Goal: Task Accomplishment & Management: Use online tool/utility

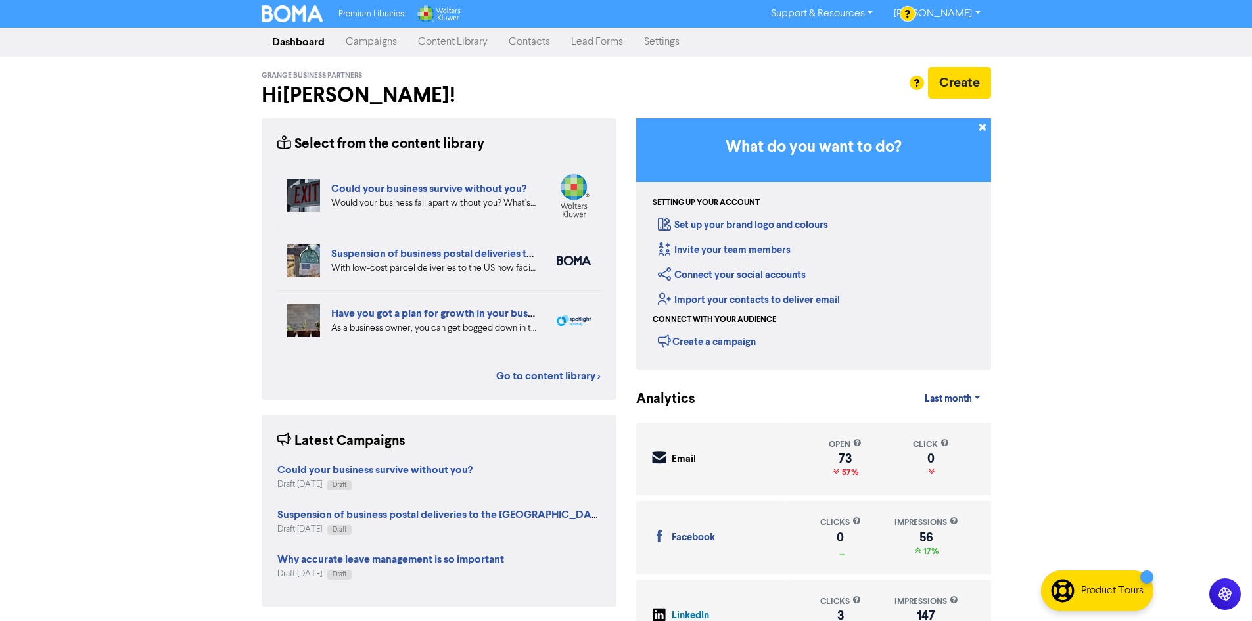
click at [459, 46] on link "Content Library" at bounding box center [453, 42] width 91 height 26
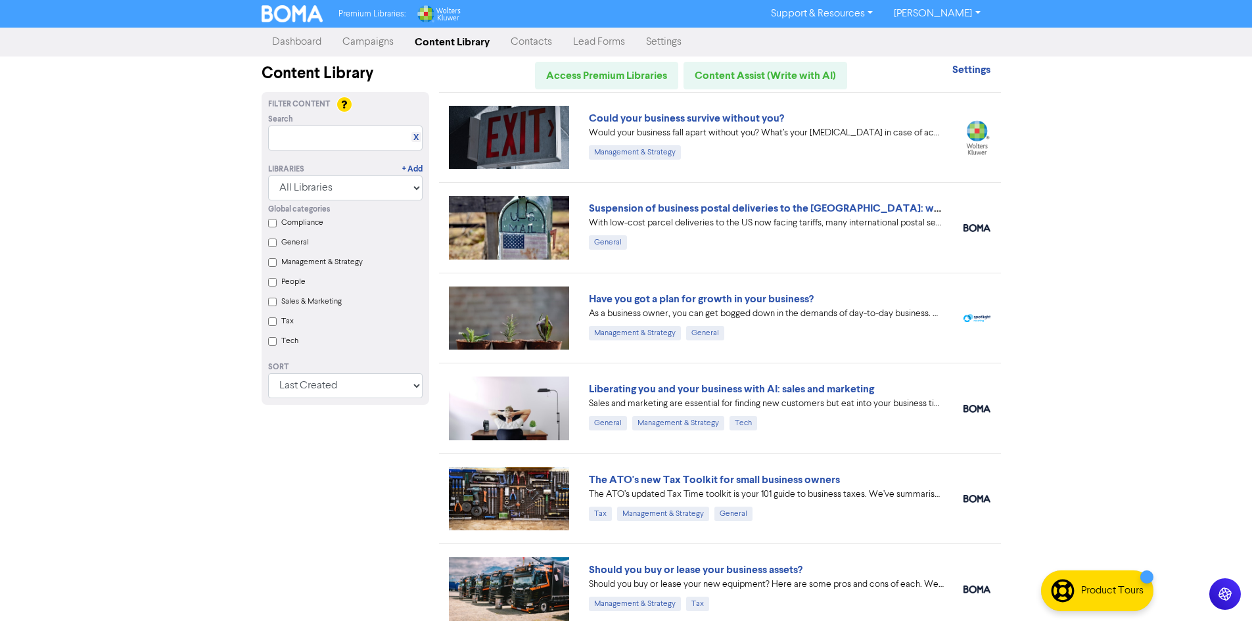
click at [375, 39] on link "Campaigns" at bounding box center [368, 42] width 72 height 26
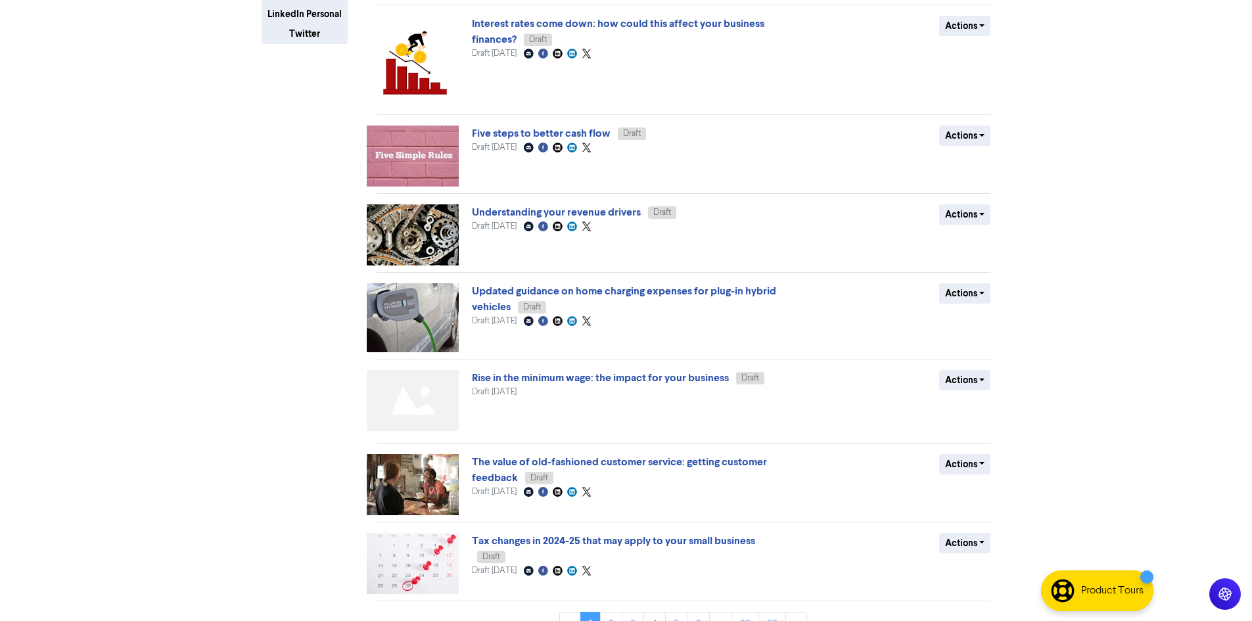
scroll to position [355, 0]
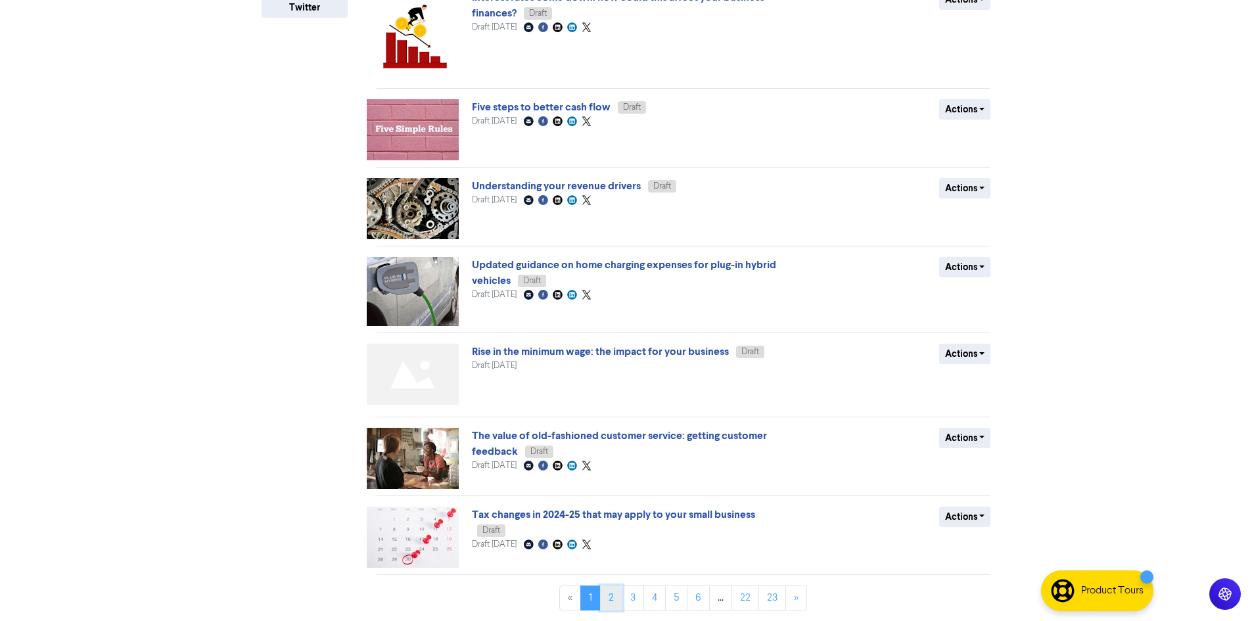
click at [615, 602] on link "2" at bounding box center [611, 598] width 22 height 25
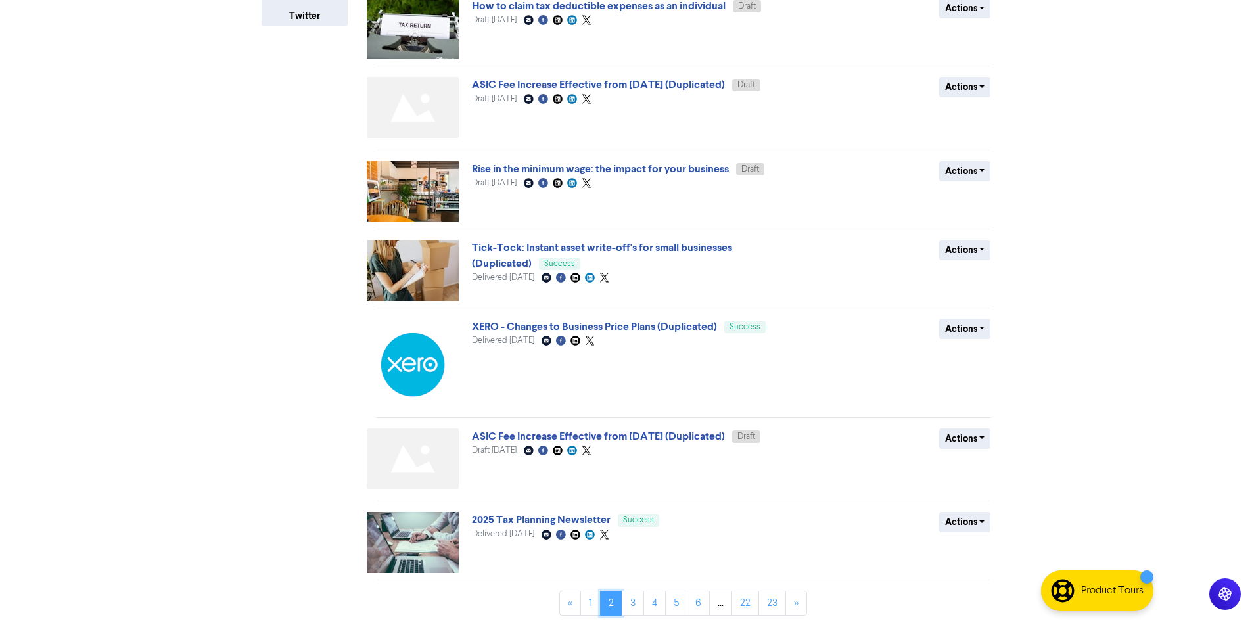
scroll to position [352, 0]
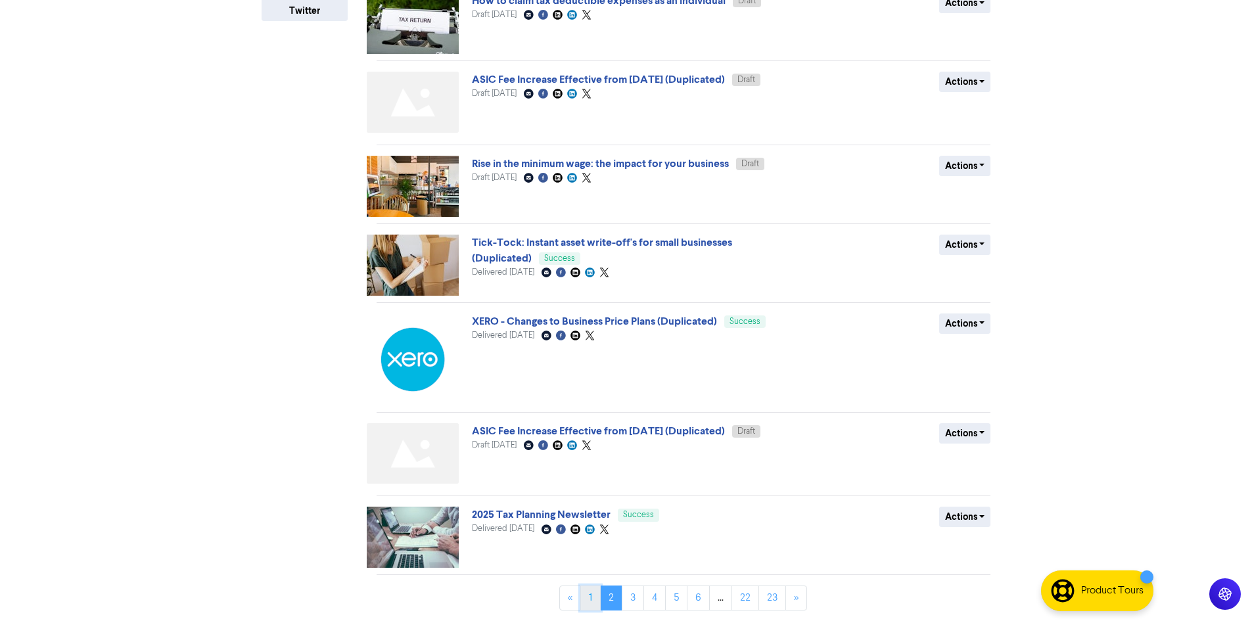
click at [592, 602] on link "1" at bounding box center [591, 598] width 20 height 25
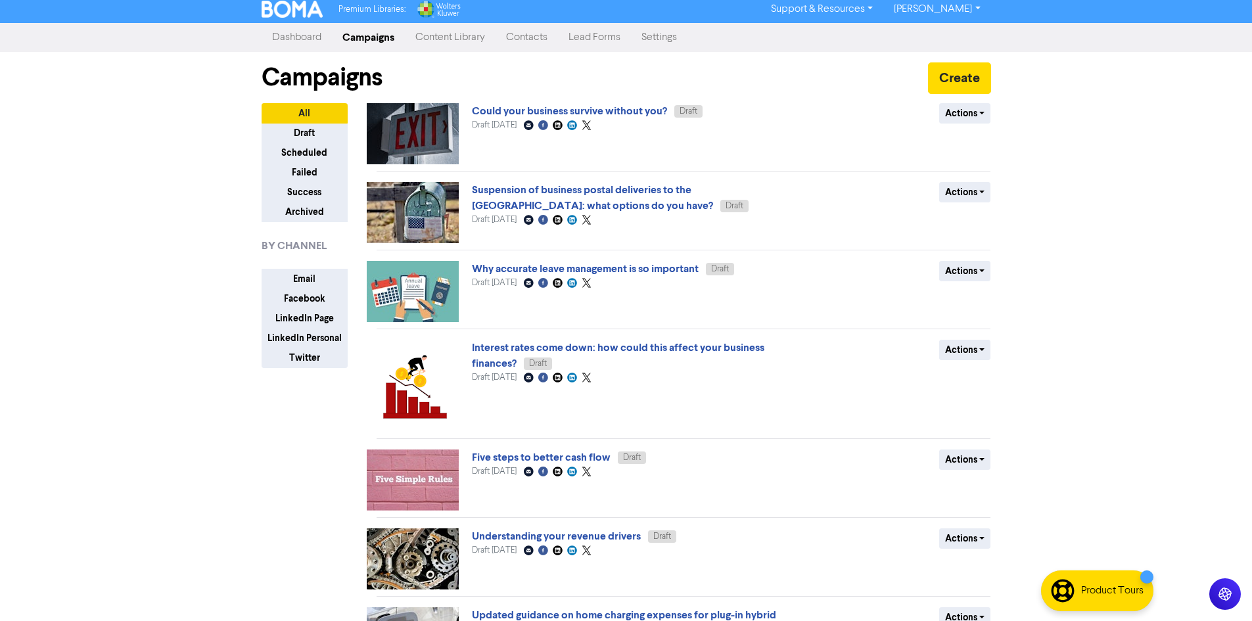
scroll to position [0, 0]
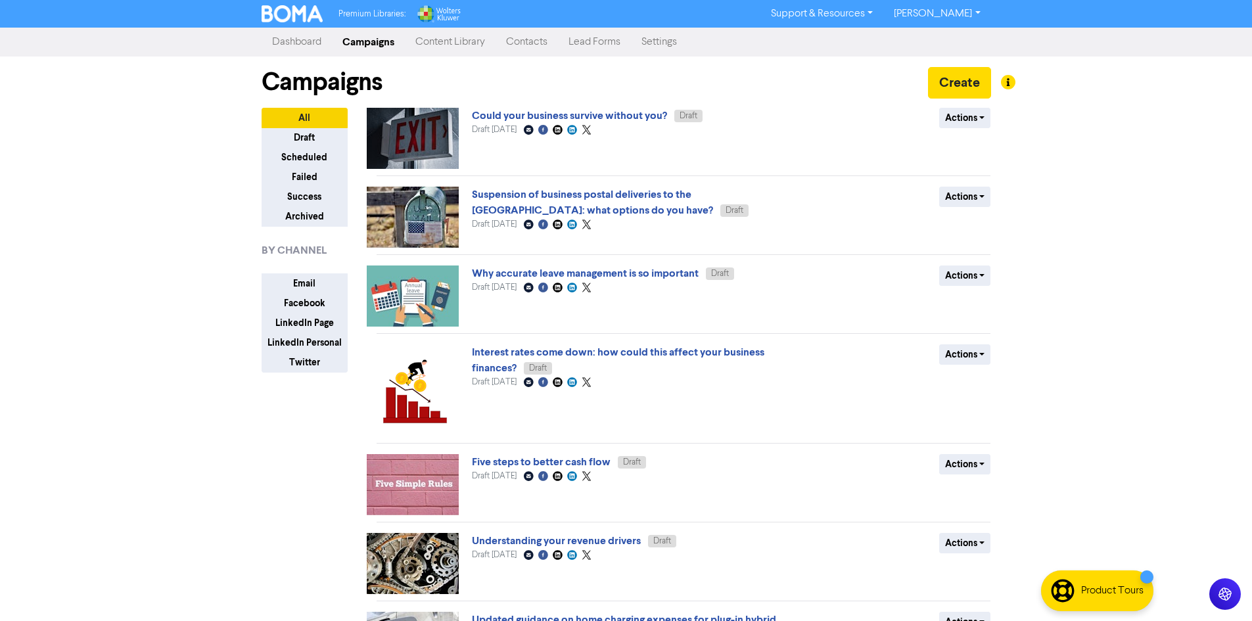
click at [448, 32] on link "Content Library" at bounding box center [450, 42] width 91 height 26
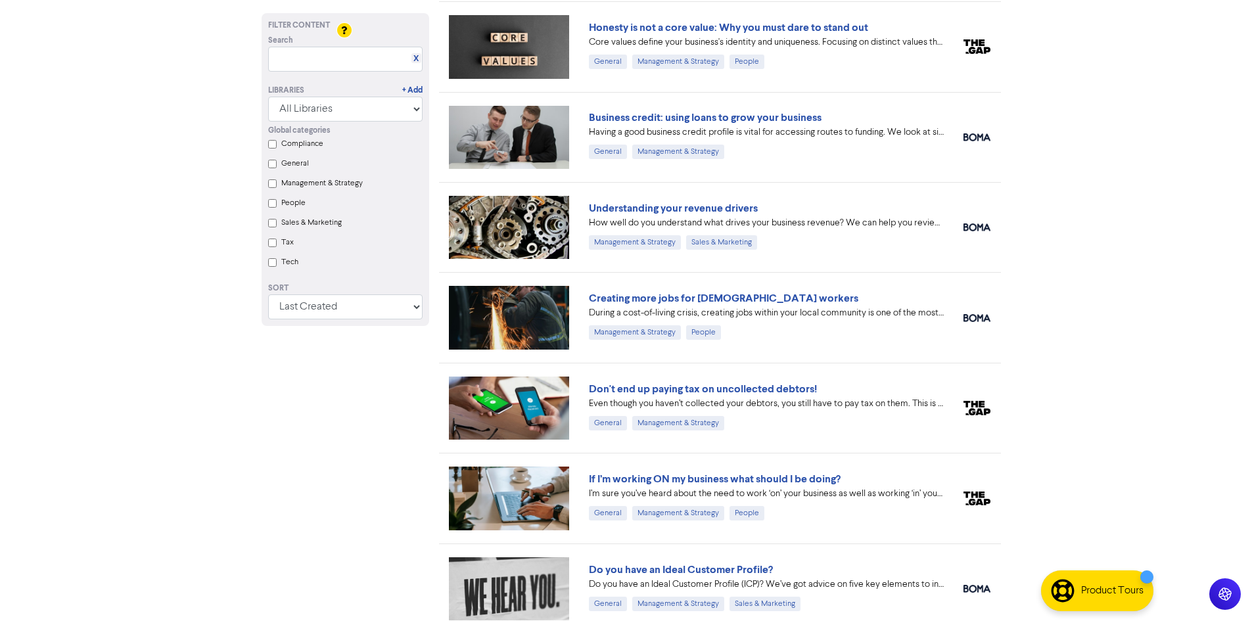
scroll to position [1512, 0]
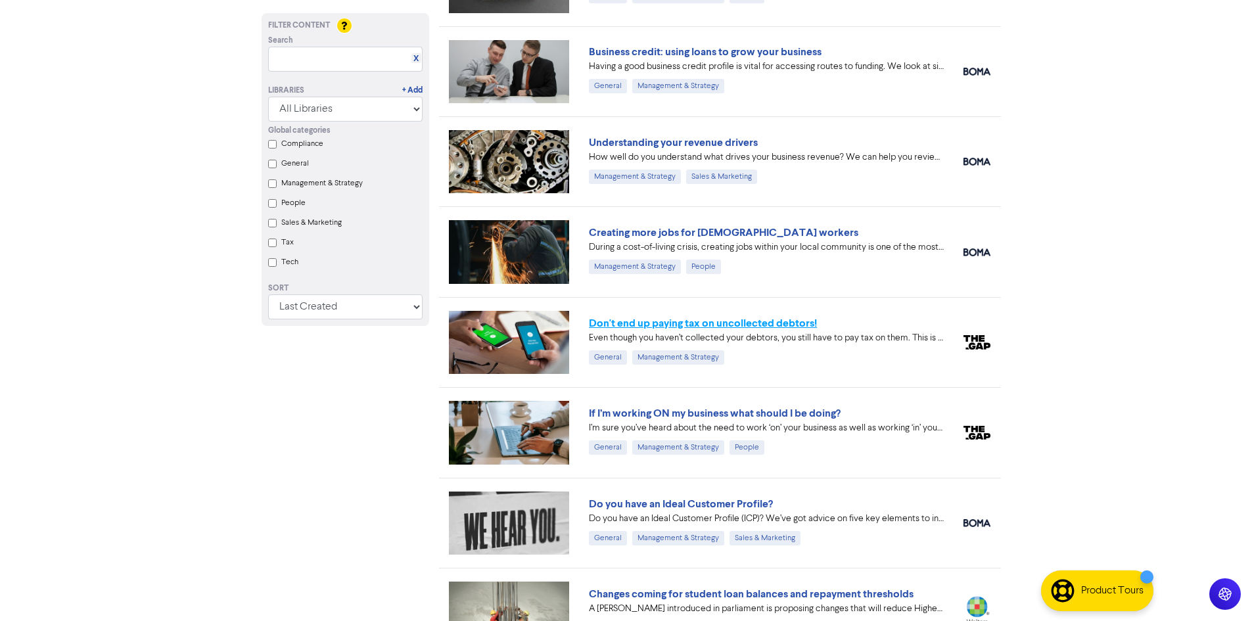
click at [671, 317] on link "Don't end up paying tax on uncollected debtors!" at bounding box center [703, 323] width 228 height 13
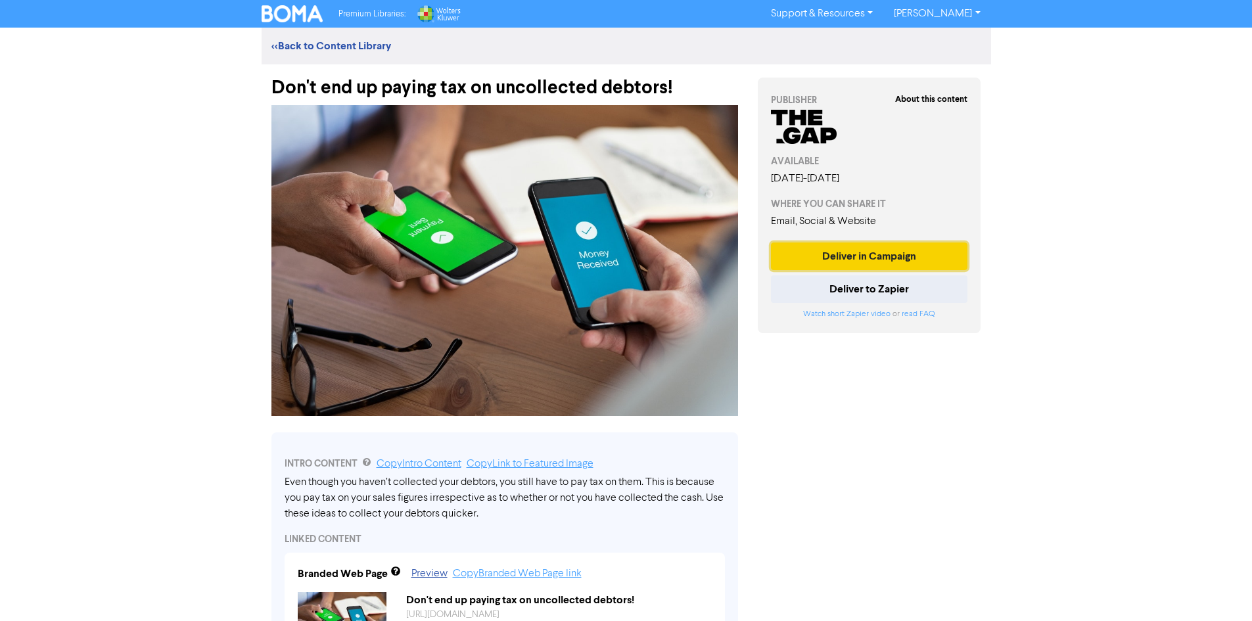
click at [852, 256] on button "Deliver in Campaign" at bounding box center [869, 257] width 197 height 28
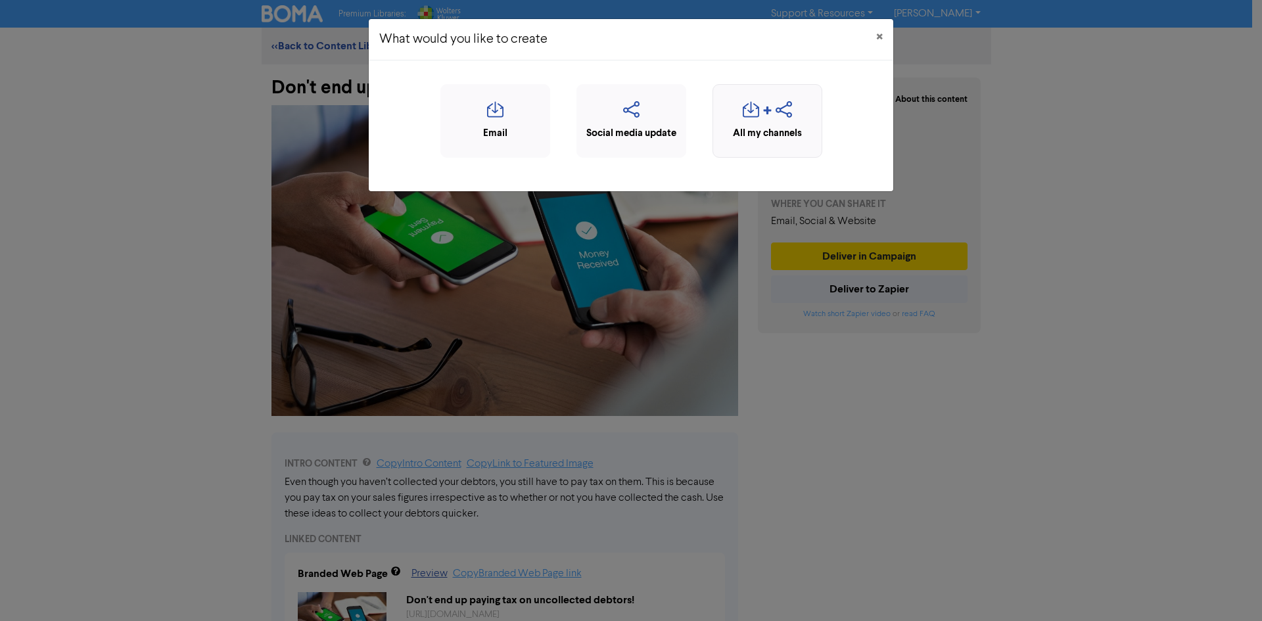
click at [803, 134] on div "All my channels" at bounding box center [767, 133] width 95 height 15
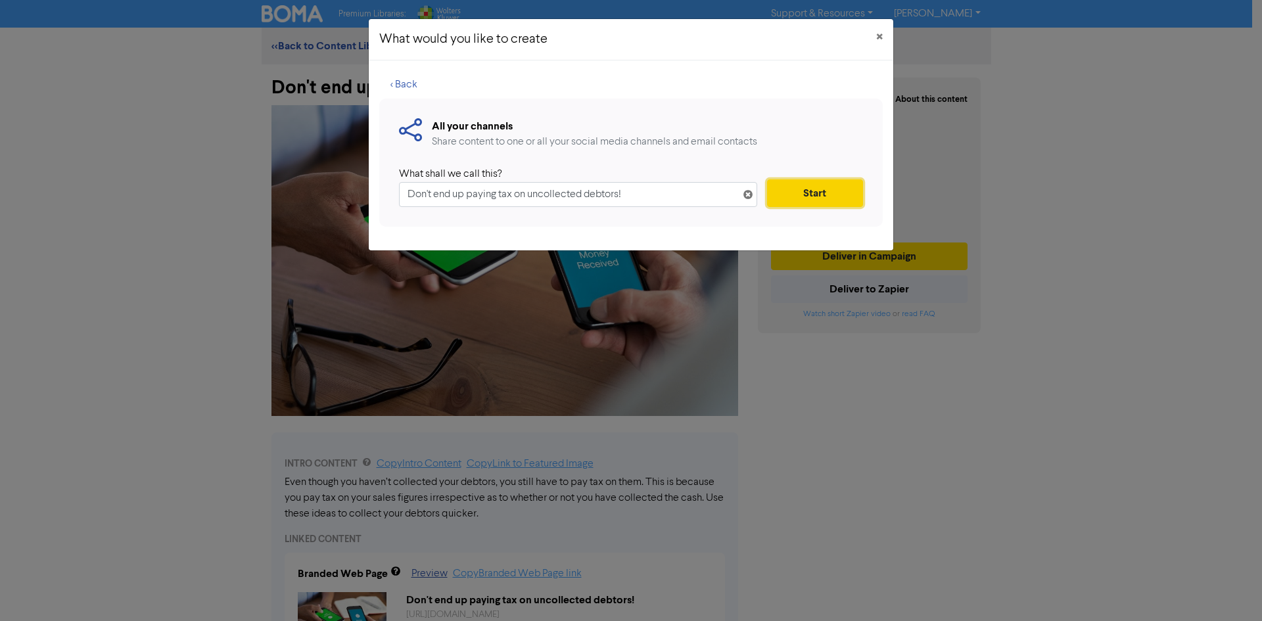
click at [805, 197] on button "Start" at bounding box center [815, 193] width 96 height 28
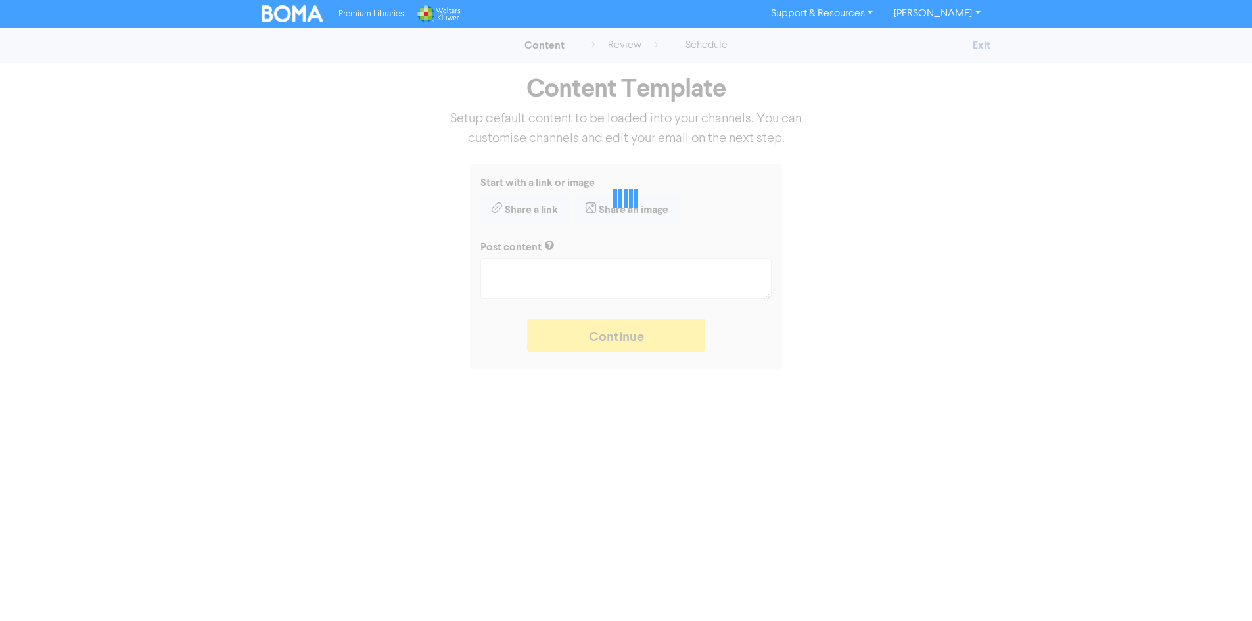
type textarea "x"
type textarea "Even though you haven’t collected your debtors, you still have to pay tax on th…"
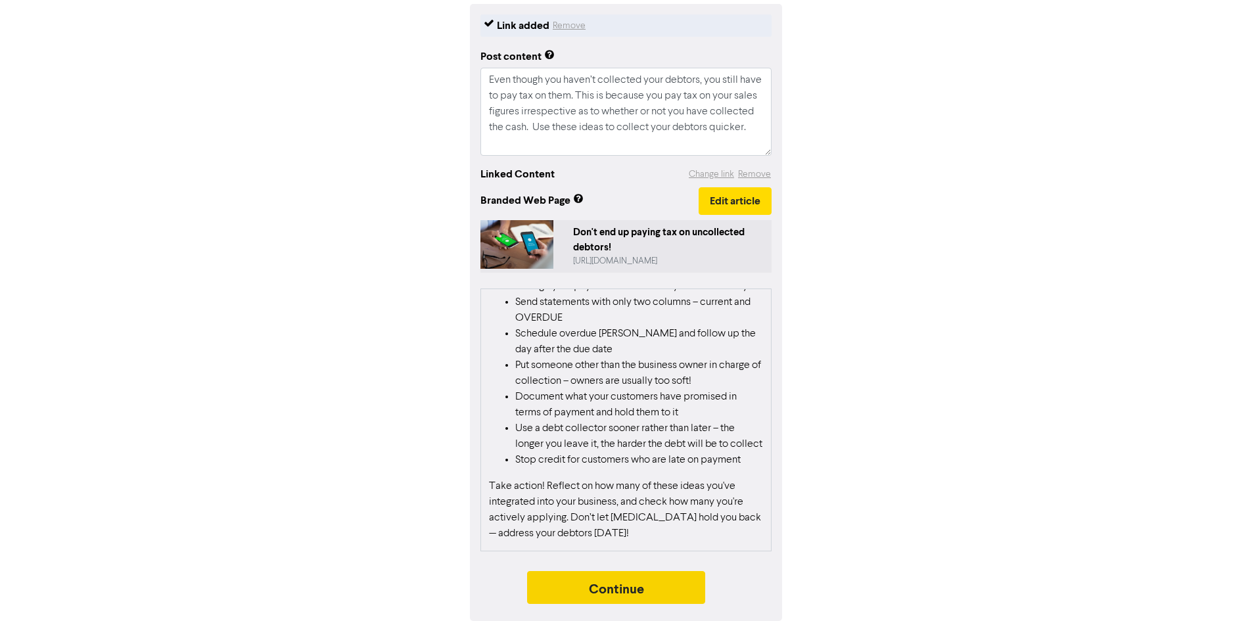
scroll to position [263, 0]
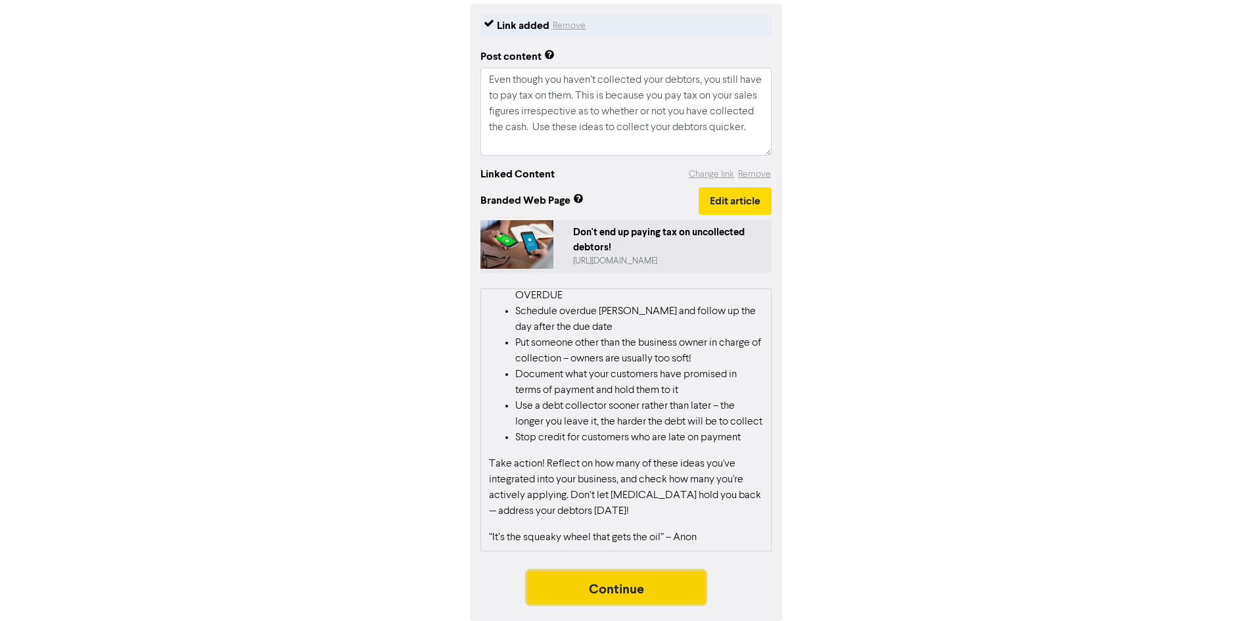
click at [606, 596] on button "Continue" at bounding box center [616, 587] width 179 height 33
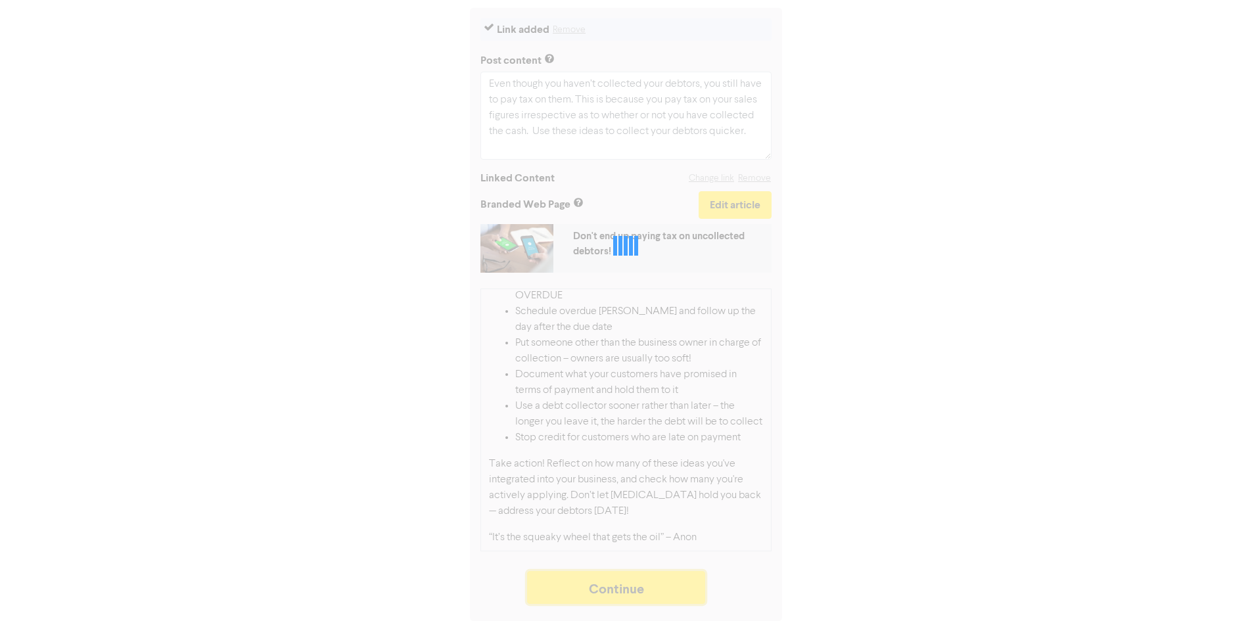
scroll to position [157, 0]
type textarea "x"
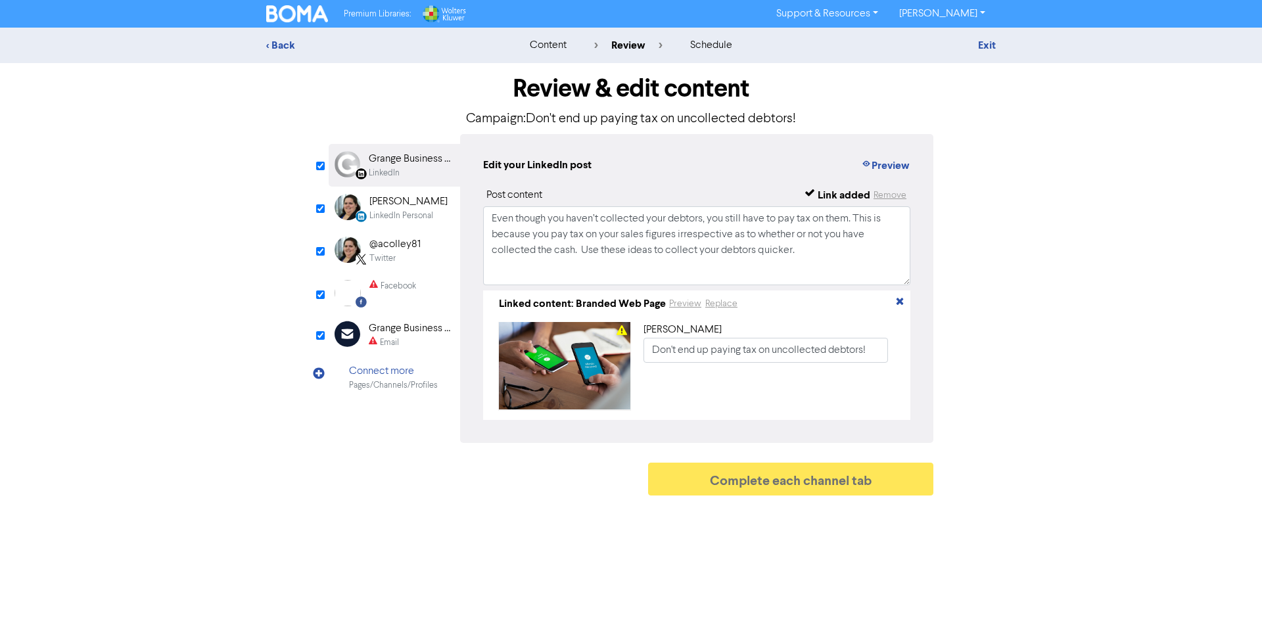
click at [411, 341] on div "Email" at bounding box center [411, 343] width 84 height 12
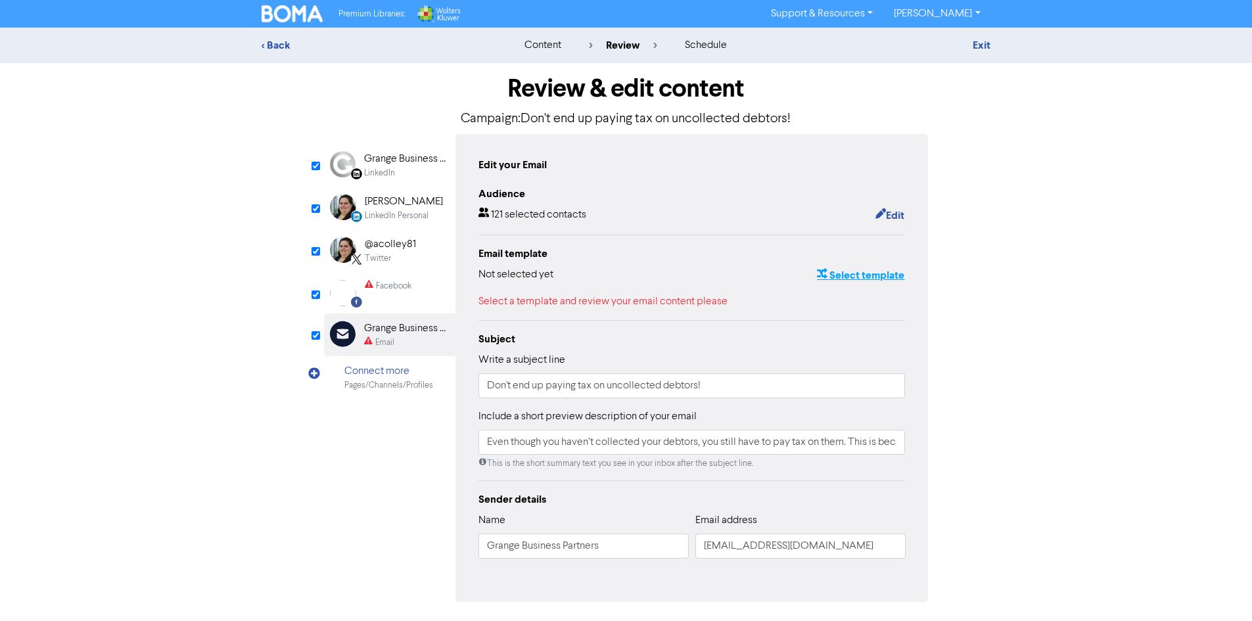
click at [861, 277] on button "Select template" at bounding box center [861, 275] width 89 height 17
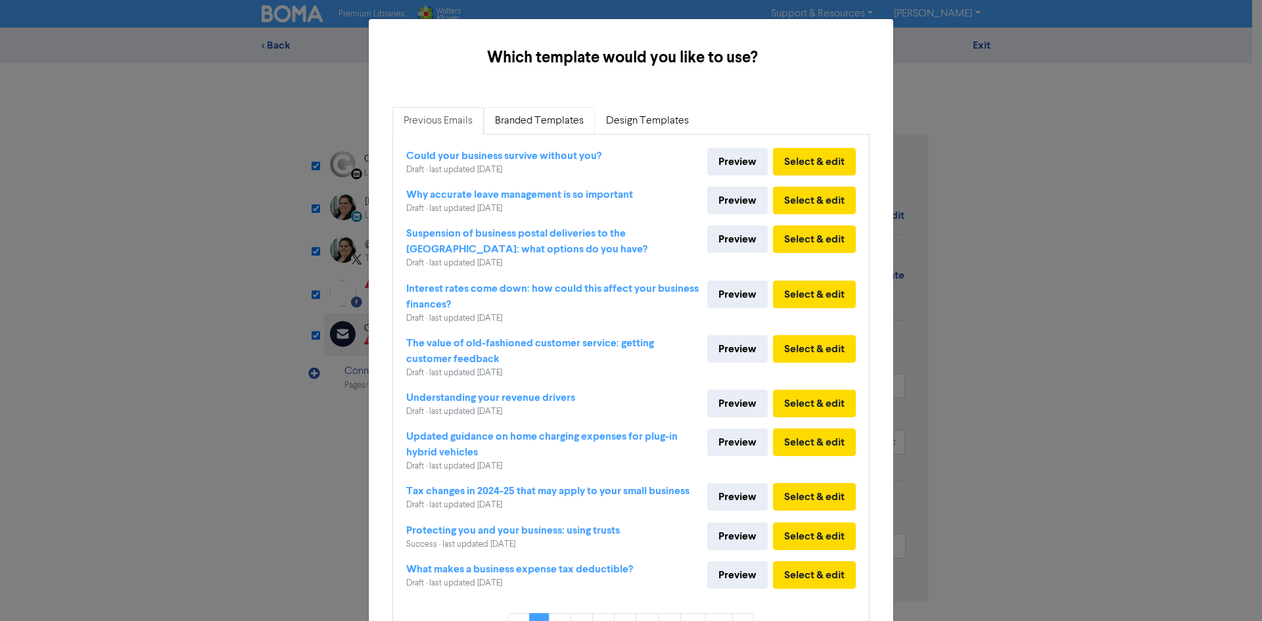
click at [546, 113] on link "Branded Templates" at bounding box center [539, 121] width 111 height 28
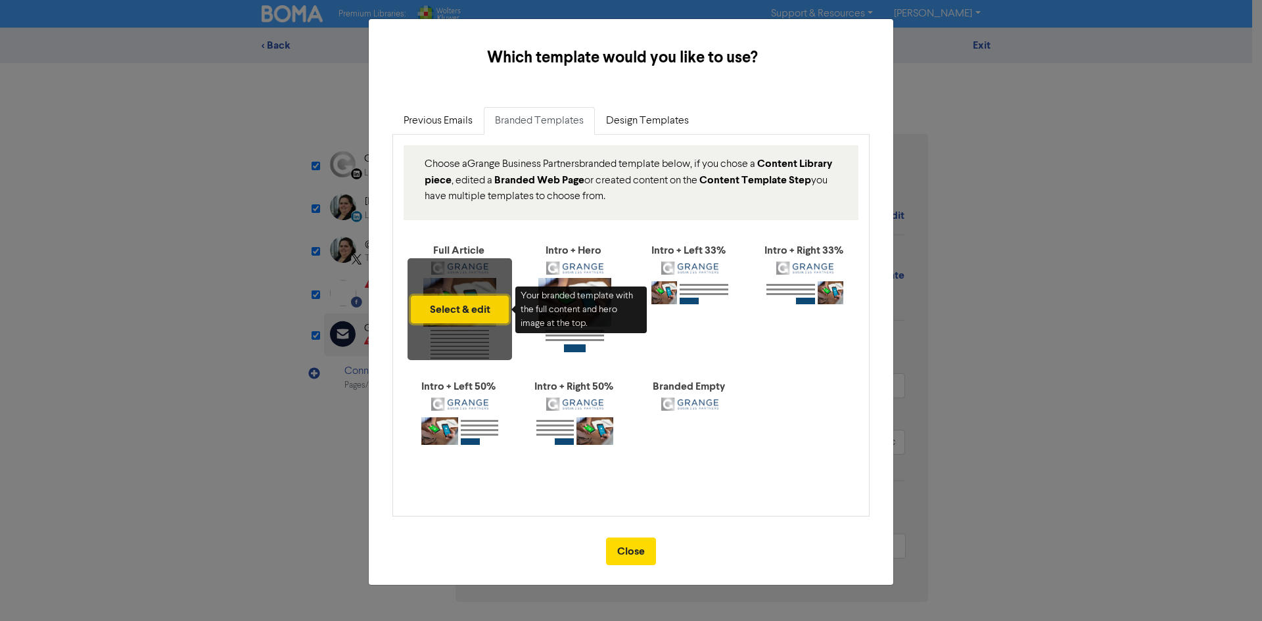
click at [469, 299] on button "Select & edit" at bounding box center [460, 310] width 98 height 28
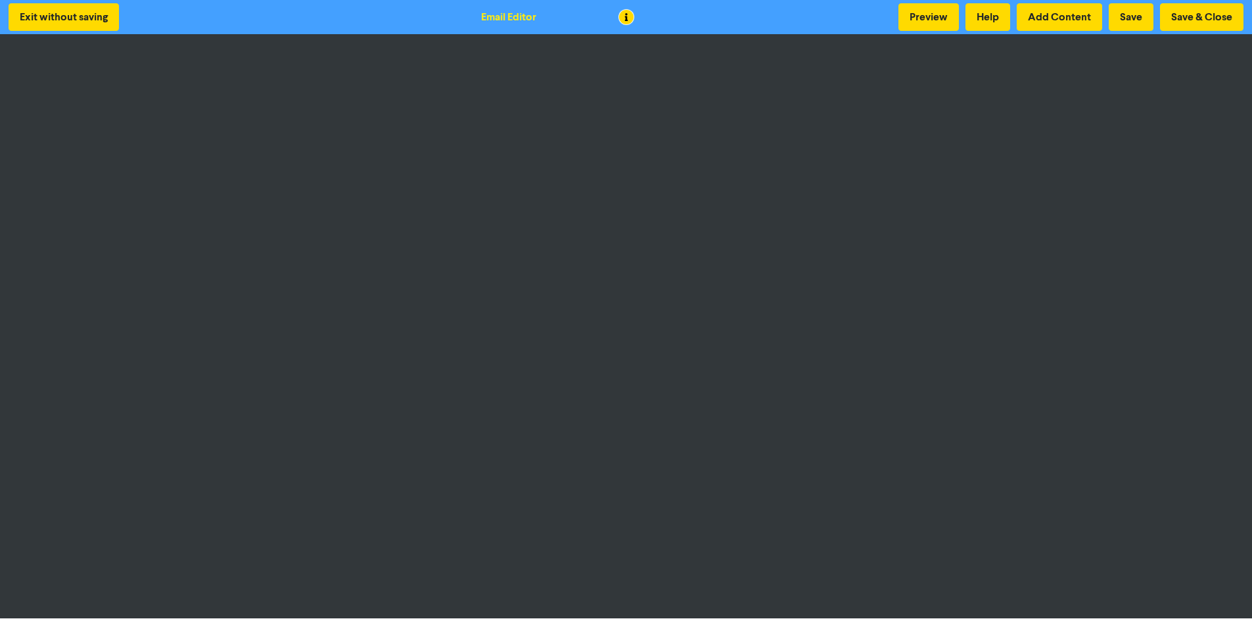
scroll to position [1, 0]
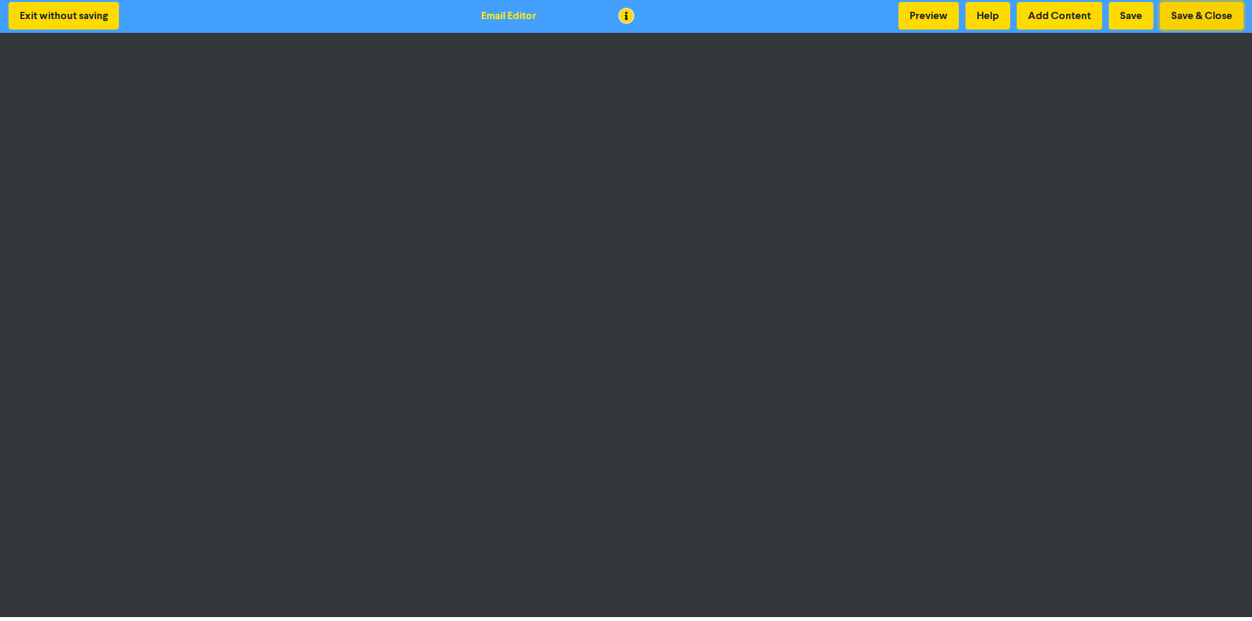
click at [1201, 14] on button "Save & Close" at bounding box center [1201, 16] width 83 height 28
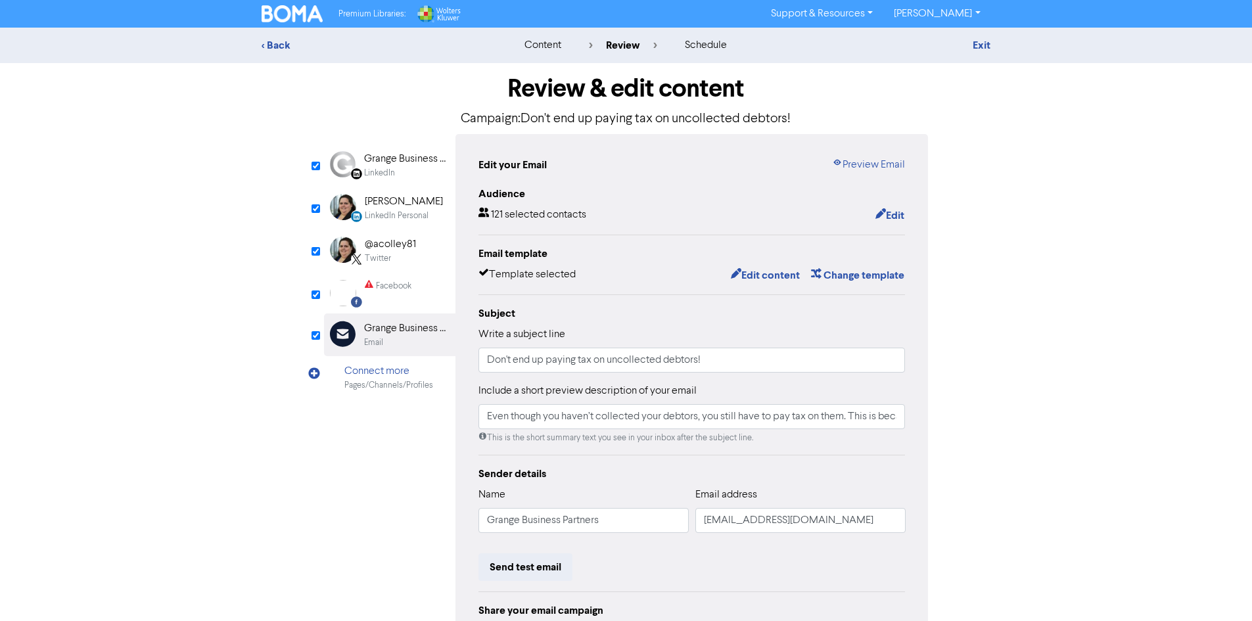
click at [909, 221] on div "Edit your Email Preview Email Audience 121 selected contacts Edit Email templat…" at bounding box center [692, 408] width 473 height 548
click at [898, 219] on button "Edit" at bounding box center [890, 215] width 30 height 17
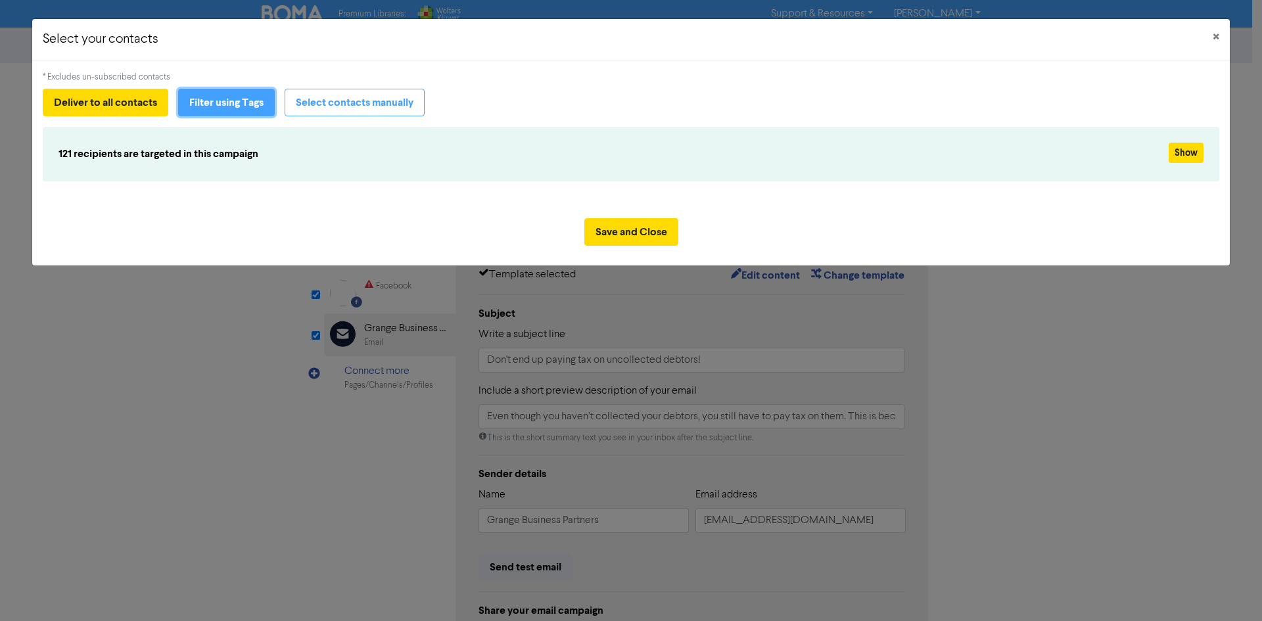
click at [236, 102] on button "Filter using Tags" at bounding box center [226, 103] width 97 height 28
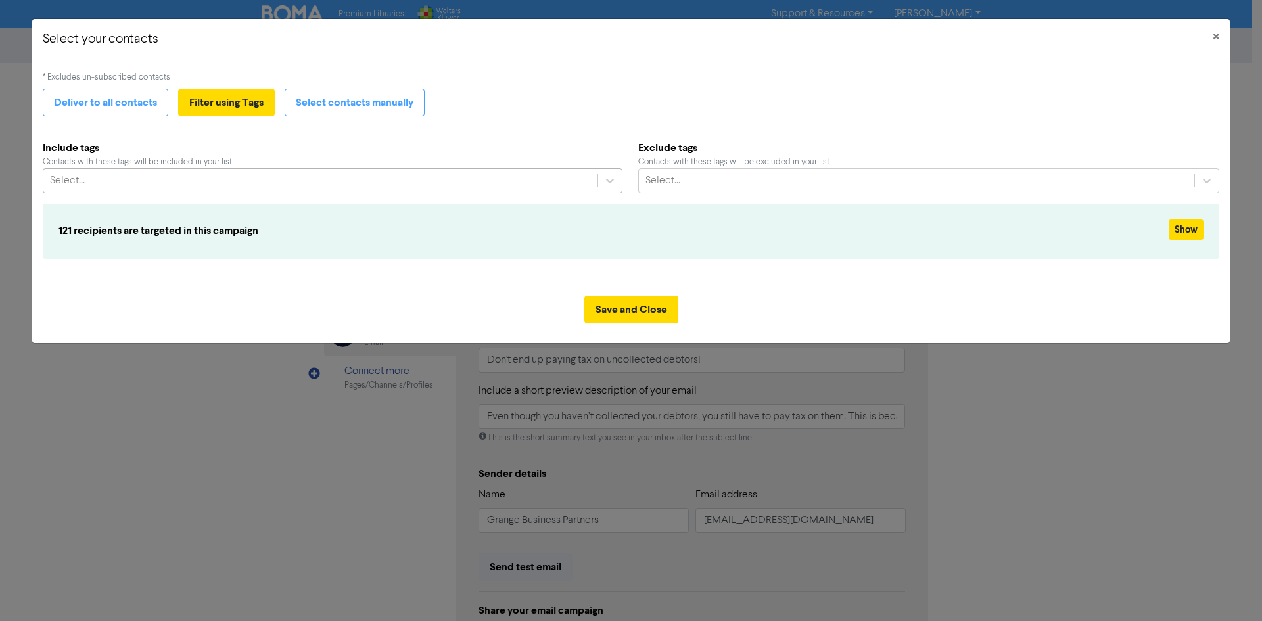
click at [210, 183] on div "Select..." at bounding box center [320, 181] width 554 height 24
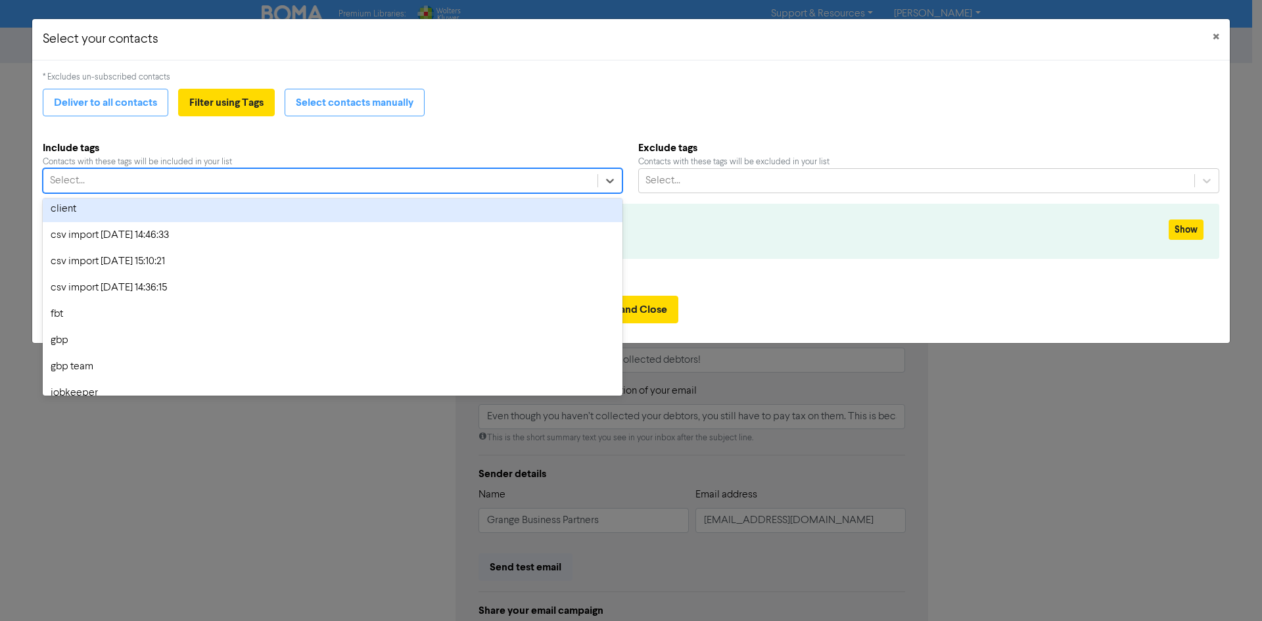
scroll to position [131, 0]
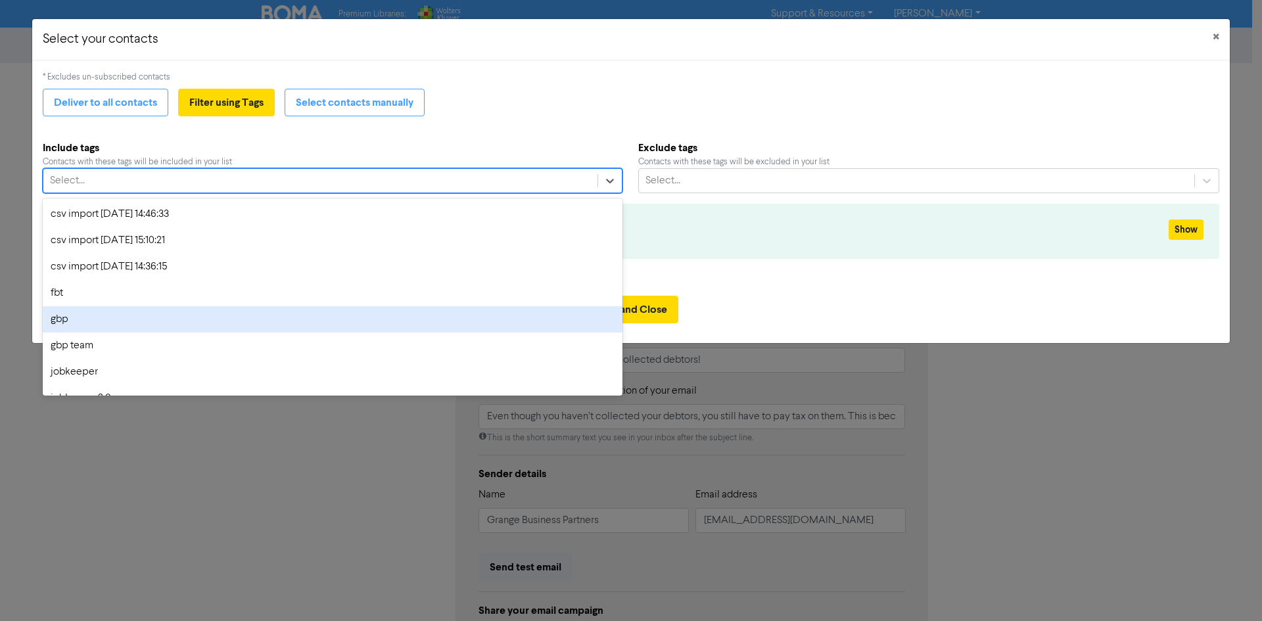
click at [178, 313] on div "gbp" at bounding box center [333, 319] width 580 height 26
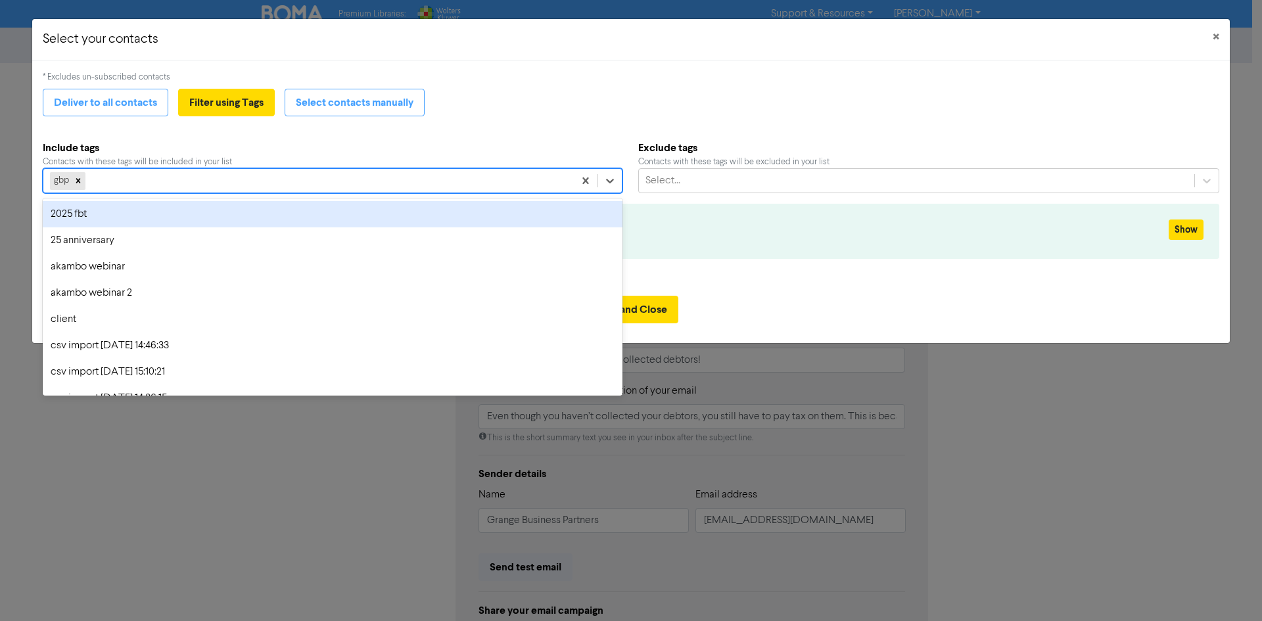
click at [241, 182] on div "gbp" at bounding box center [308, 181] width 531 height 24
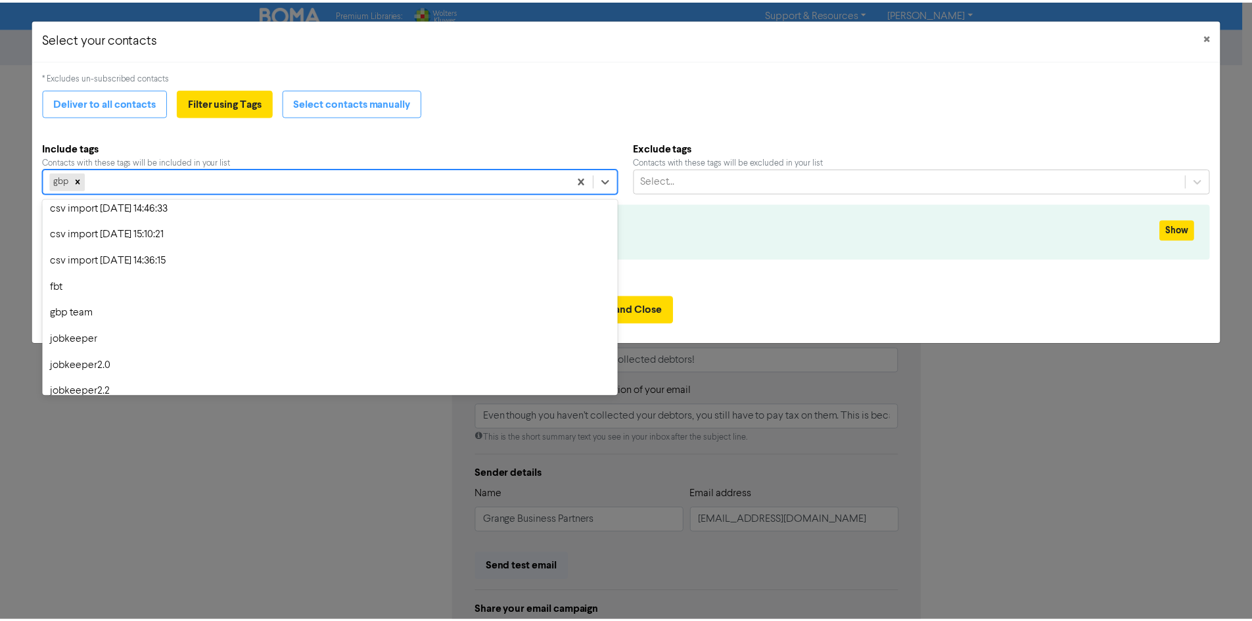
scroll to position [197, 0]
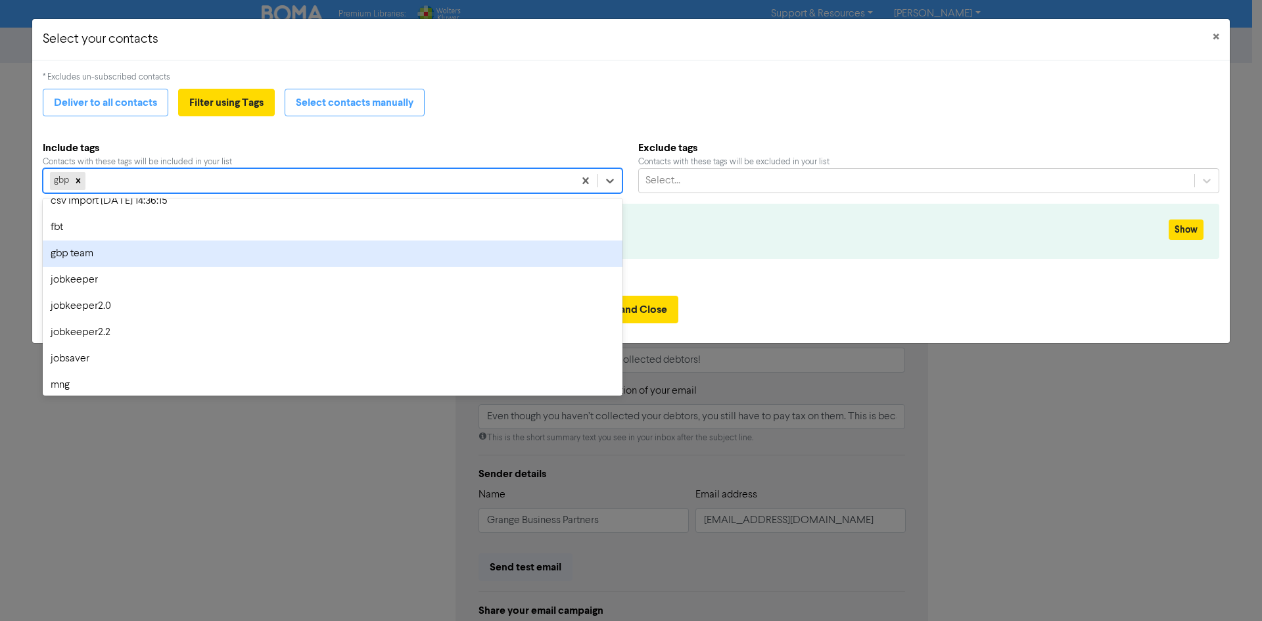
click at [249, 259] on div "gbp team" at bounding box center [333, 254] width 580 height 26
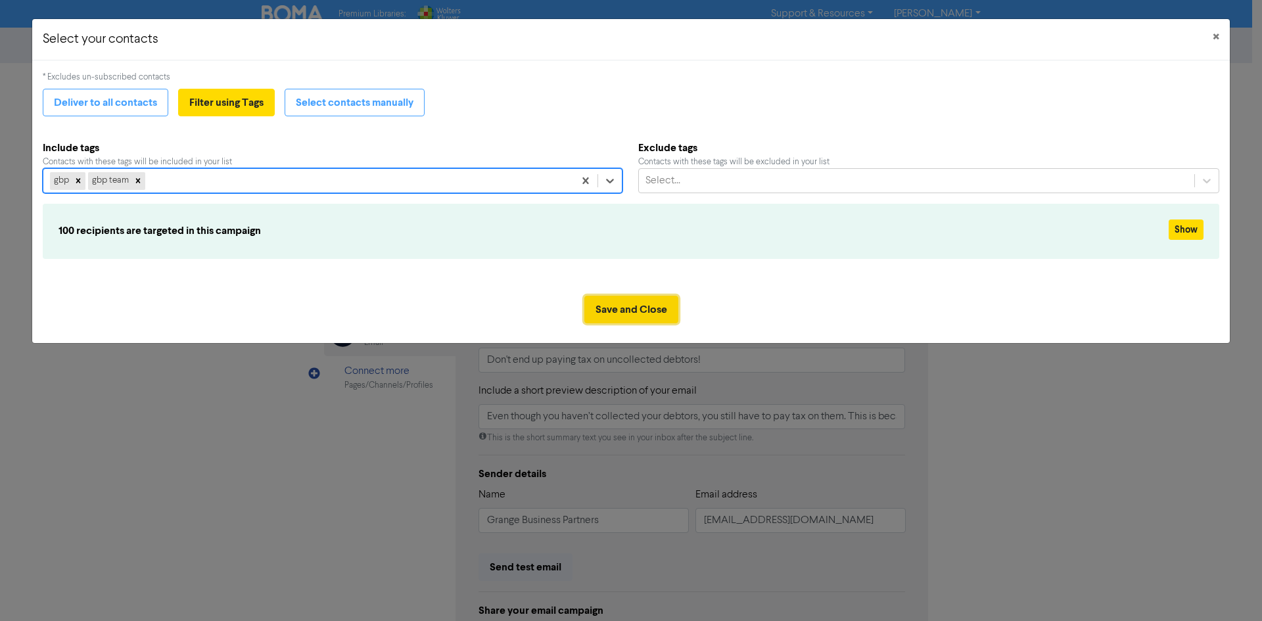
click at [661, 311] on button "Save and Close" at bounding box center [631, 310] width 94 height 28
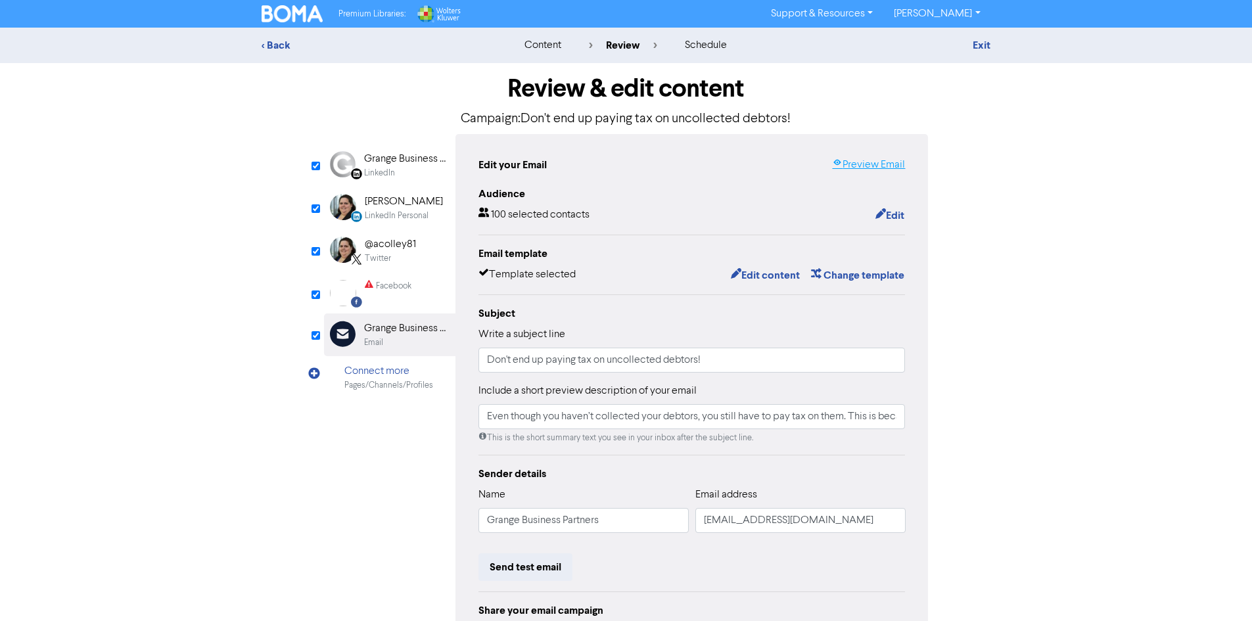
click at [874, 164] on link "Preview Email" at bounding box center [868, 165] width 73 height 16
click at [397, 283] on div "Facebook" at bounding box center [394, 286] width 36 height 12
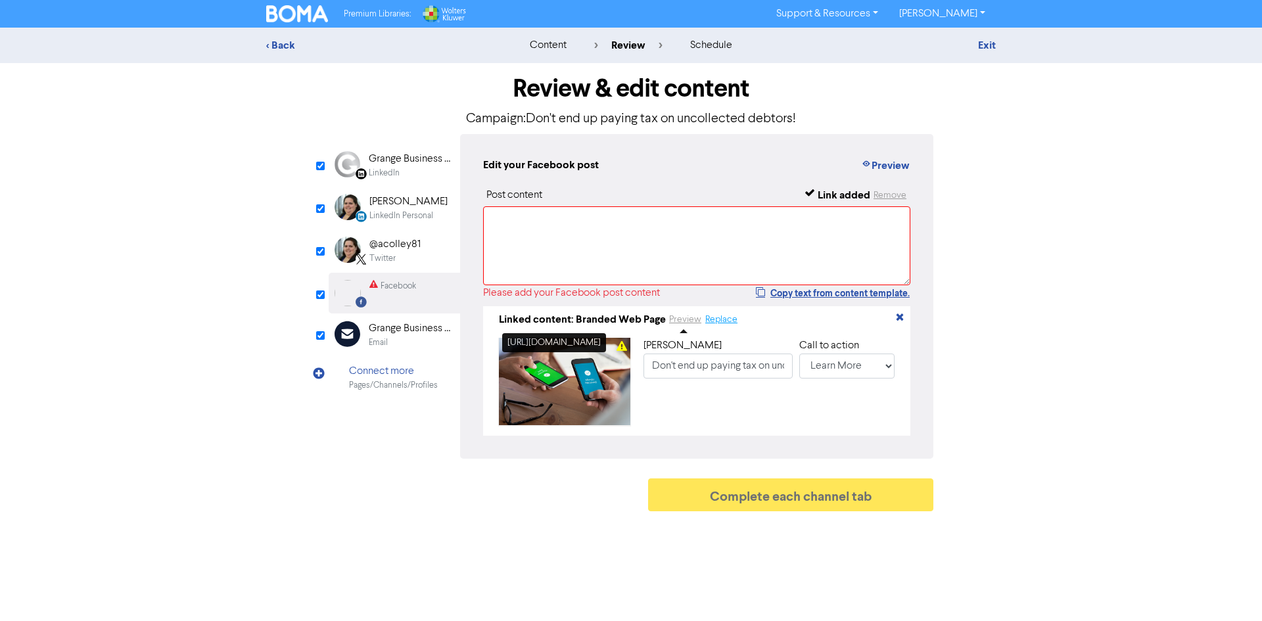
click at [722, 324] on button "Replace" at bounding box center [722, 319] width 34 height 15
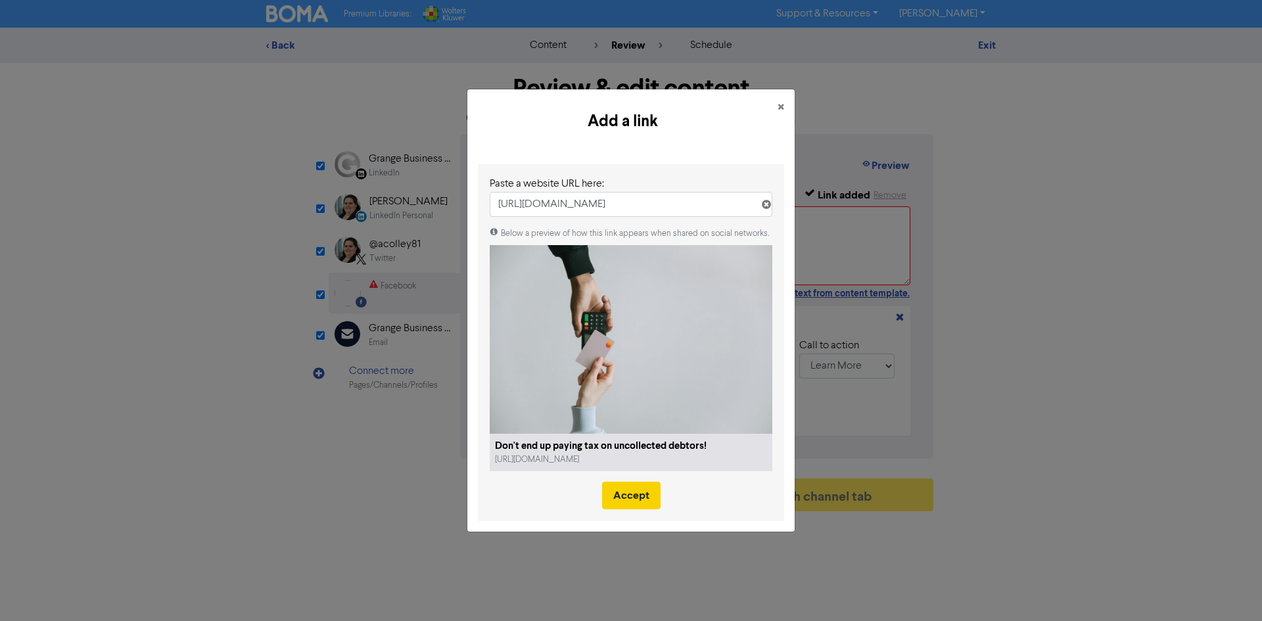
type input "[URL][DOMAIN_NAME]"
click at [626, 490] on button "Accept" at bounding box center [631, 496] width 59 height 28
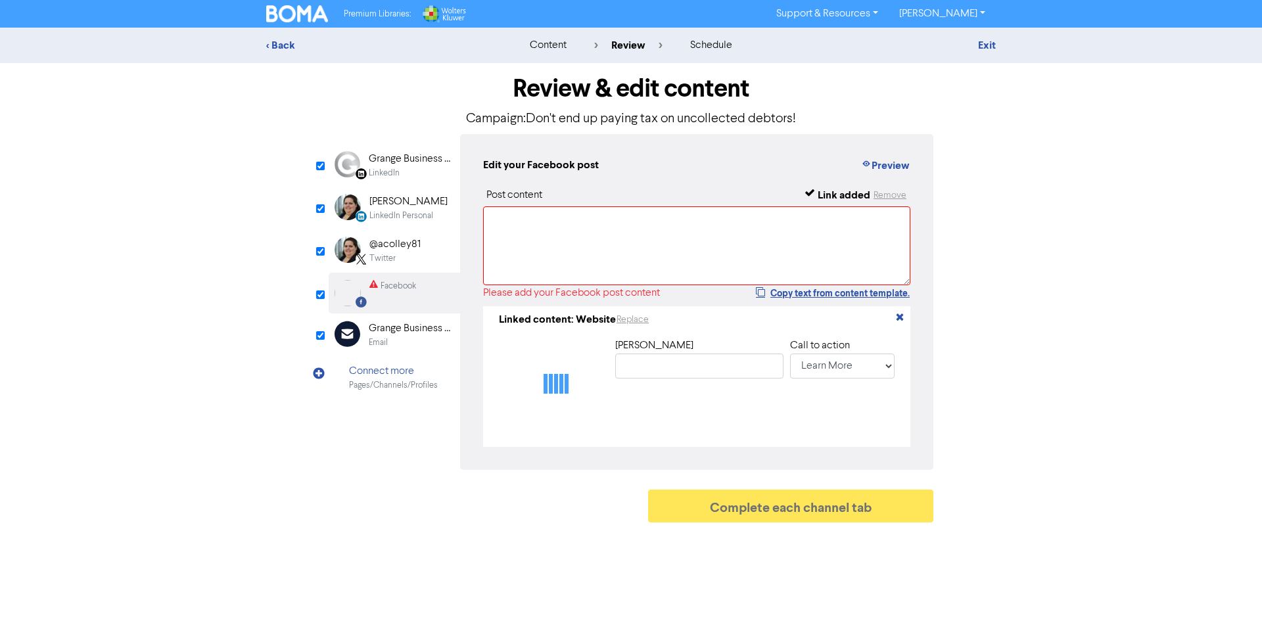
click at [412, 252] on div "@acolley81" at bounding box center [394, 245] width 51 height 16
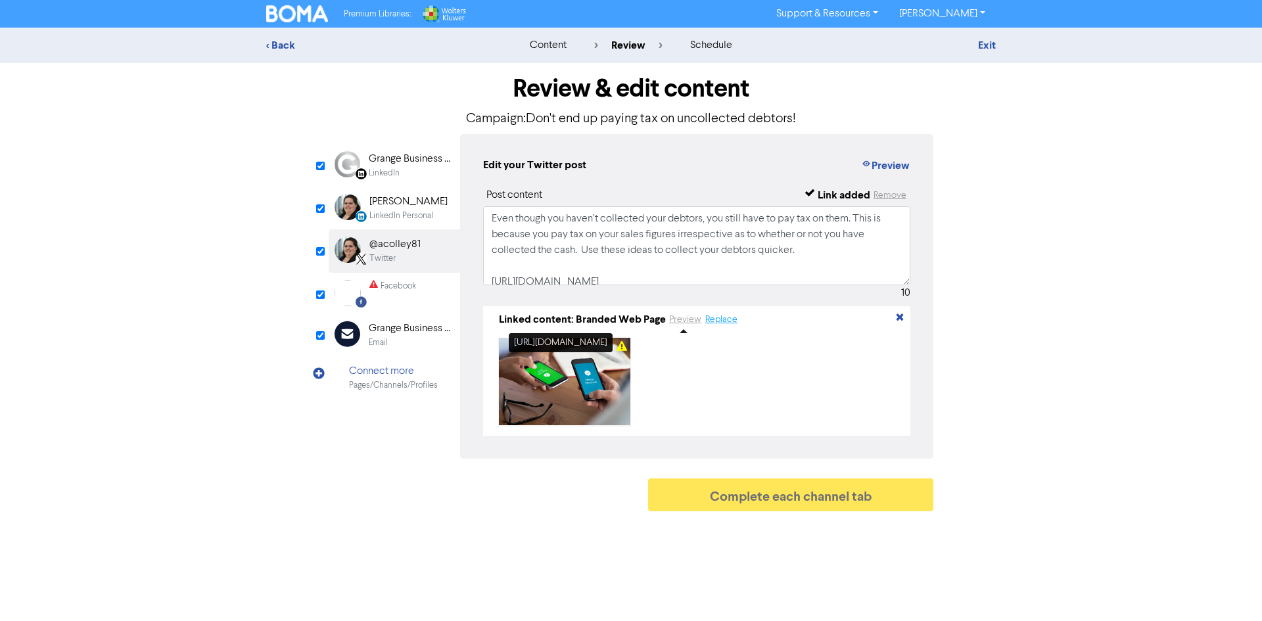
click at [715, 319] on button "Replace" at bounding box center [722, 319] width 34 height 15
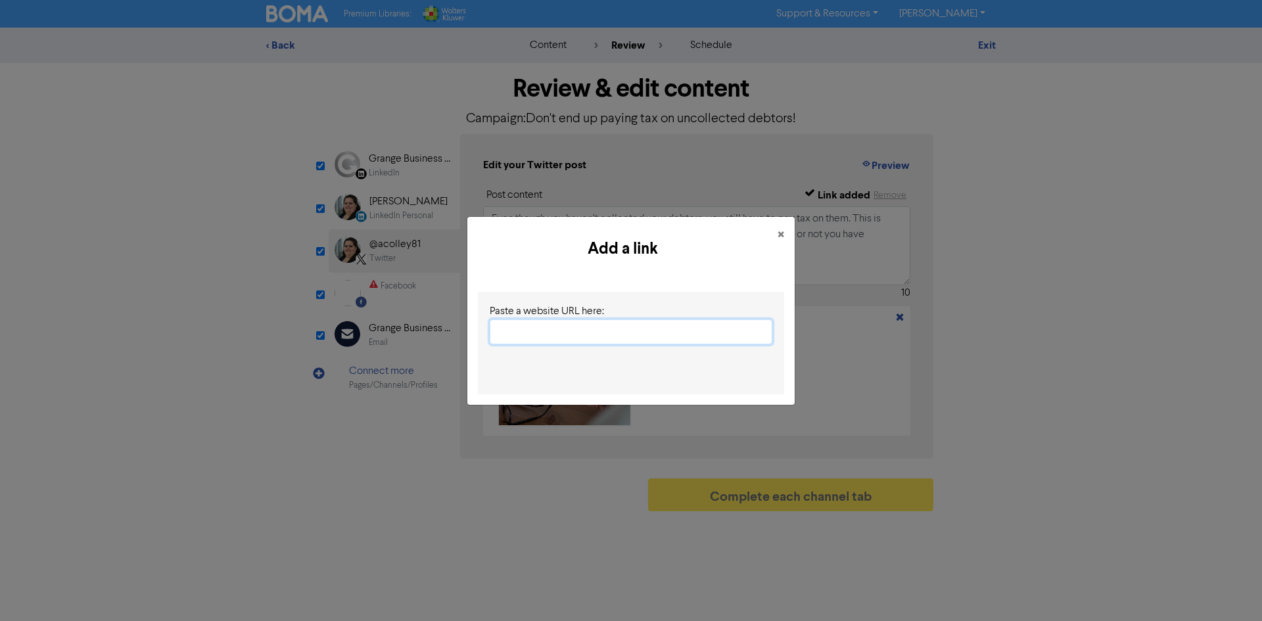
paste input "[URL][DOMAIN_NAME]"
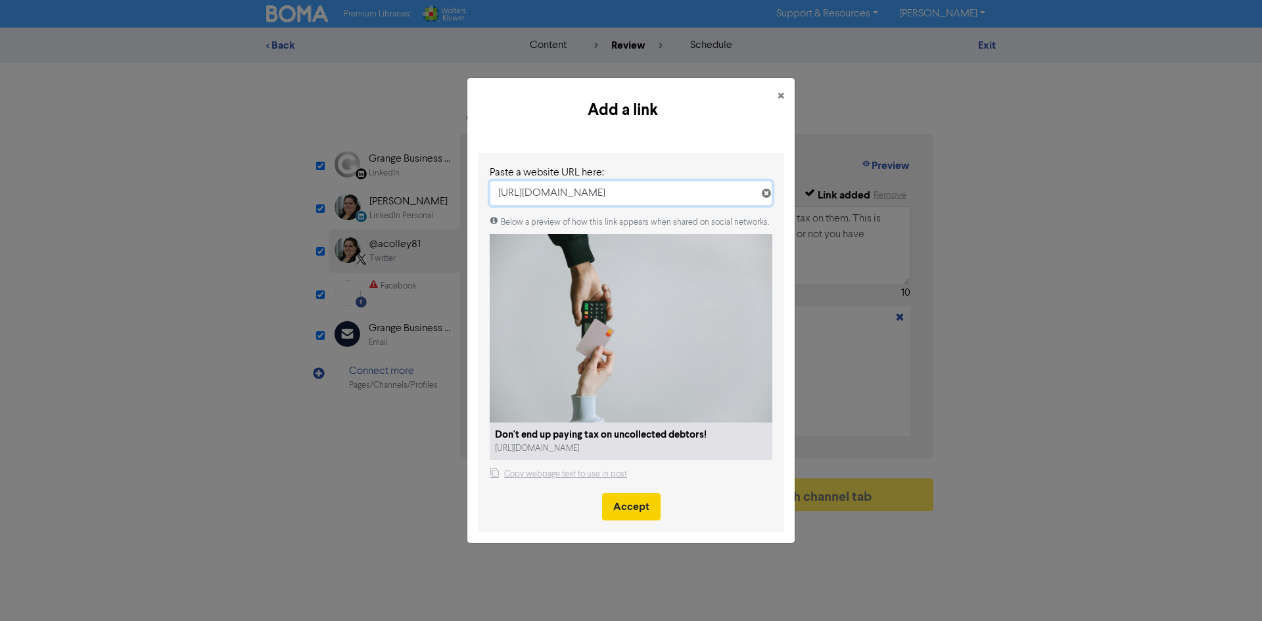
type input "[URL][DOMAIN_NAME]"
click at [629, 511] on button "Accept" at bounding box center [631, 507] width 59 height 28
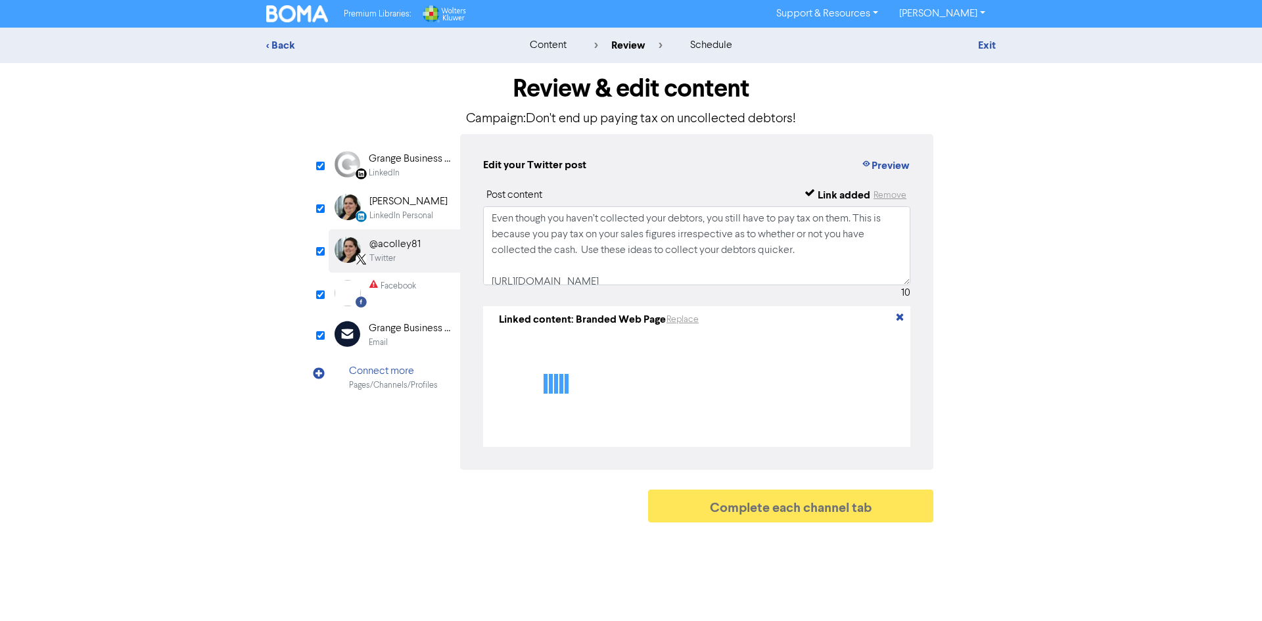
type textarea "Even though you haven’t collected your debtors, you still have to pay tax on th…"
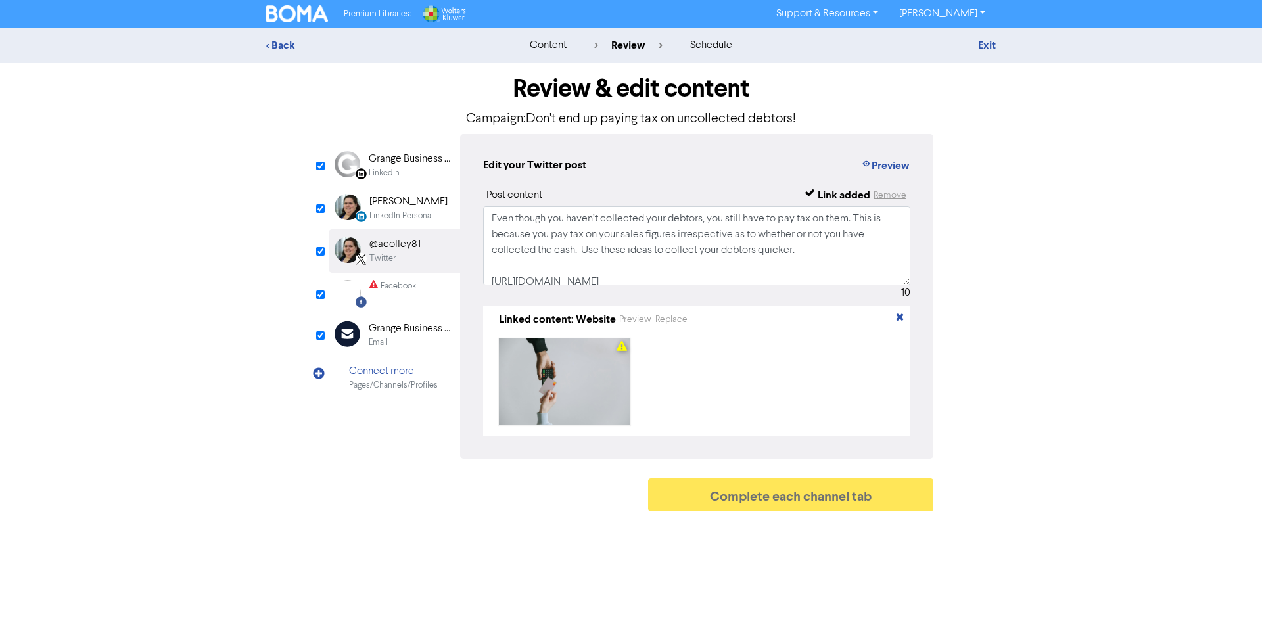
click at [402, 291] on div "Facebook" at bounding box center [399, 286] width 36 height 12
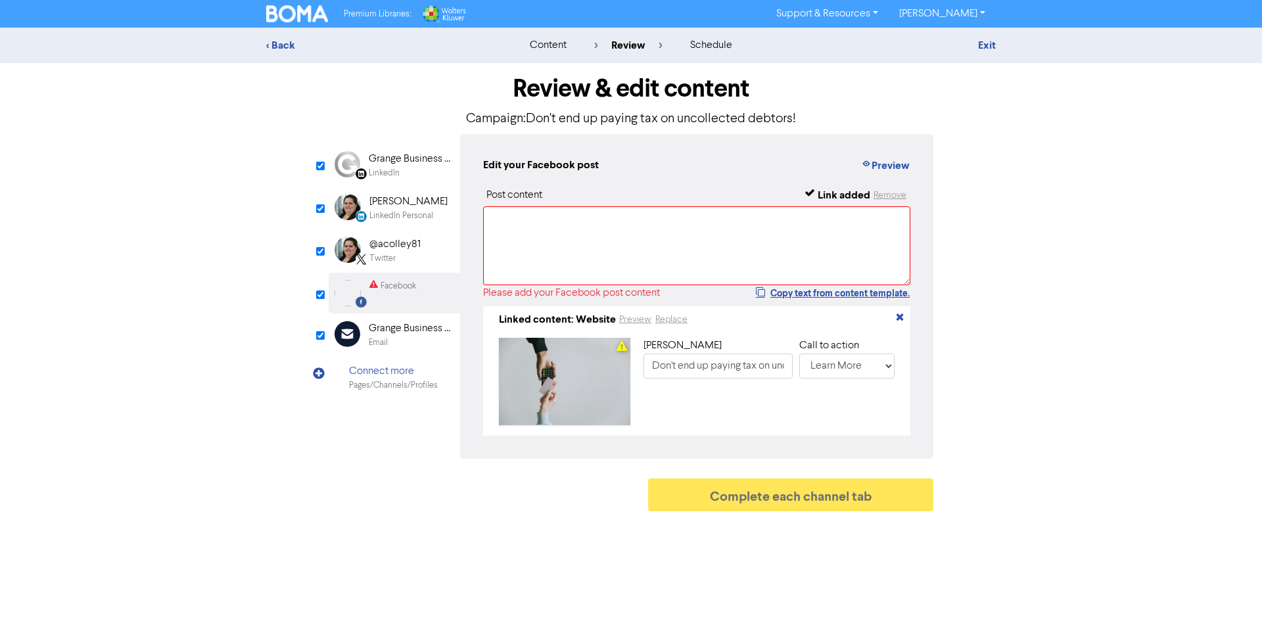
click at [403, 248] on div "@acolley81" at bounding box center [394, 245] width 51 height 16
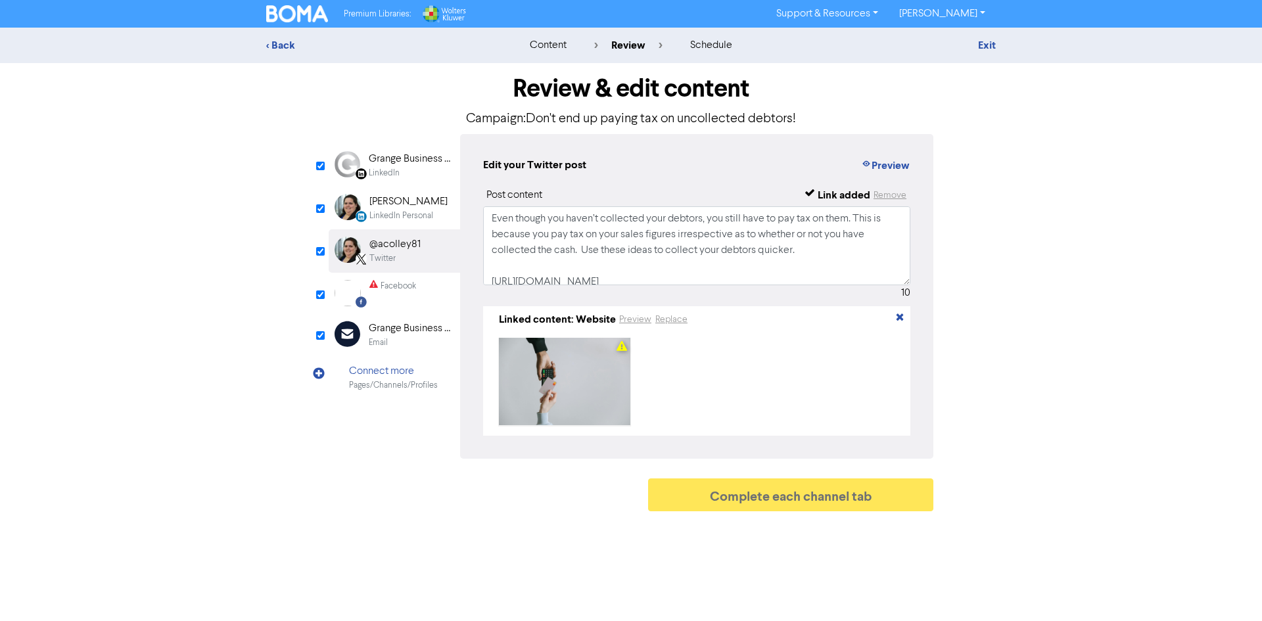
click at [408, 203] on div "[PERSON_NAME]" at bounding box center [408, 202] width 78 height 16
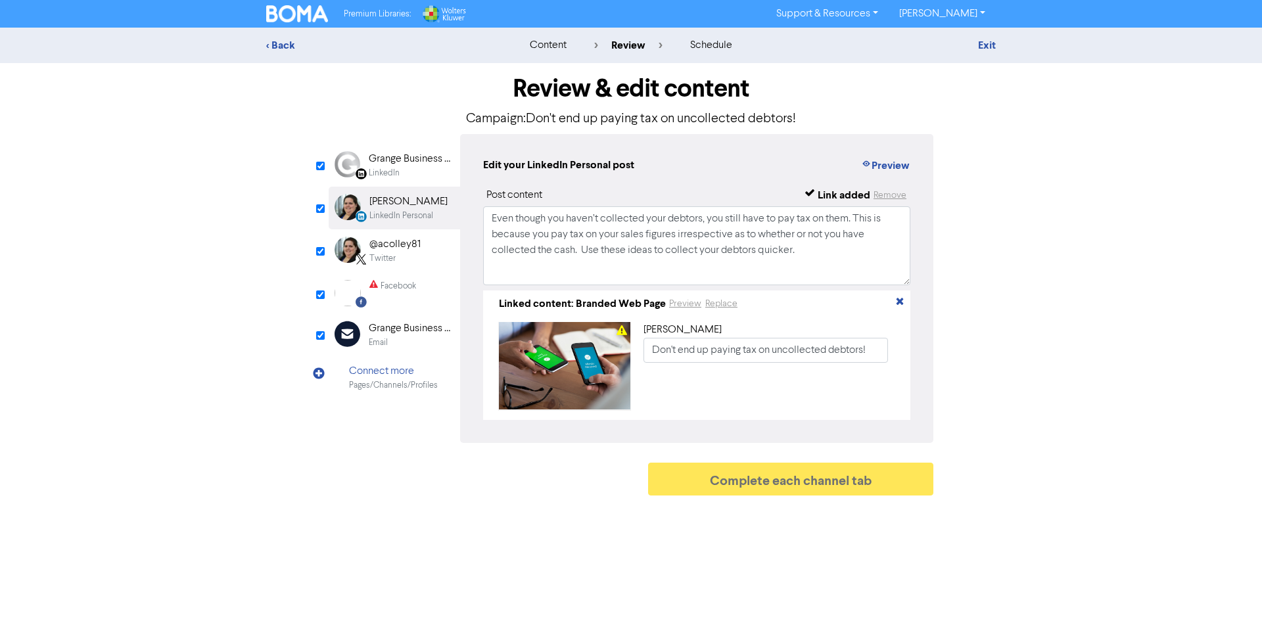
click at [721, 298] on div "Replace" at bounding box center [722, 304] width 34 height 16
click at [724, 302] on button "Replace" at bounding box center [722, 304] width 34 height 15
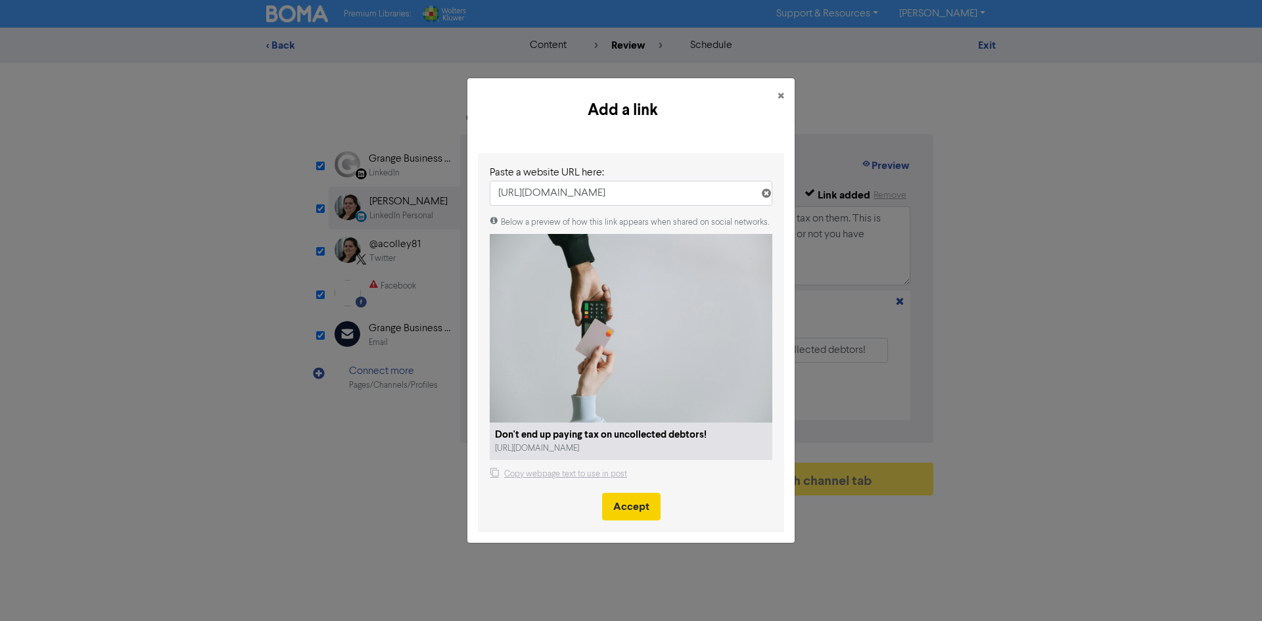
type input "[URL][DOMAIN_NAME]"
click at [644, 506] on button "Accept" at bounding box center [631, 507] width 59 height 28
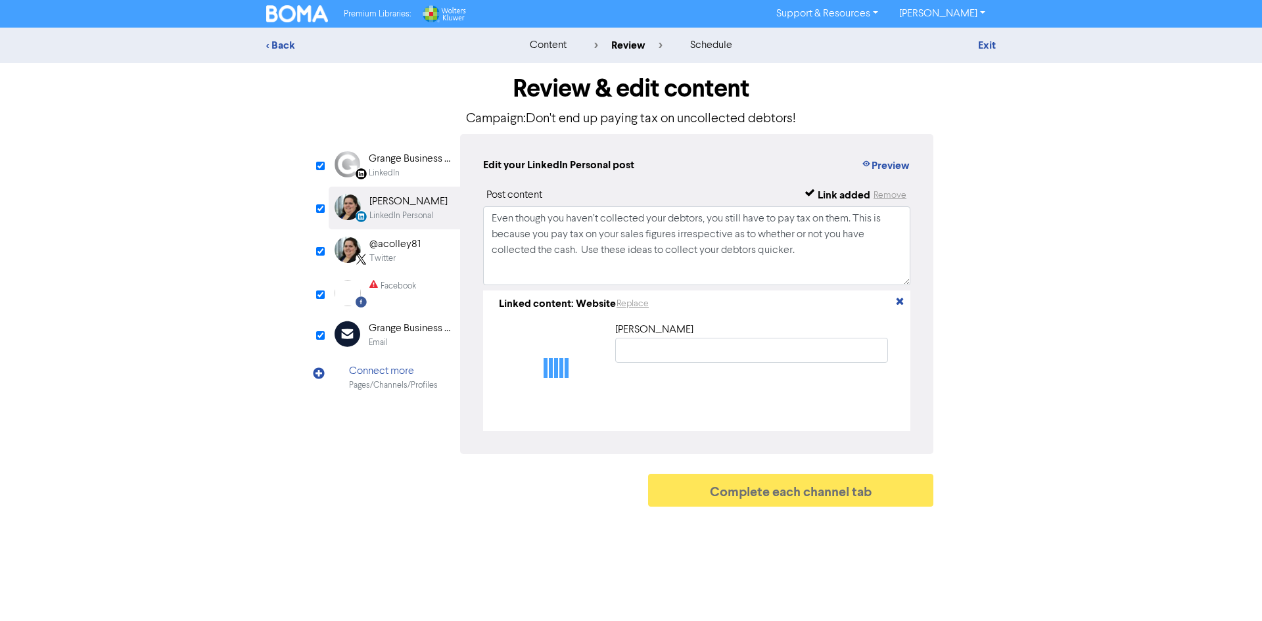
type input "Don't end up paying tax on uncollected debtors!"
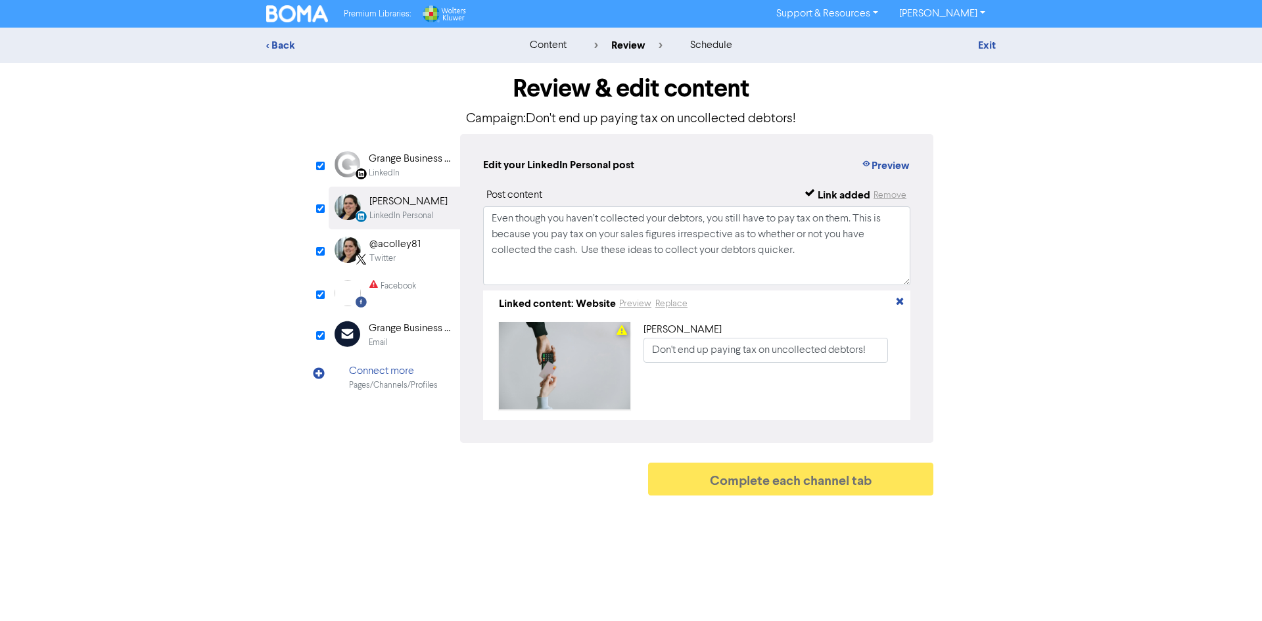
click at [400, 175] on div "LinkedIn" at bounding box center [411, 173] width 84 height 12
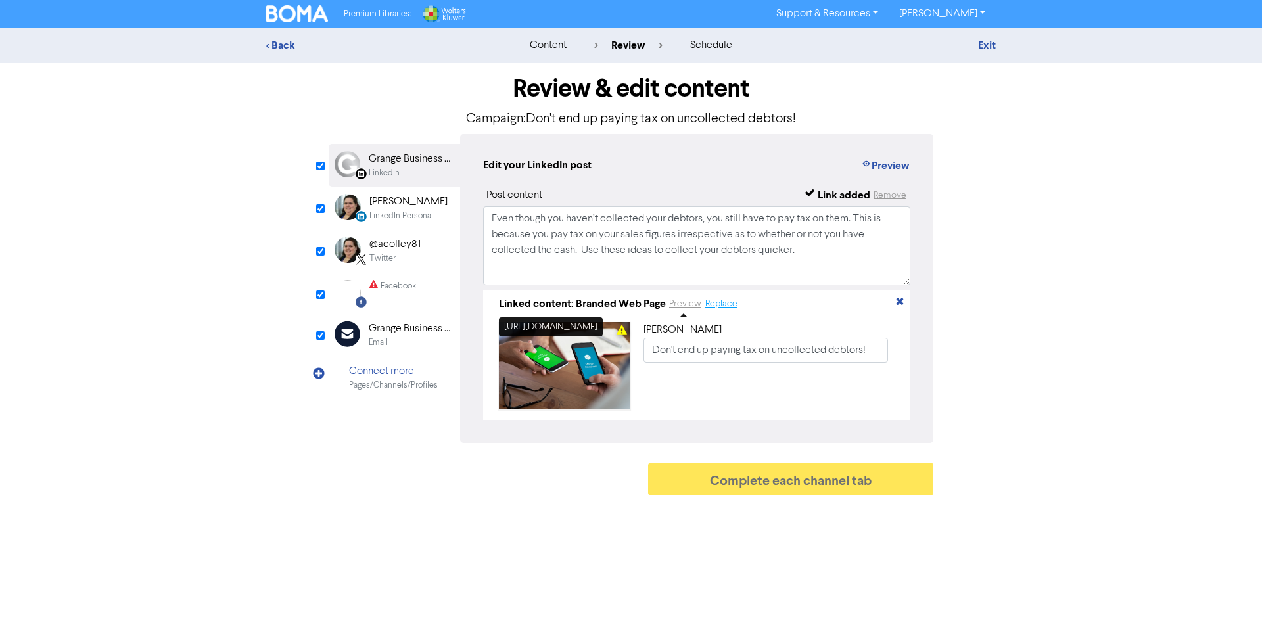
click at [721, 308] on button "Replace" at bounding box center [722, 304] width 34 height 15
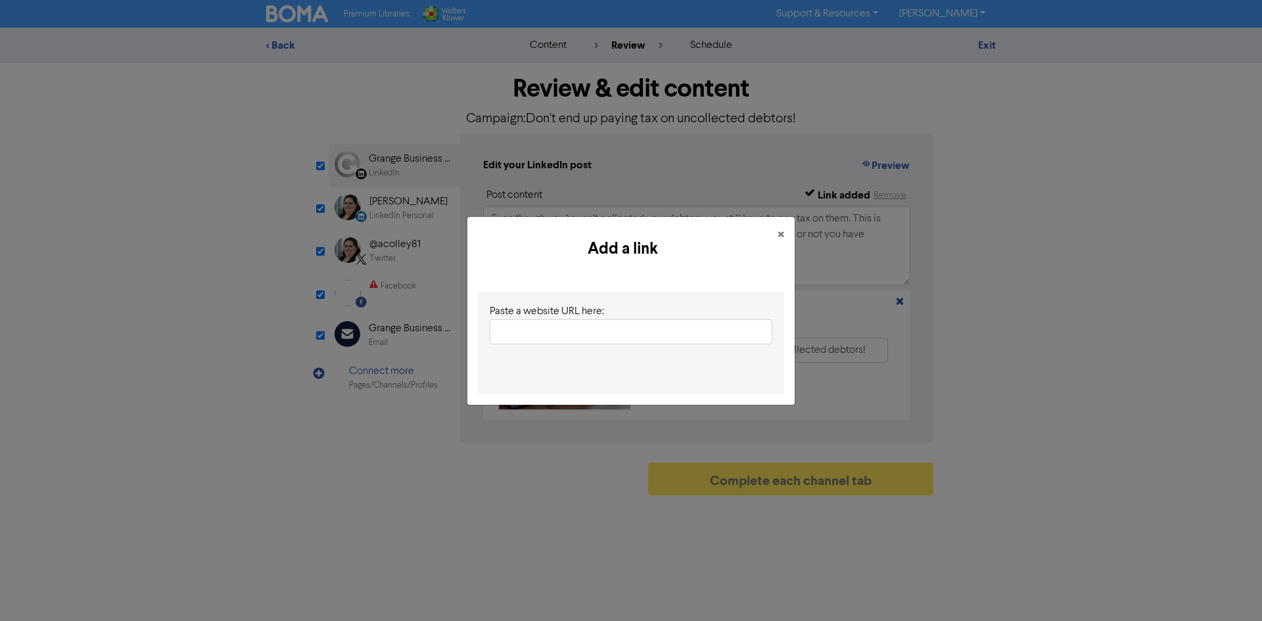
click at [591, 328] on input "text" at bounding box center [631, 332] width 283 height 25
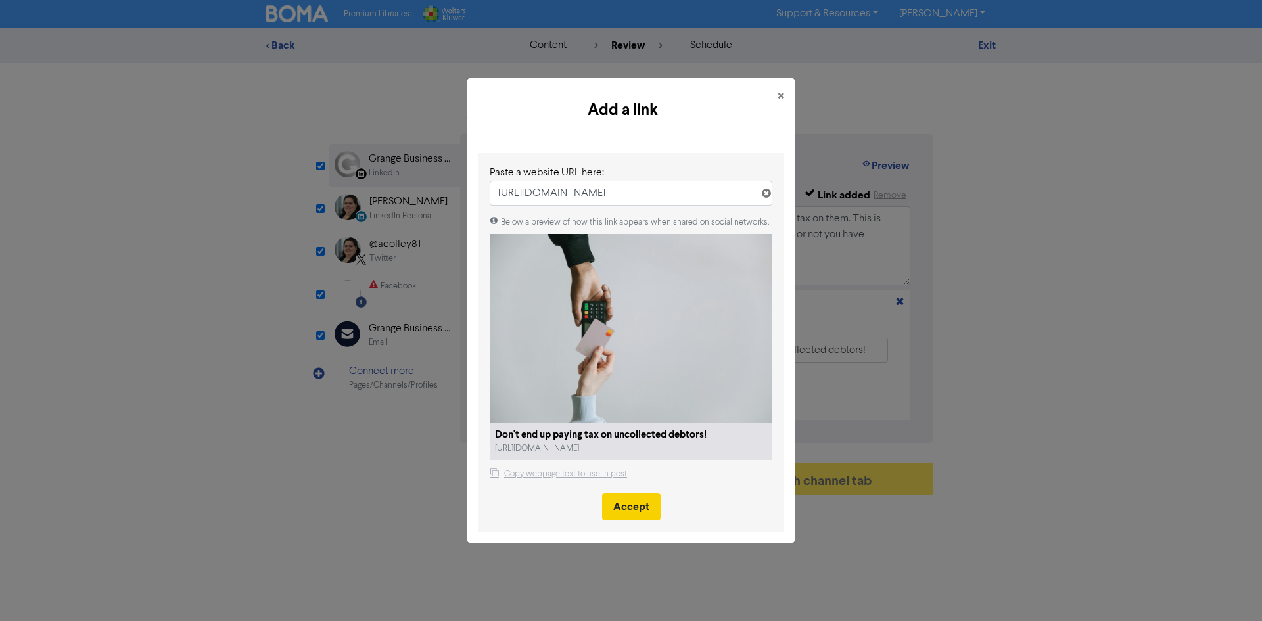
type input "[URL][DOMAIN_NAME]"
click at [631, 506] on button "Accept" at bounding box center [631, 507] width 59 height 28
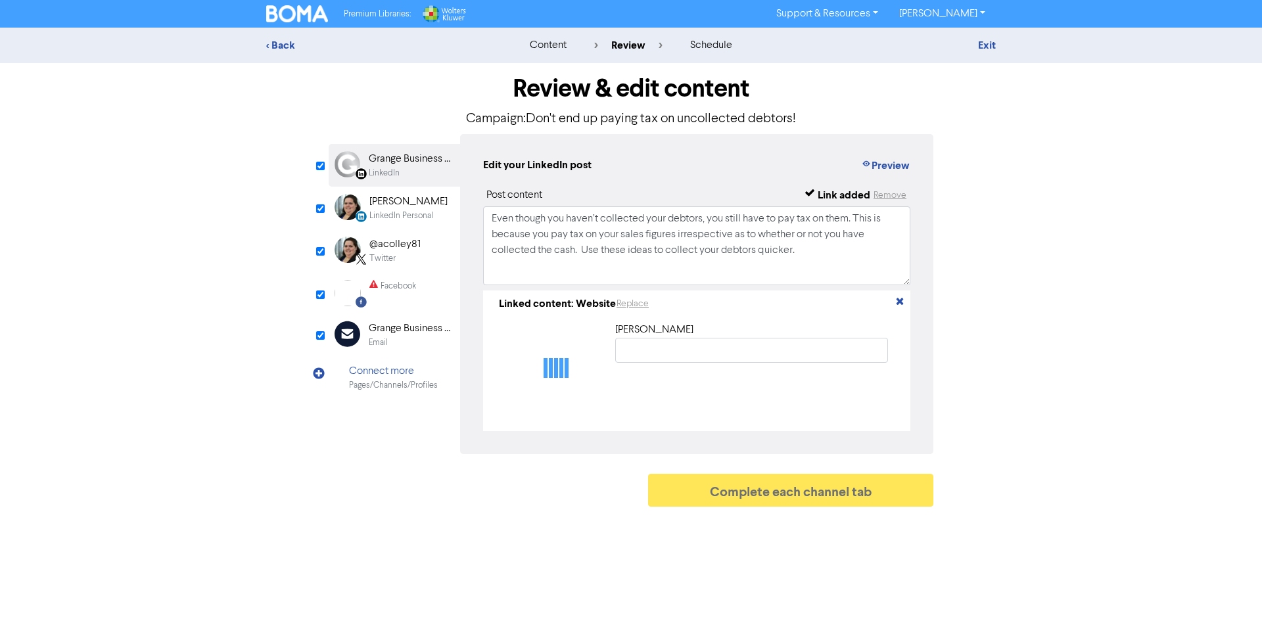
type input "Don't end up paying tax on uncollected debtors!"
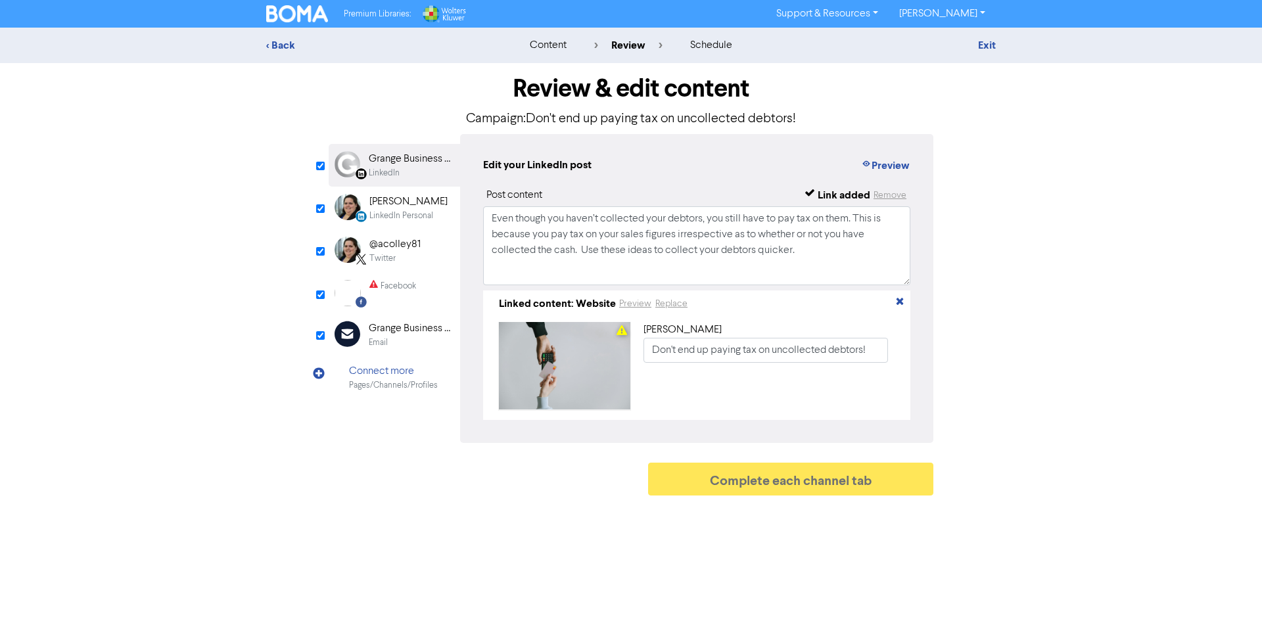
click at [414, 208] on div "[PERSON_NAME]" at bounding box center [408, 202] width 78 height 16
click at [406, 249] on div "@acolley81" at bounding box center [394, 245] width 51 height 16
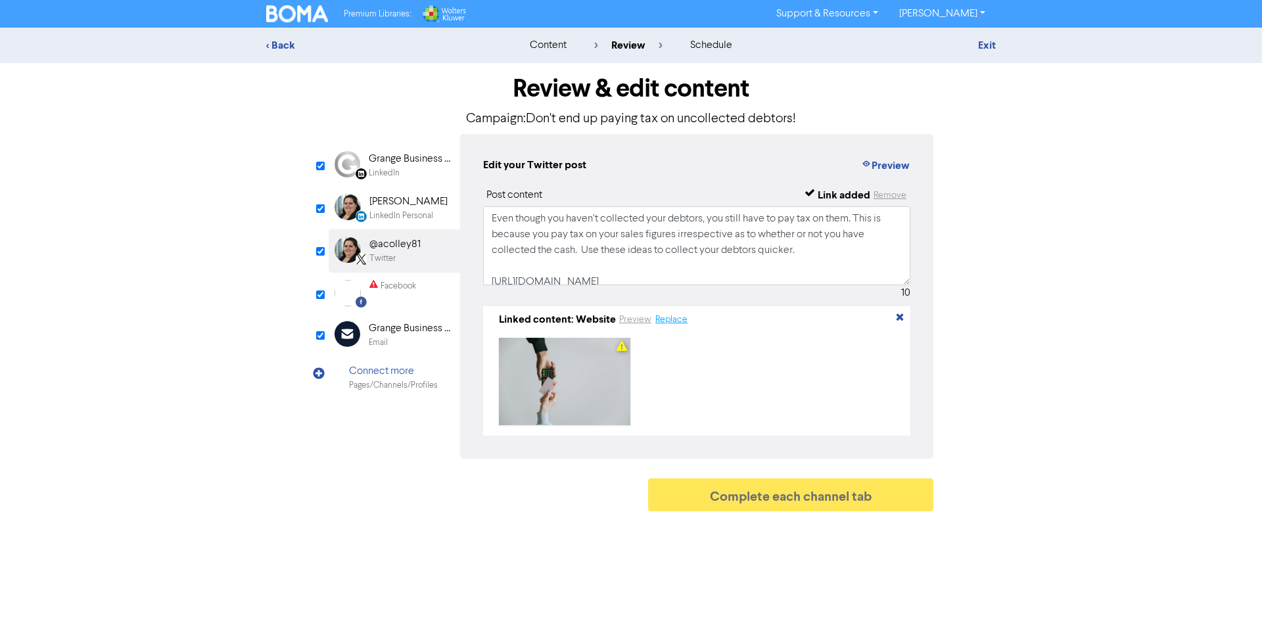
click at [671, 321] on button "Replace" at bounding box center [672, 319] width 34 height 15
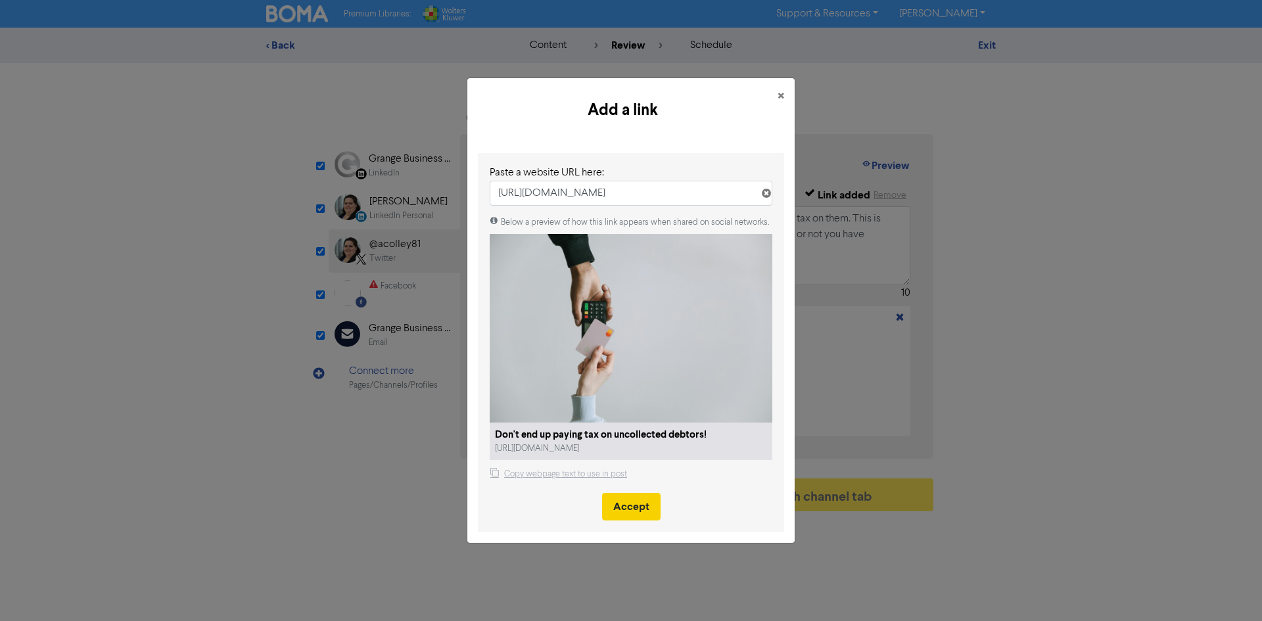
type input "[URL][DOMAIN_NAME]"
click at [643, 511] on button "Accept" at bounding box center [631, 507] width 59 height 28
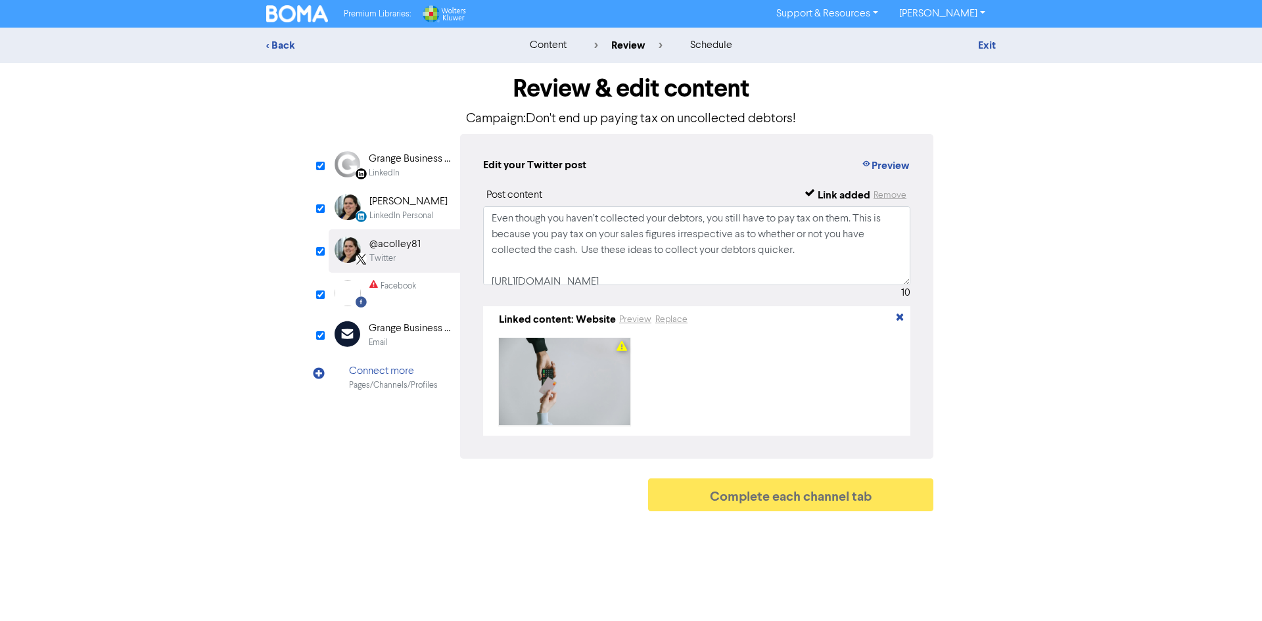
click at [406, 302] on div "Facebook" at bounding box center [392, 293] width 47 height 26
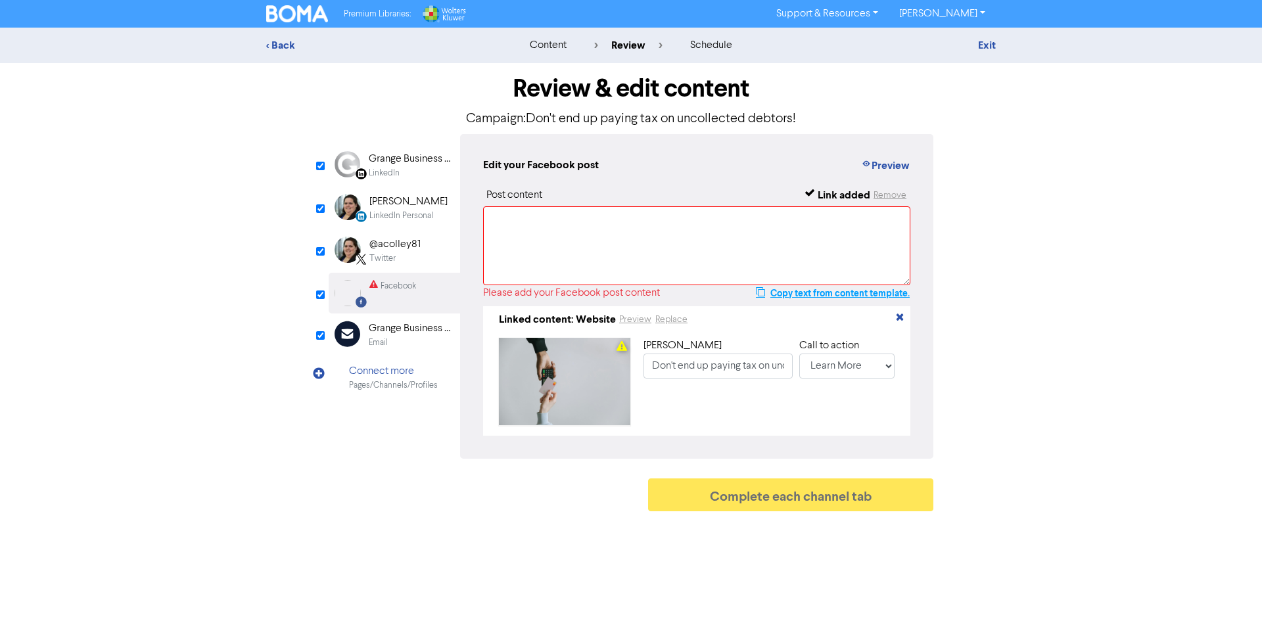
click at [845, 293] on button "Copy text from content template." at bounding box center [832, 293] width 155 height 16
click at [680, 239] on textarea at bounding box center [696, 245] width 427 height 79
paste textarea "Even though you haven’t collected your debtors, you still have to pay tax on th…"
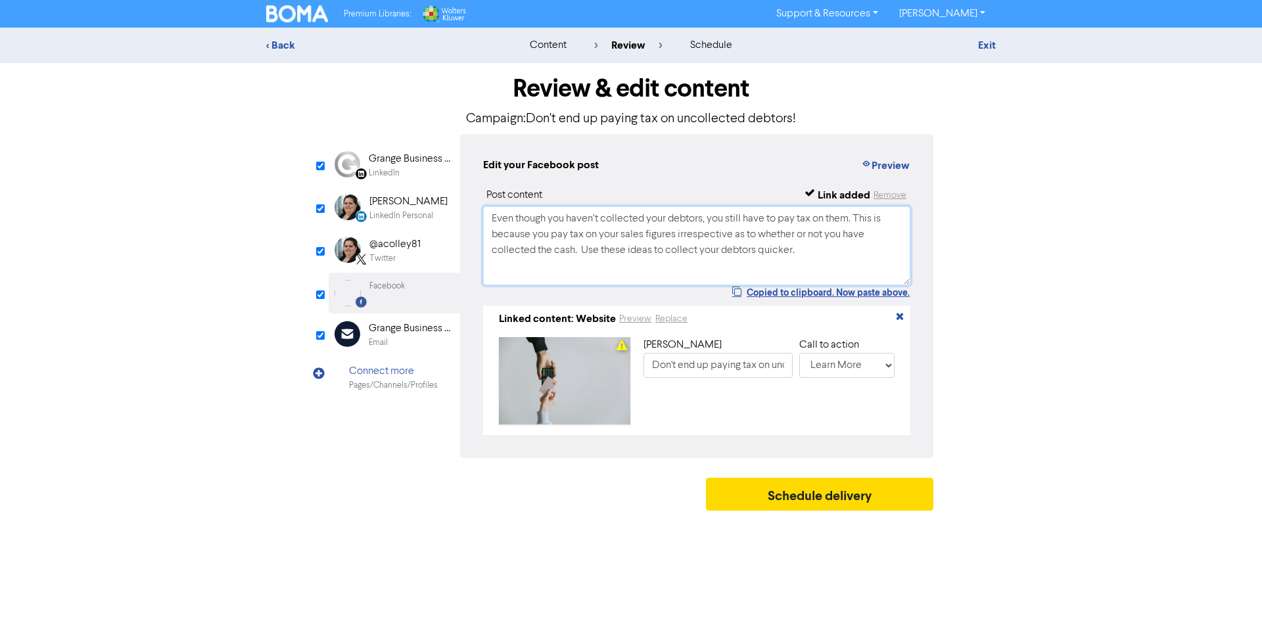
type textarea "Even though you haven’t collected your debtors, you still have to pay tax on th…"
click at [407, 340] on div "Email" at bounding box center [411, 343] width 84 height 12
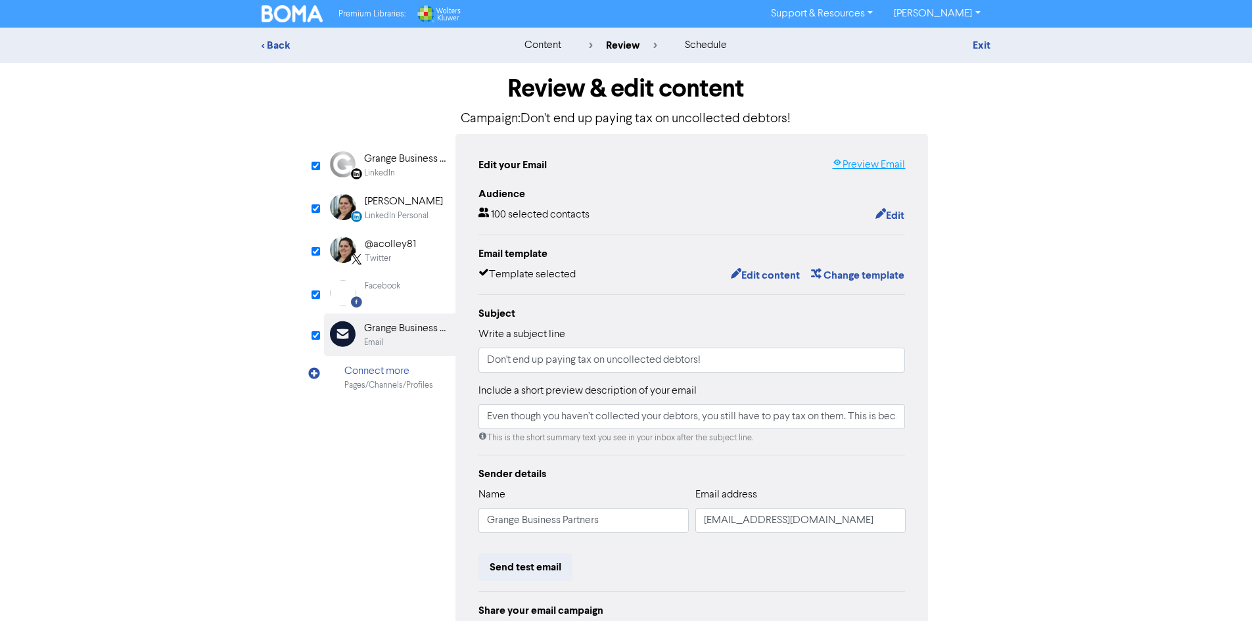
click at [890, 166] on link "Preview Email" at bounding box center [868, 165] width 73 height 16
click at [554, 563] on button "Send test email" at bounding box center [526, 568] width 94 height 28
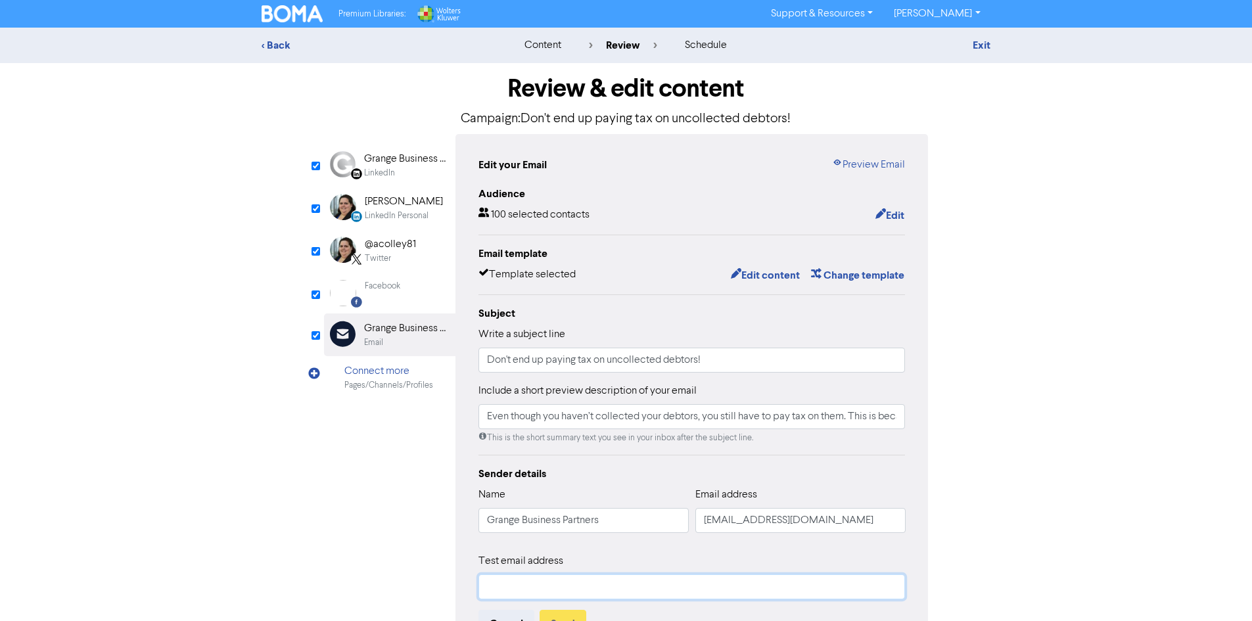
click at [549, 583] on input "text" at bounding box center [692, 587] width 427 height 25
type input "[EMAIL_ADDRESS][DOMAIN_NAME]"
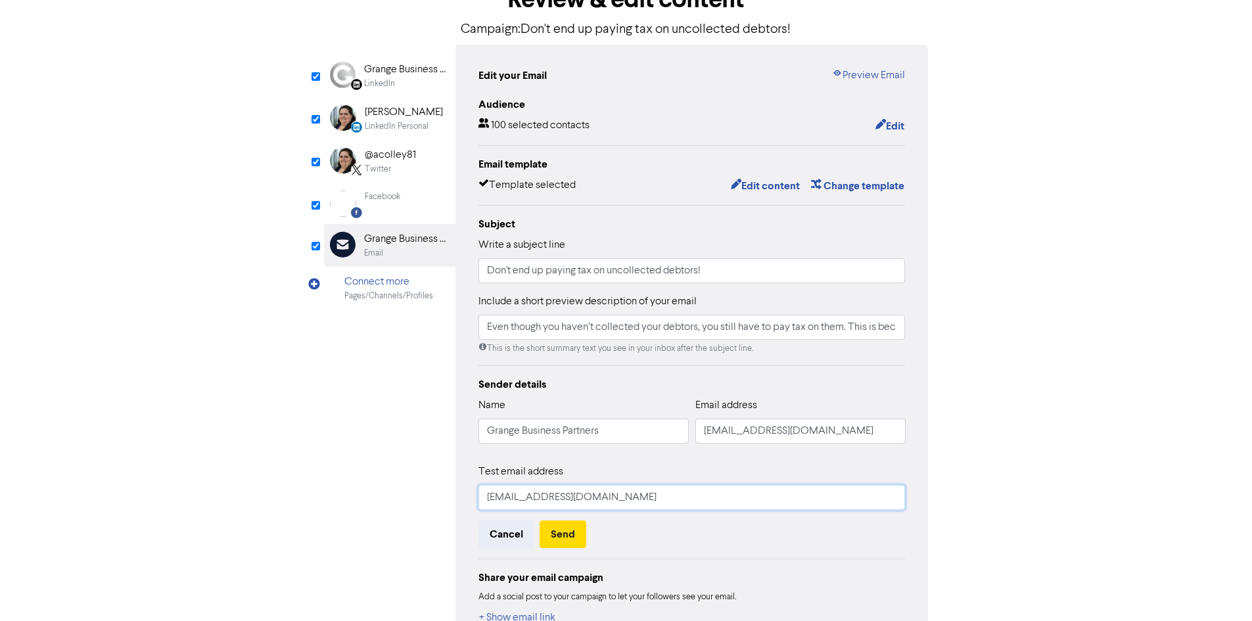
scroll to position [131, 0]
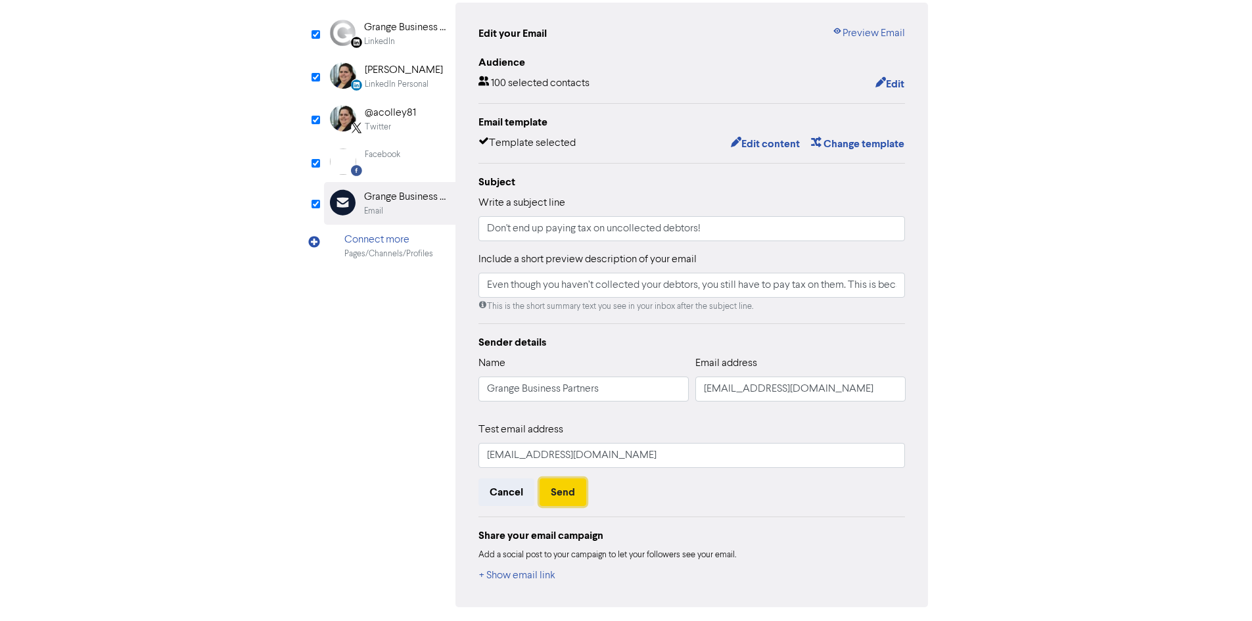
click at [564, 496] on button "Send" at bounding box center [563, 493] width 47 height 28
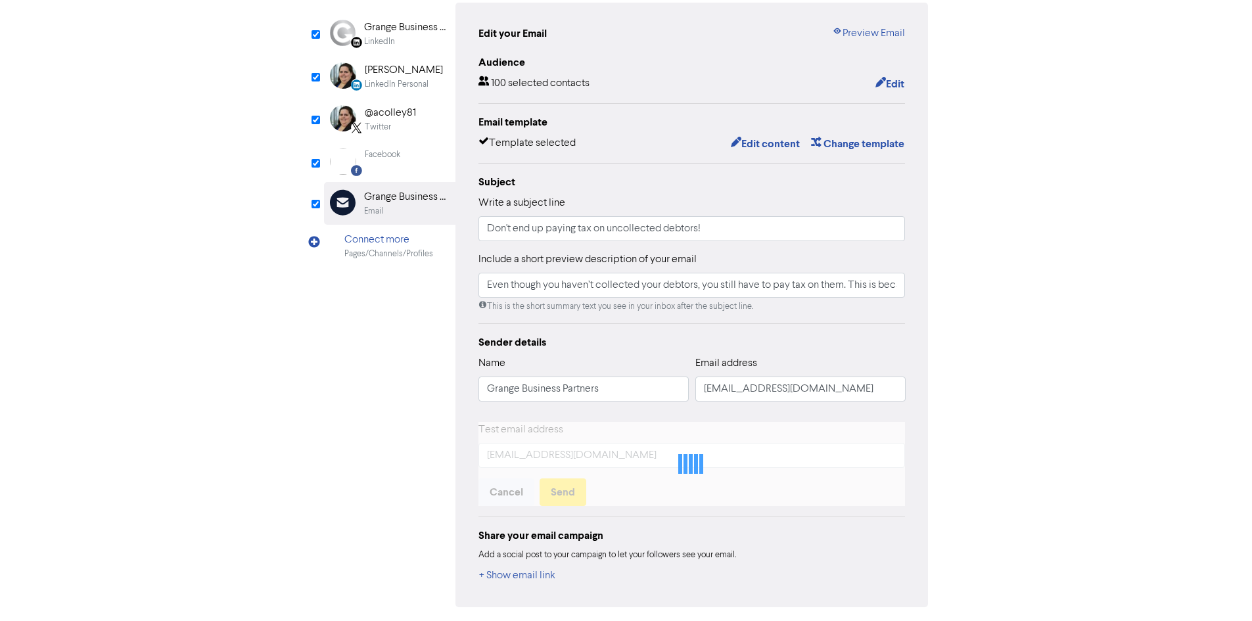
scroll to position [122, 0]
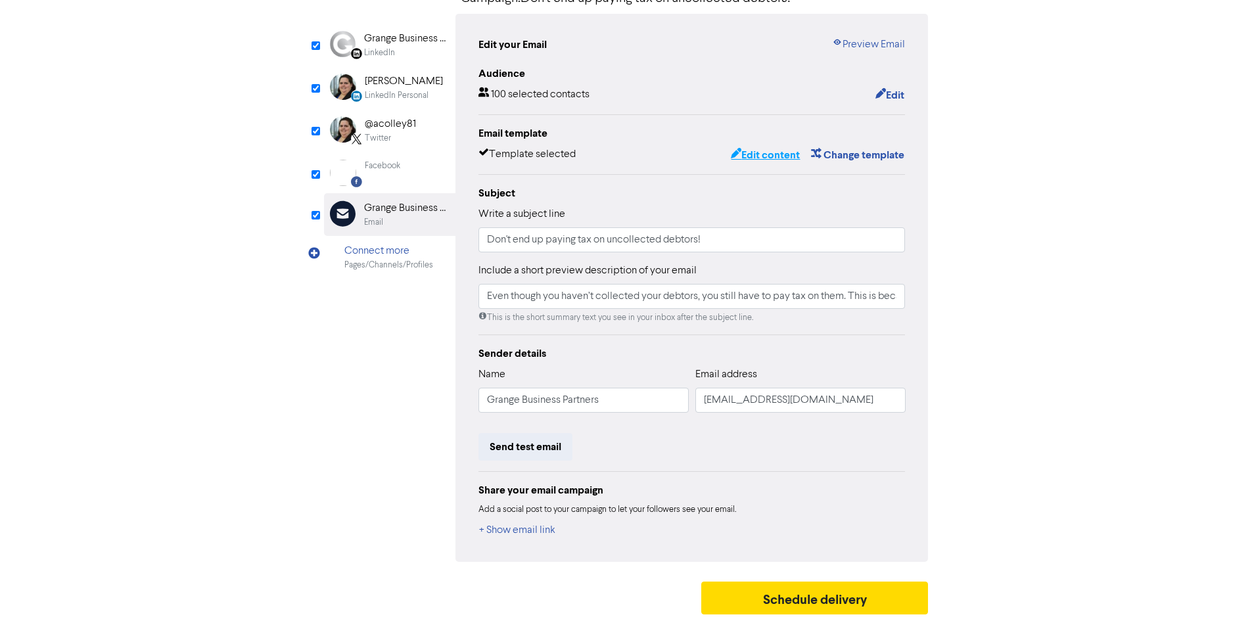
click at [784, 157] on button "Edit content" at bounding box center [765, 155] width 70 height 17
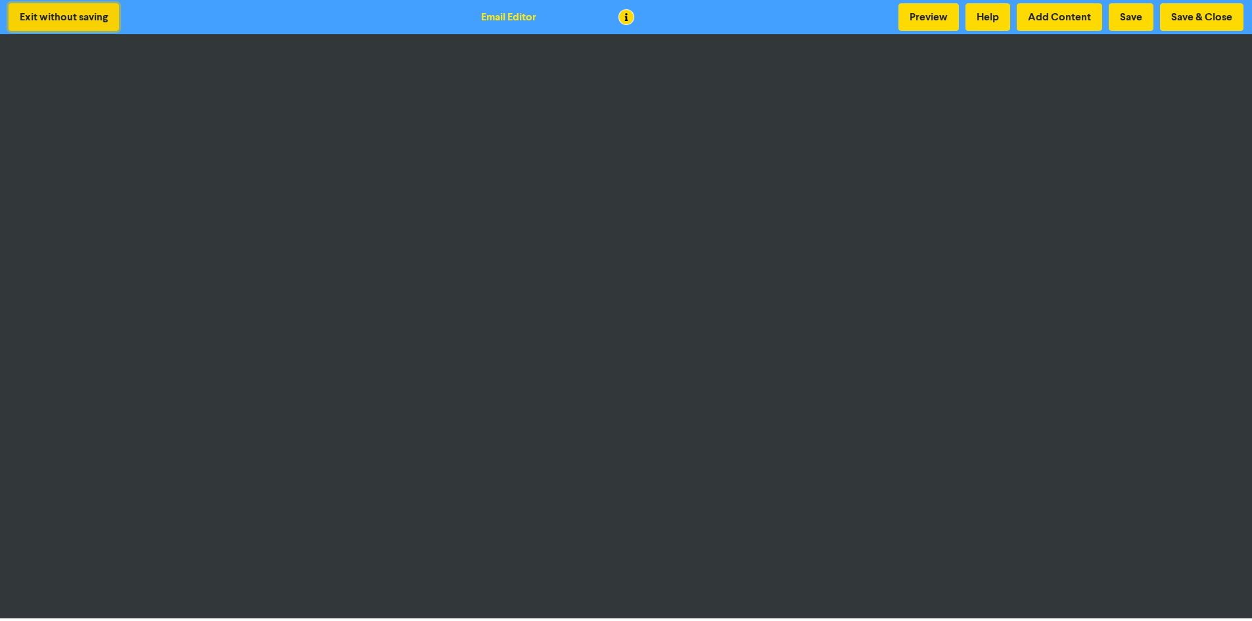
click at [57, 18] on button "Exit without saving" at bounding box center [64, 17] width 110 height 28
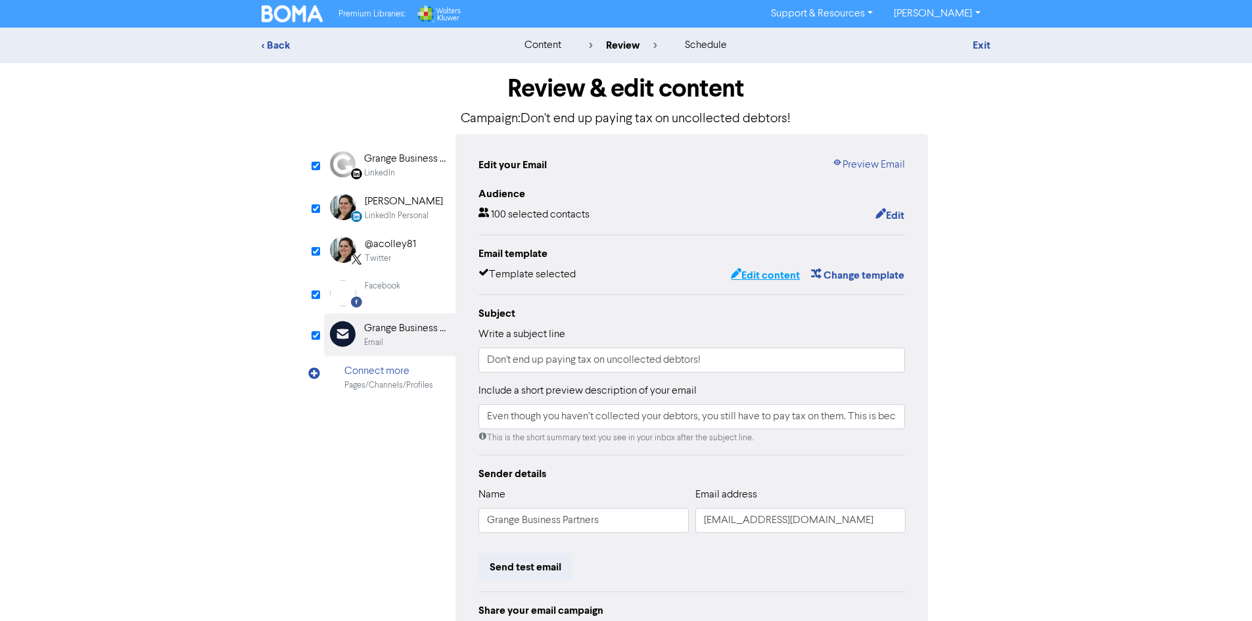
click at [779, 279] on button "Edit content" at bounding box center [765, 275] width 70 height 17
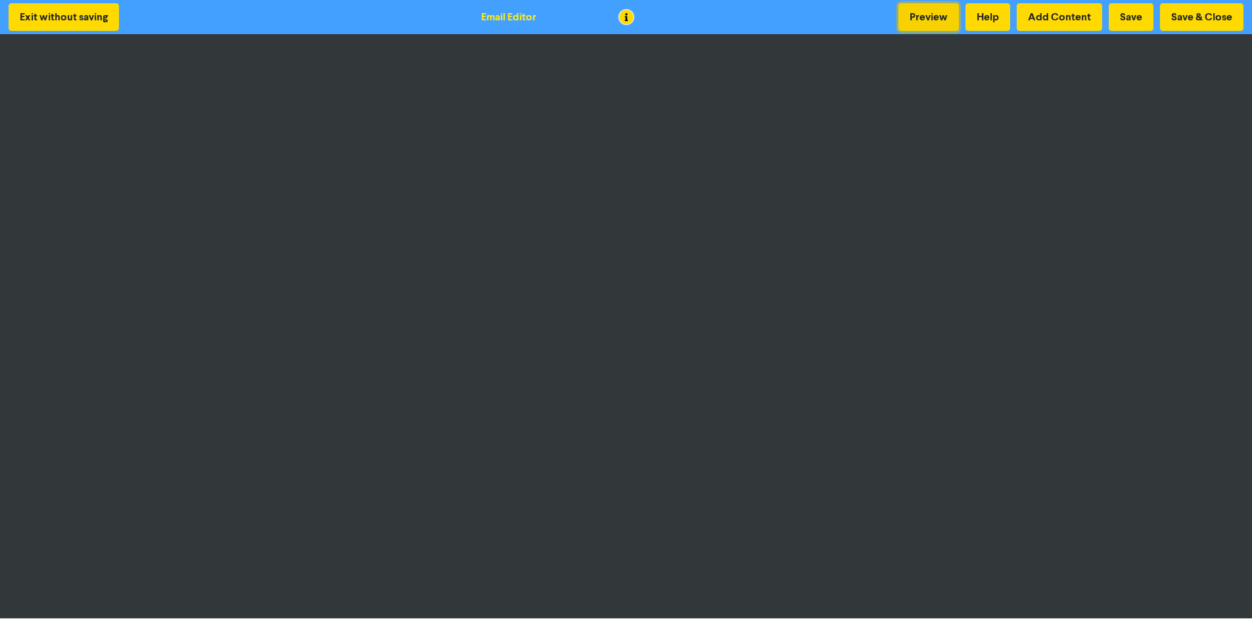
click at [940, 20] on button "Preview" at bounding box center [929, 17] width 60 height 28
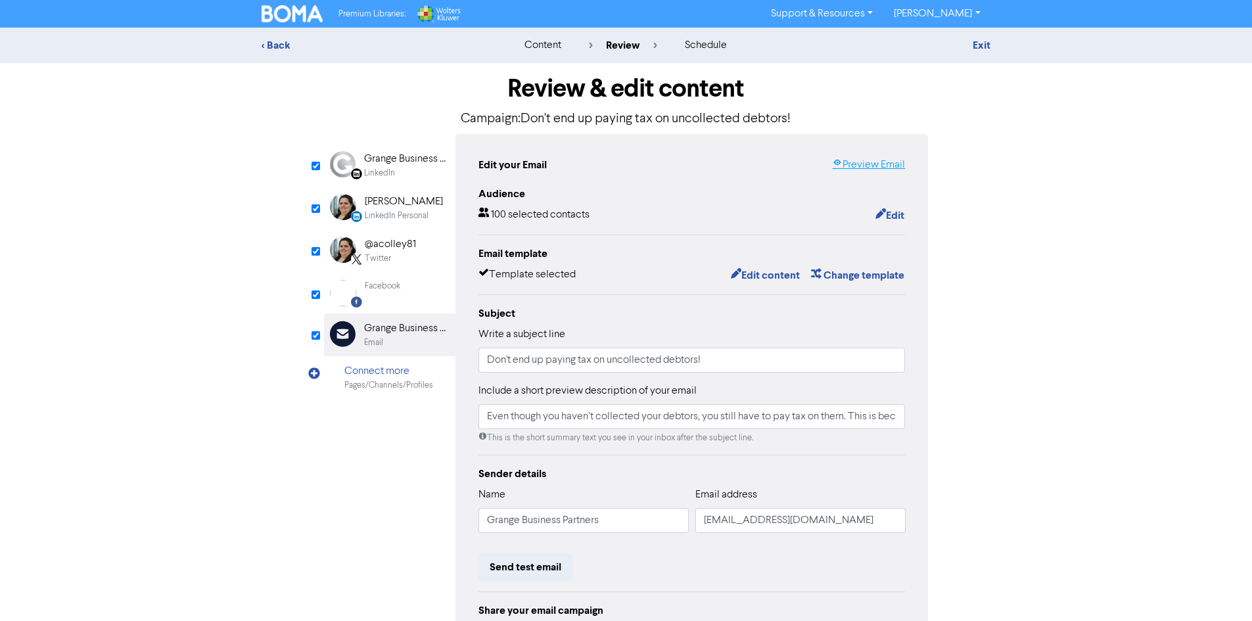
click at [893, 166] on link "Preview Email" at bounding box center [868, 165] width 73 height 16
click at [754, 270] on button "Edit content" at bounding box center [765, 275] width 70 height 17
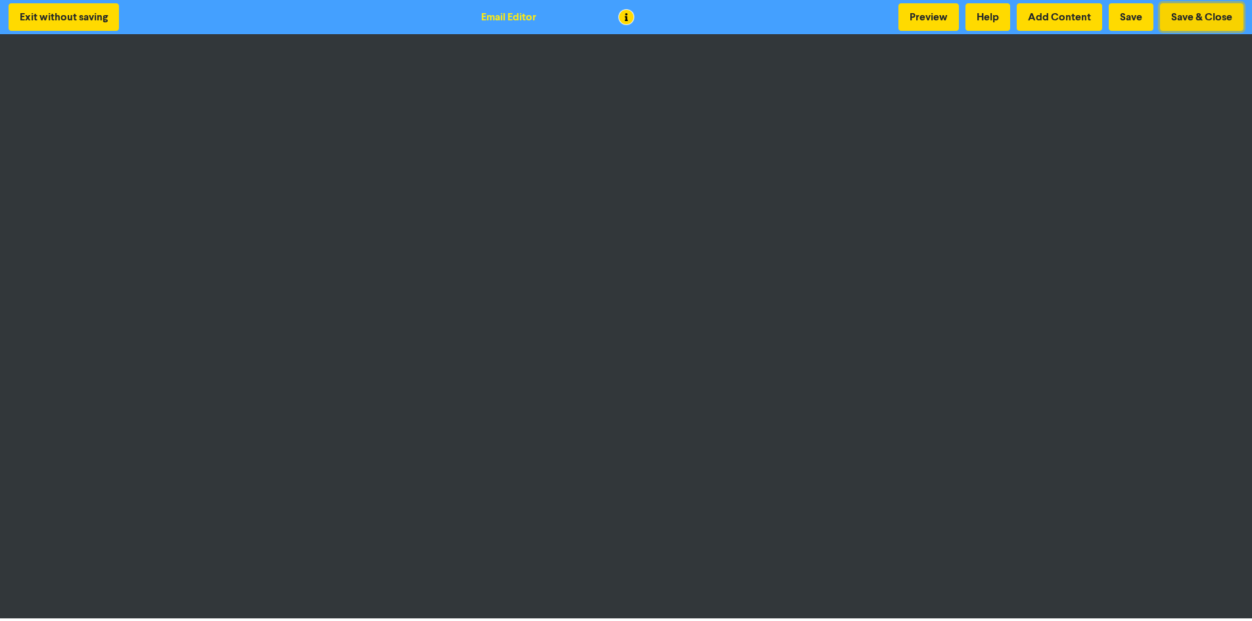
click at [1187, 23] on button "Save & Close" at bounding box center [1201, 17] width 83 height 28
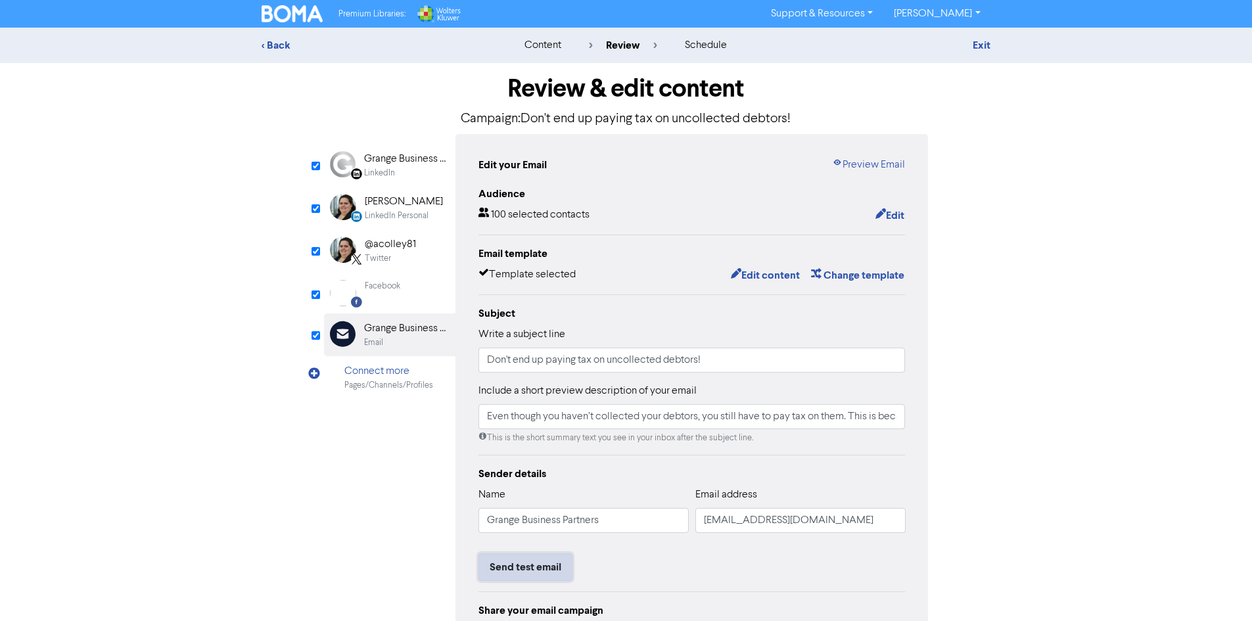
click at [554, 565] on button "Send test email" at bounding box center [526, 568] width 94 height 28
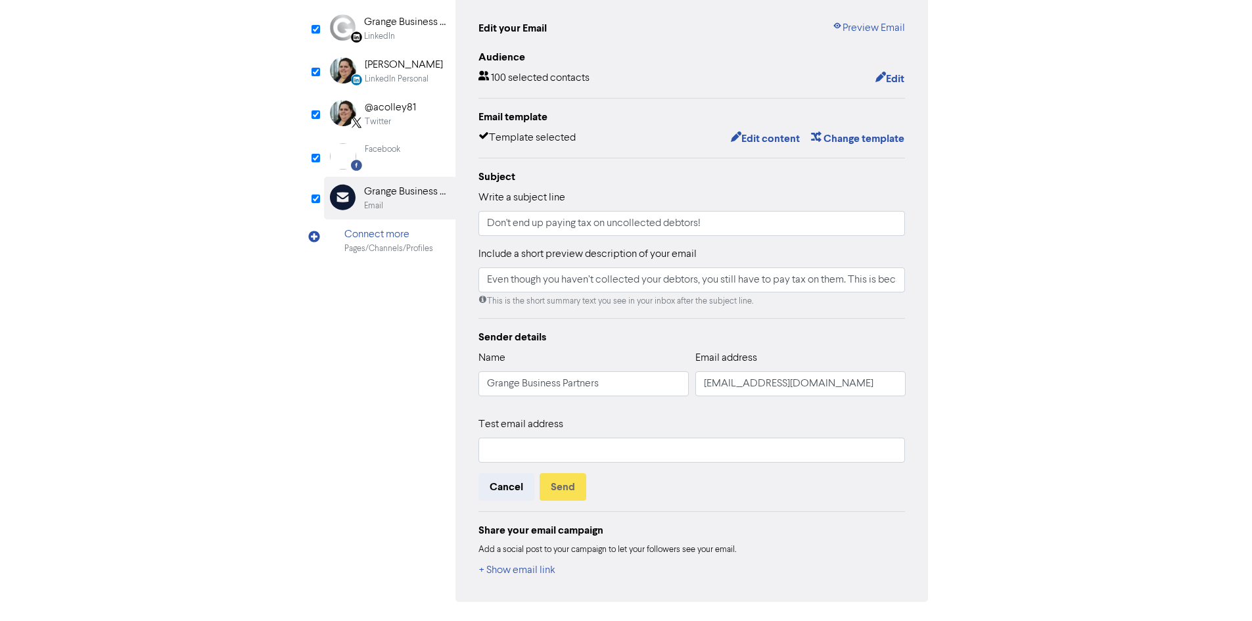
scroll to position [178, 0]
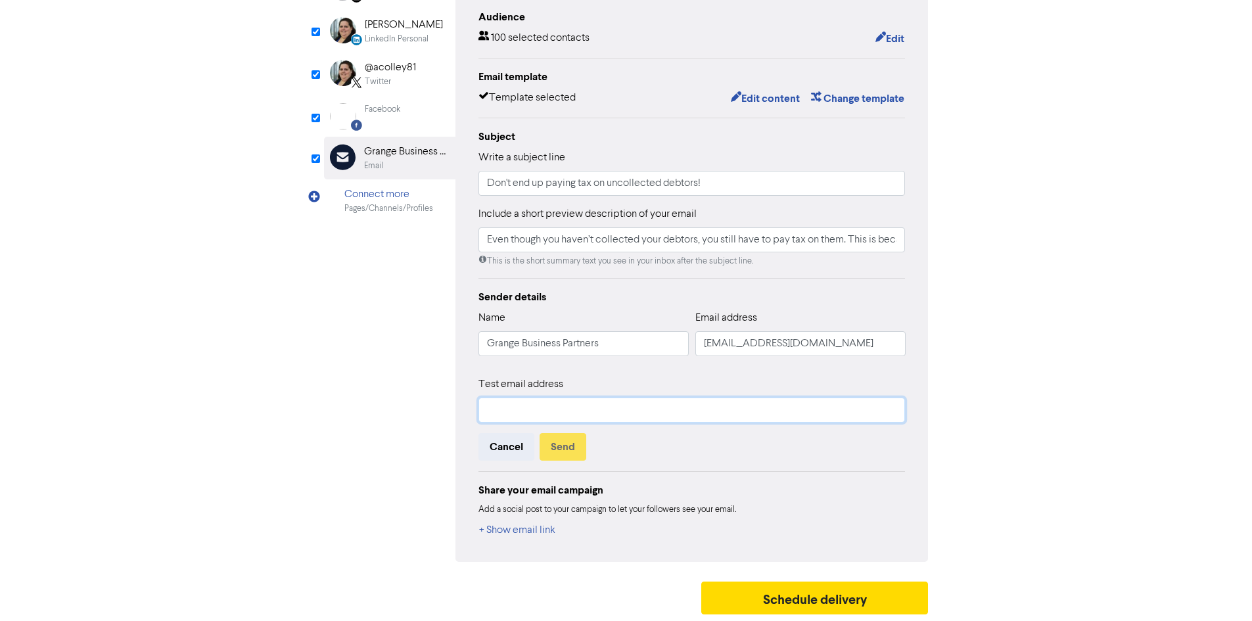
drag, startPoint x: 650, startPoint y: 414, endPoint x: 650, endPoint y: 423, distance: 9.2
click at [650, 414] on input "text" at bounding box center [692, 410] width 427 height 25
type input "[EMAIL_ADDRESS][DOMAIN_NAME]"
click at [569, 450] on button "Send" at bounding box center [563, 447] width 47 height 28
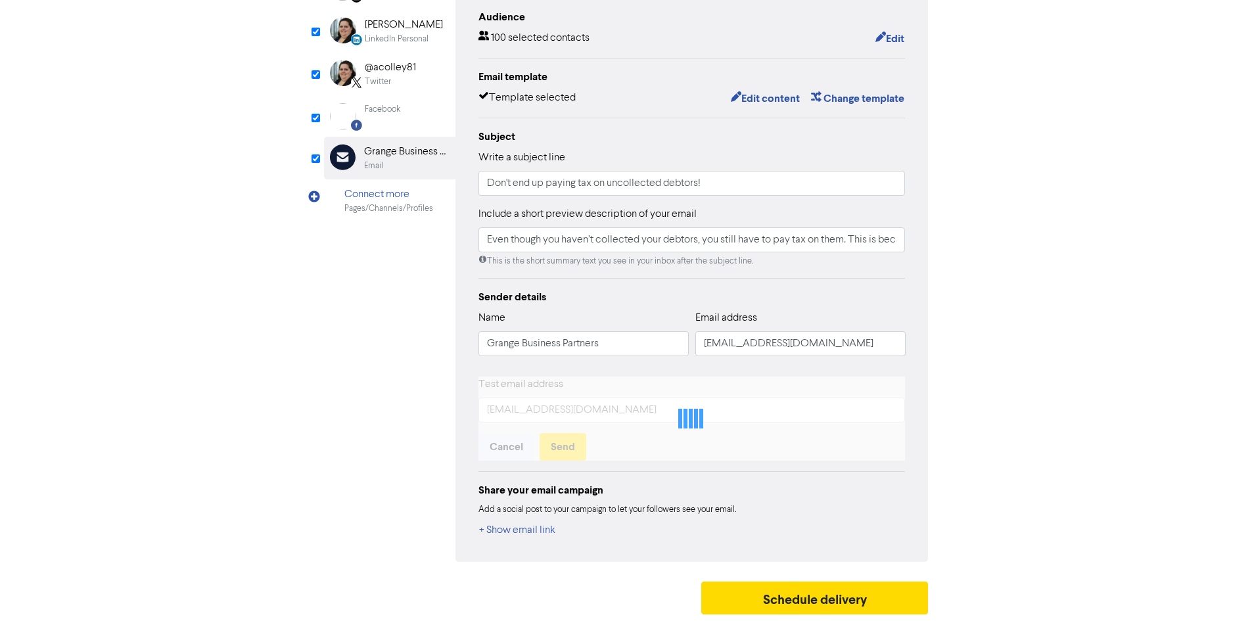
scroll to position [122, 0]
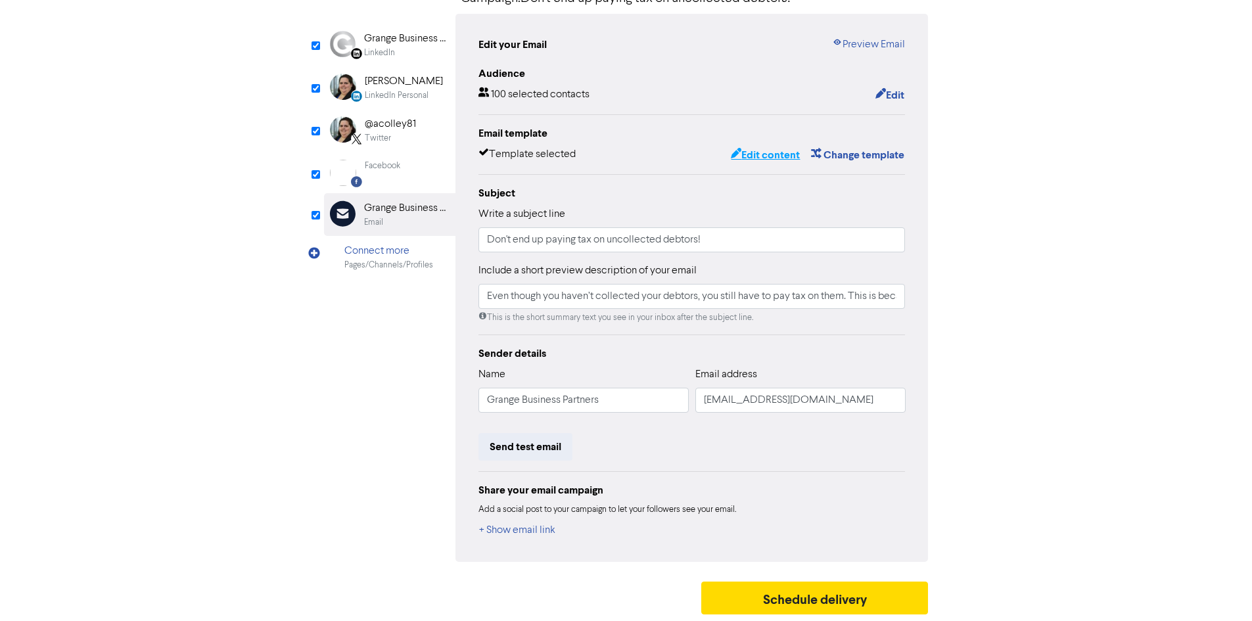
click at [780, 150] on button "Edit content" at bounding box center [765, 155] width 70 height 17
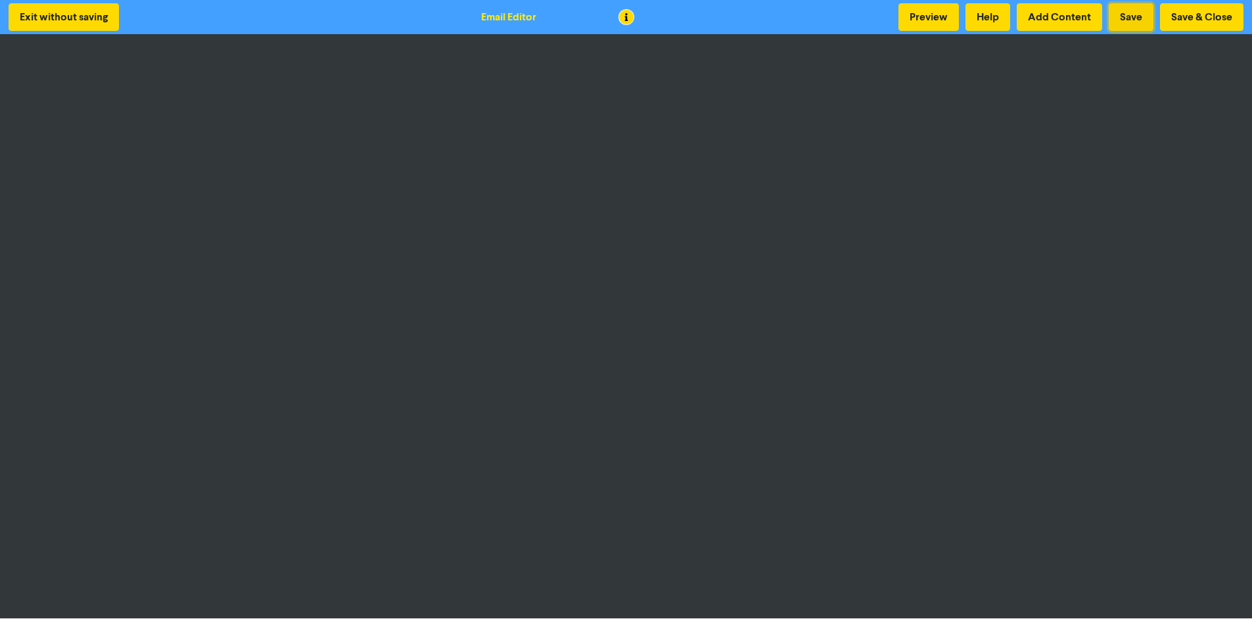
click at [1146, 22] on button "Save" at bounding box center [1131, 17] width 45 height 28
click at [1195, 20] on button "Save & Close" at bounding box center [1201, 17] width 83 height 28
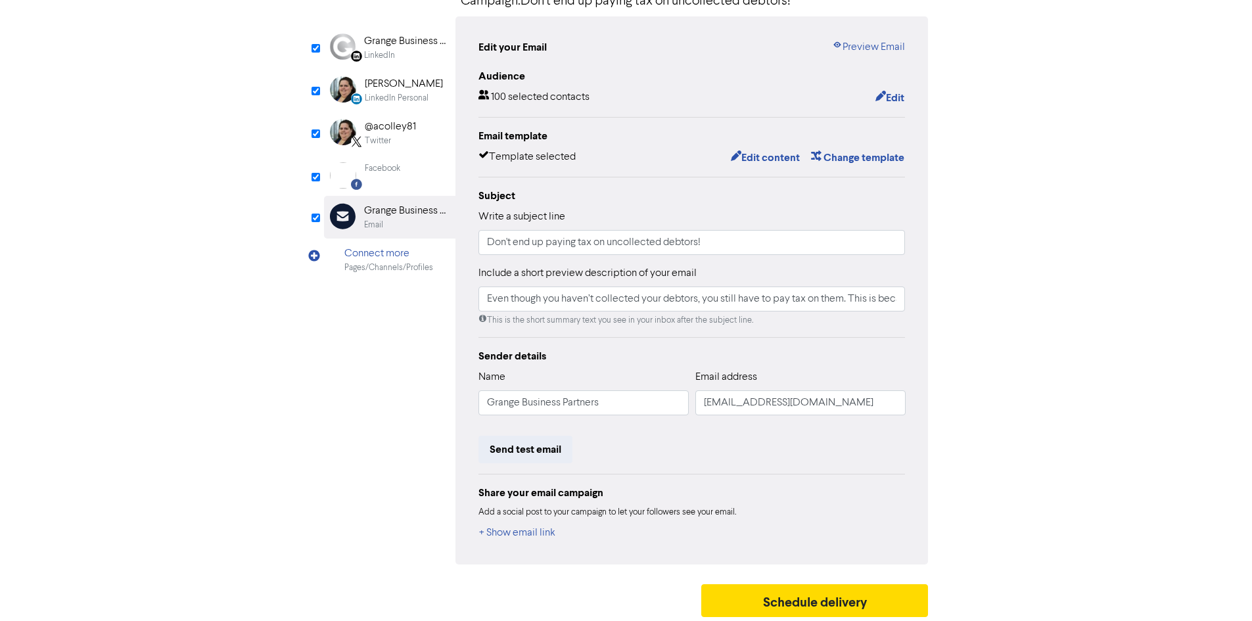
scroll to position [122, 0]
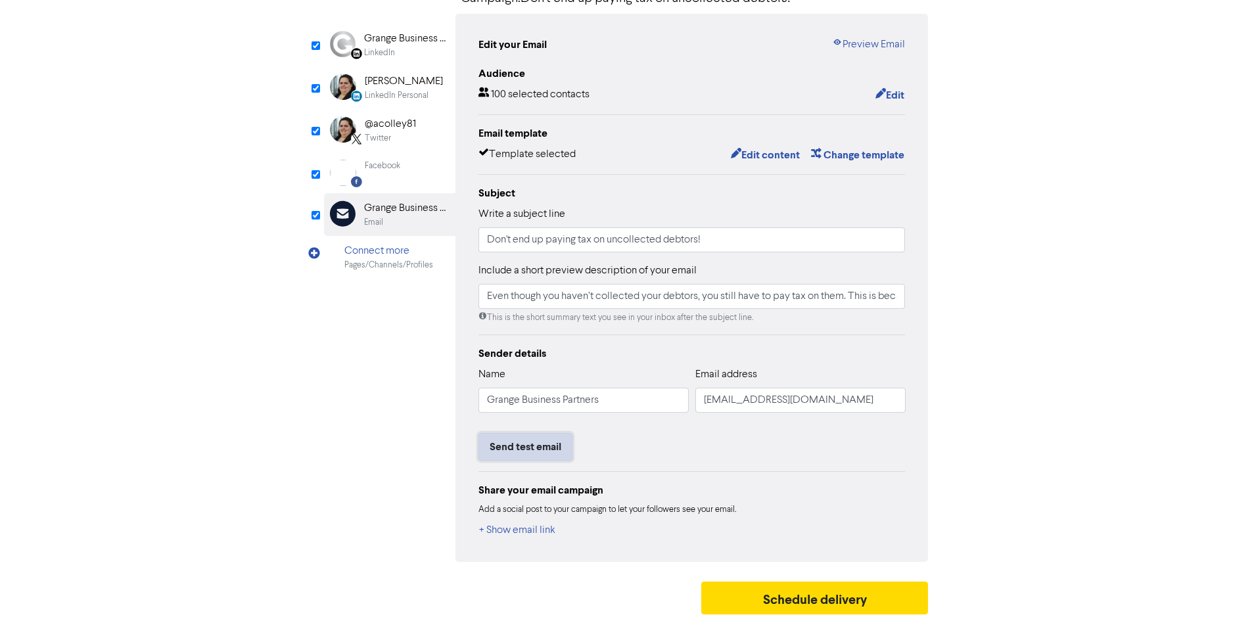
click at [553, 450] on button "Send test email" at bounding box center [526, 447] width 94 height 28
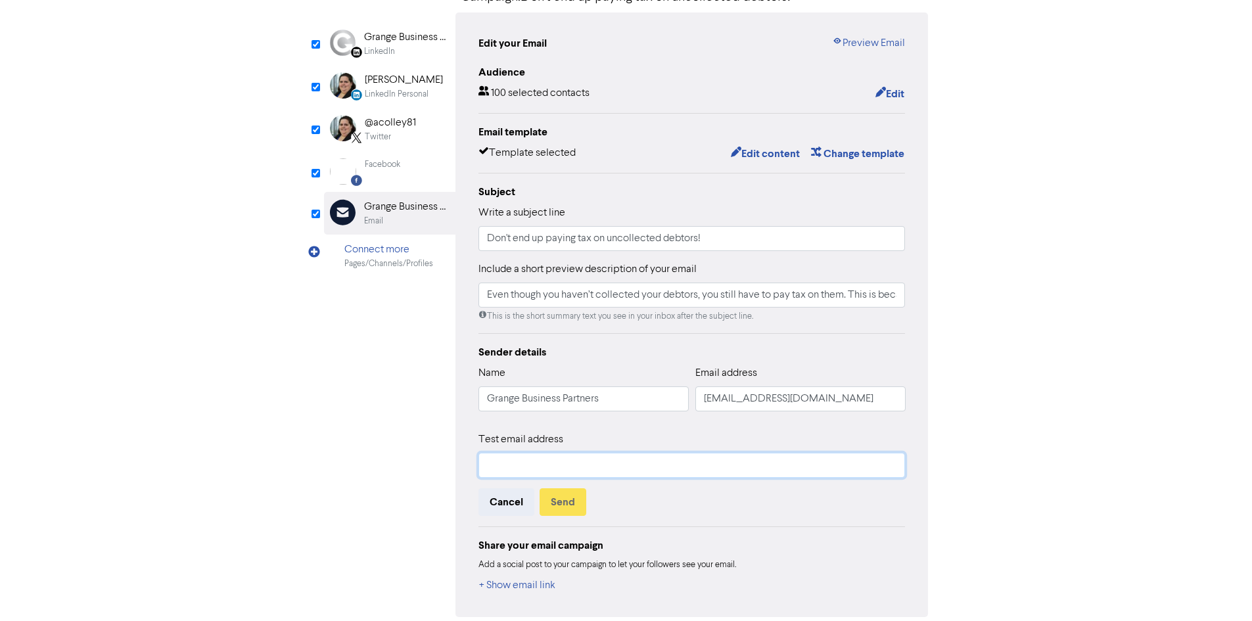
drag, startPoint x: 554, startPoint y: 471, endPoint x: 554, endPoint y: 479, distance: 7.9
click at [554, 471] on input "text" at bounding box center [692, 465] width 427 height 25
type input "[EMAIL_ADDRESS][DOMAIN_NAME]"
click at [572, 503] on button "Send" at bounding box center [563, 502] width 47 height 28
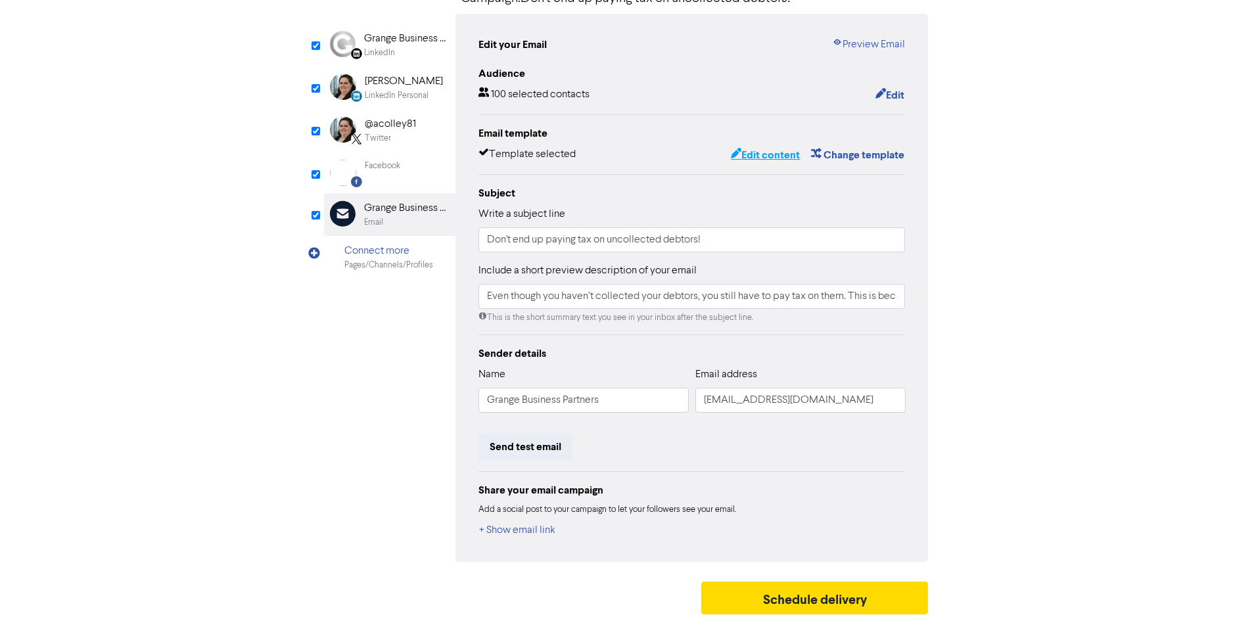
click at [756, 155] on button "Edit content" at bounding box center [765, 155] width 70 height 17
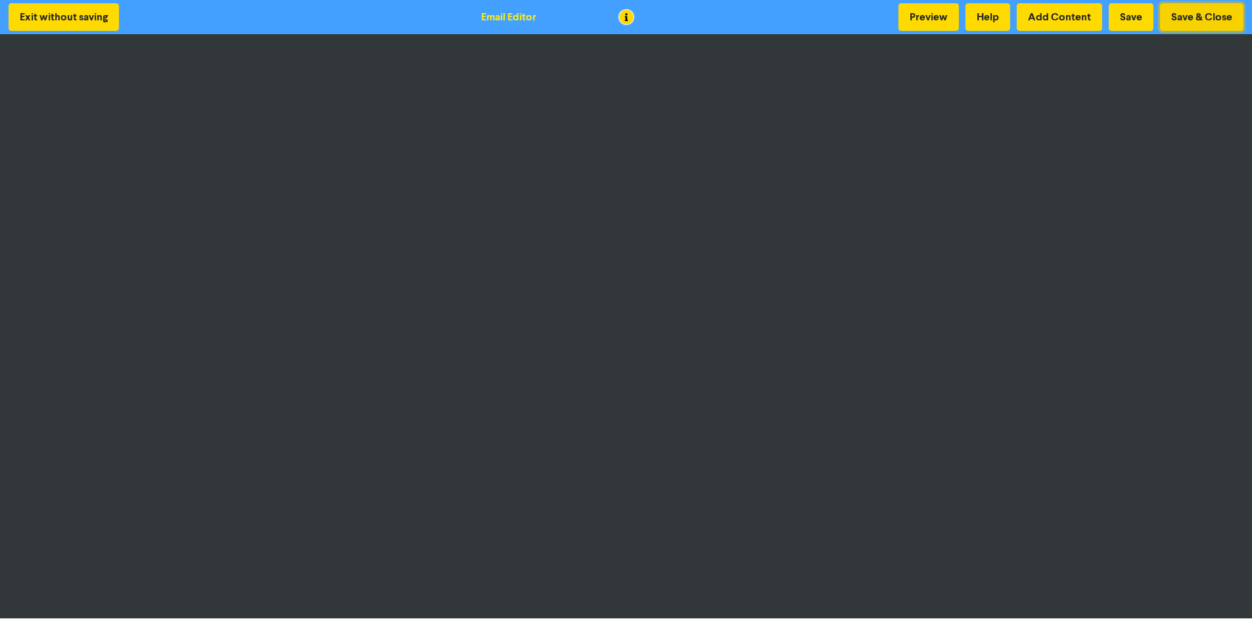
click at [1191, 19] on button "Save & Close" at bounding box center [1201, 17] width 83 height 28
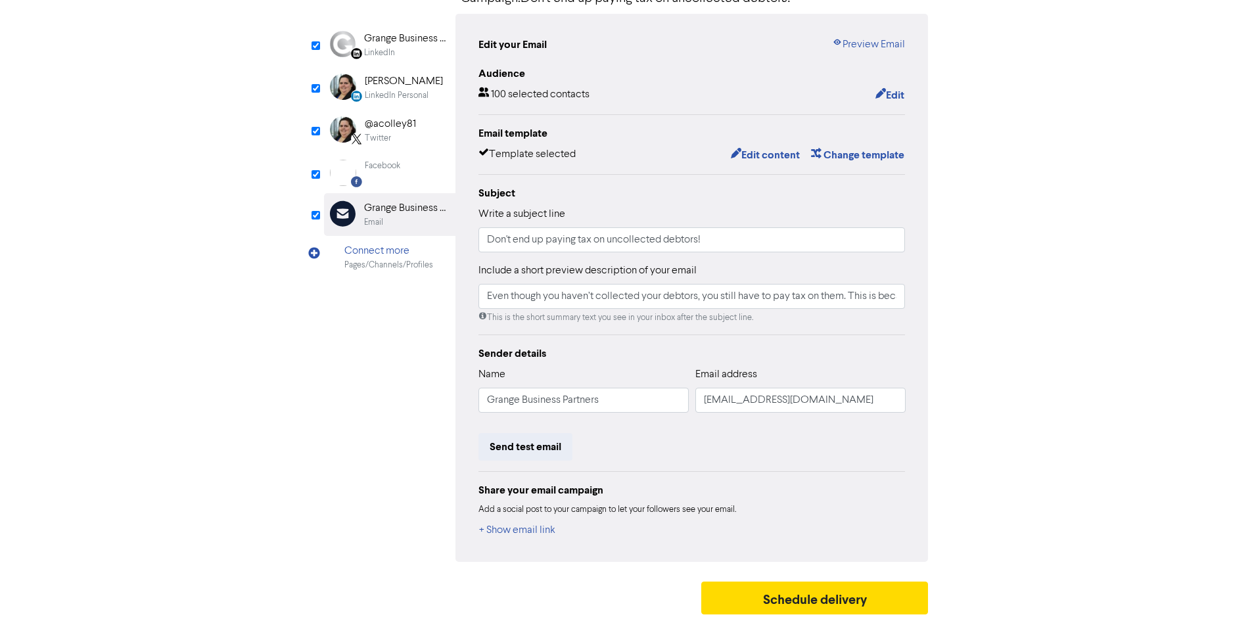
scroll to position [122, 0]
click at [544, 444] on button "Send test email" at bounding box center [526, 447] width 94 height 28
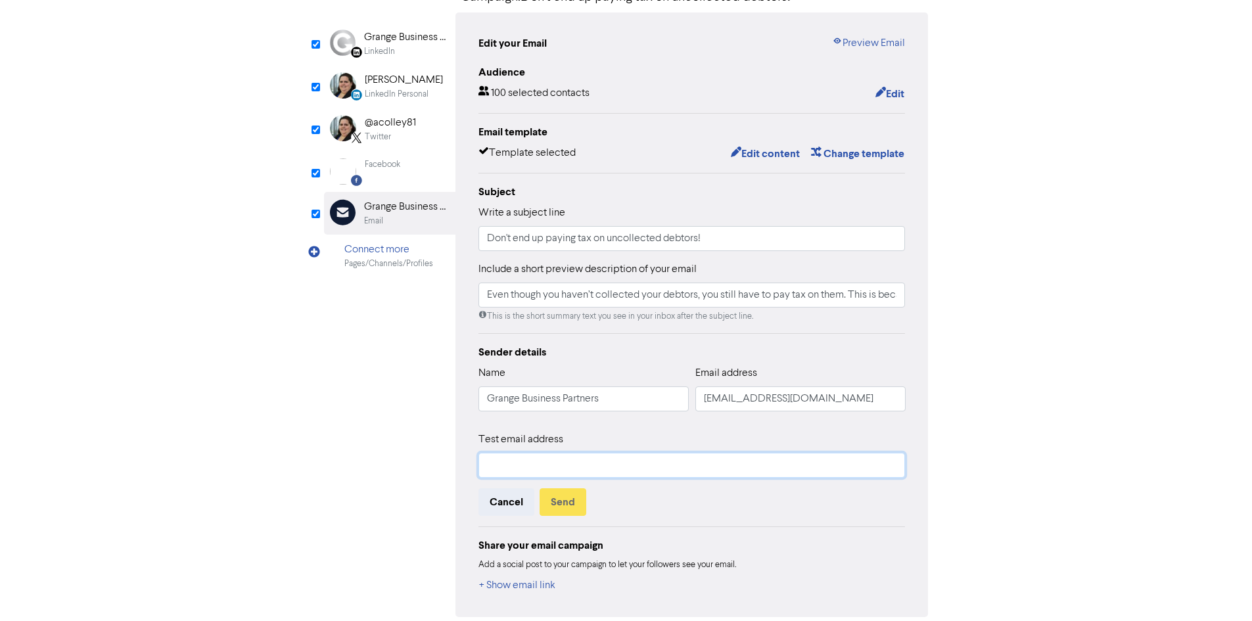
drag, startPoint x: 548, startPoint y: 463, endPoint x: 551, endPoint y: 479, distance: 16.0
click at [548, 463] on input "text" at bounding box center [692, 465] width 427 height 25
type input "[EMAIL_ADDRESS][DOMAIN_NAME]"
click at [565, 505] on button "Send" at bounding box center [563, 502] width 47 height 28
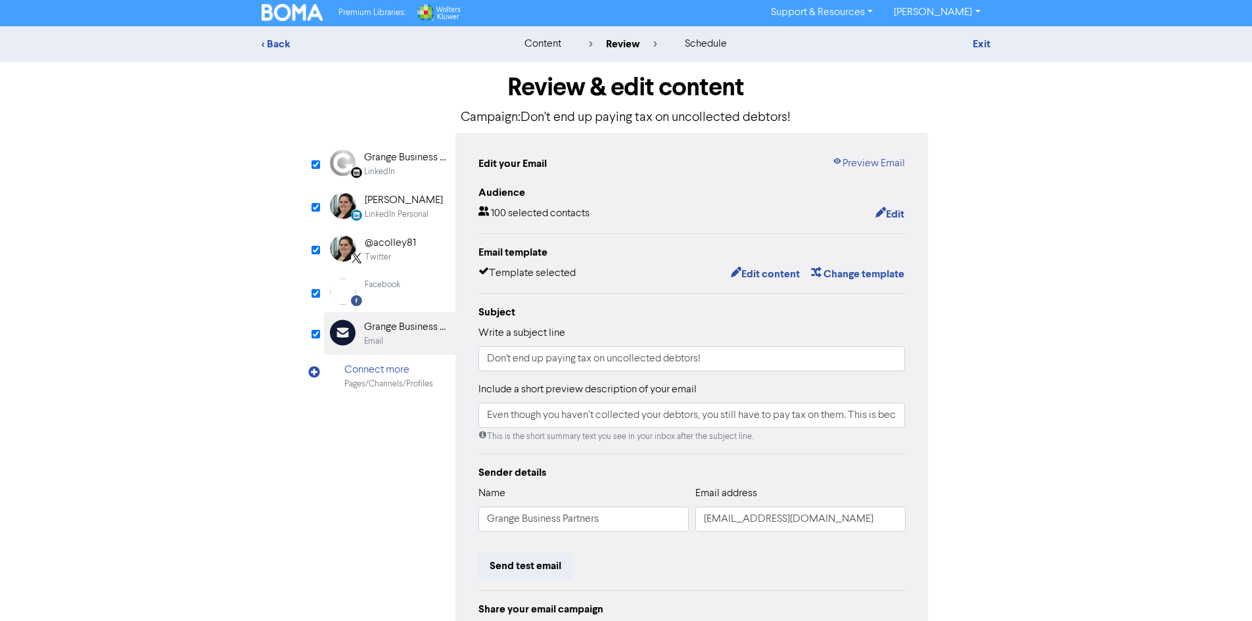
scroll to position [0, 0]
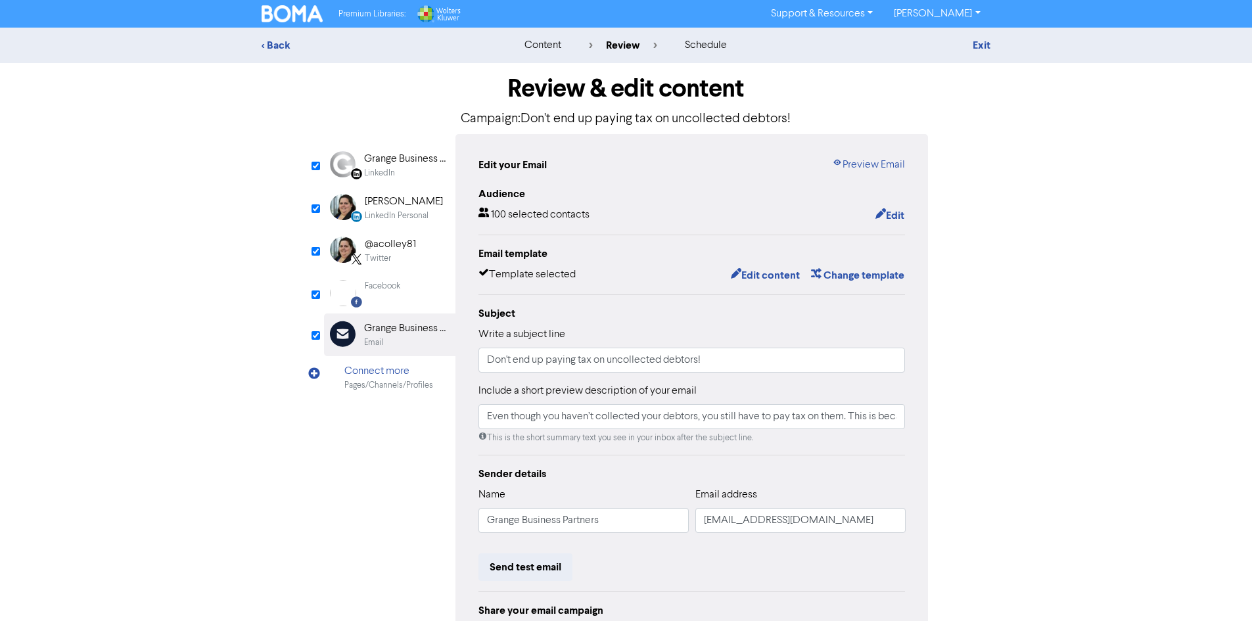
click at [295, 9] on img at bounding box center [293, 13] width 62 height 17
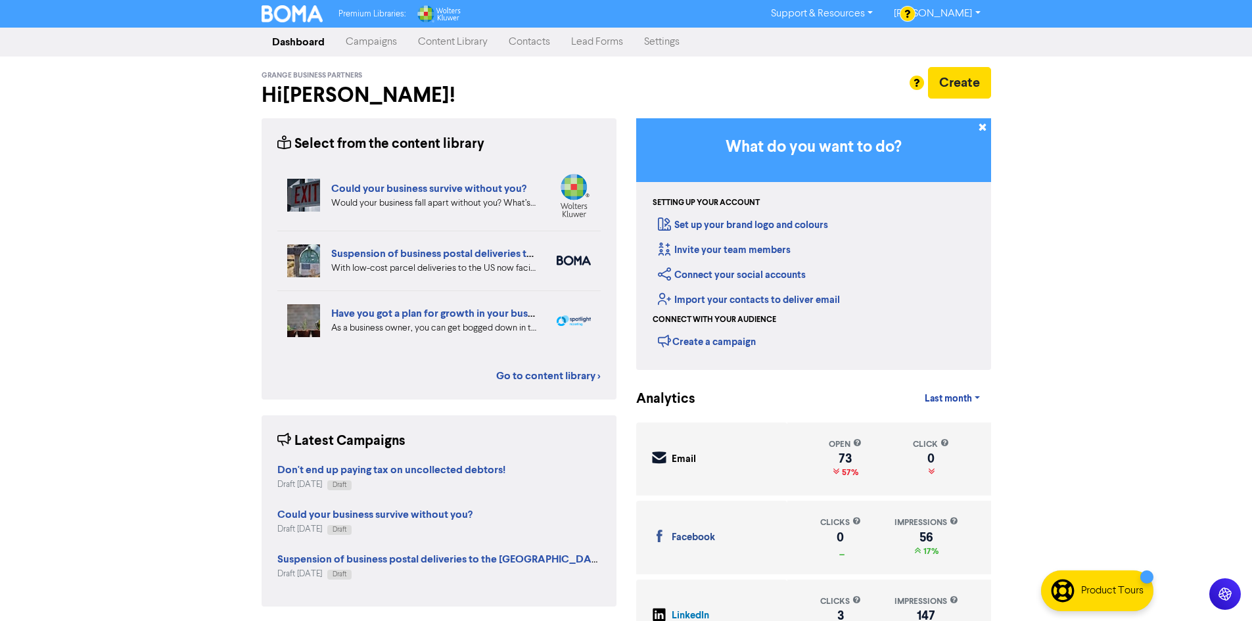
click at [386, 45] on link "Campaigns" at bounding box center [371, 42] width 72 height 26
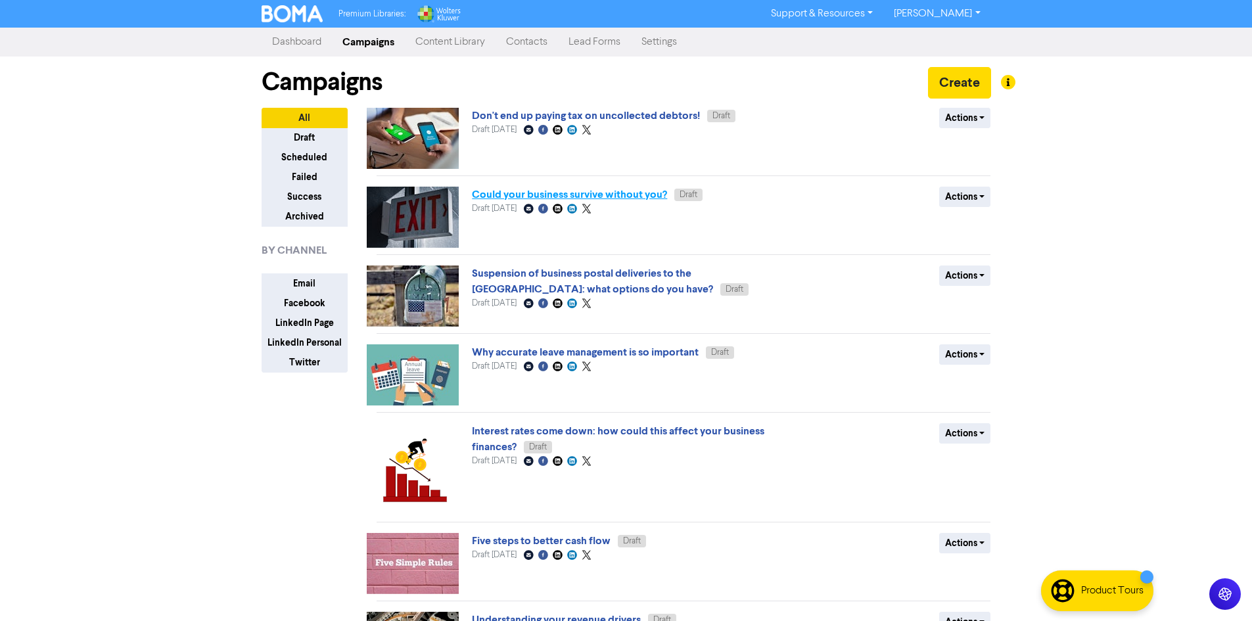
click at [565, 194] on link "Could your business survive without you?" at bounding box center [569, 194] width 195 height 13
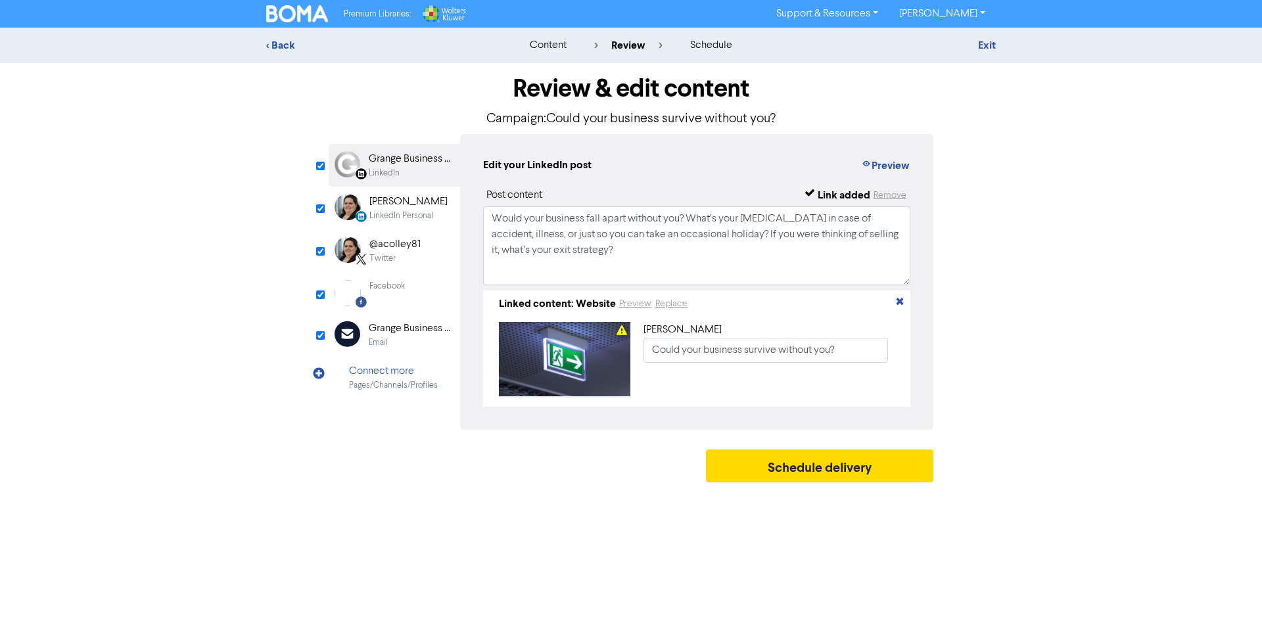
click at [395, 346] on div "Email" at bounding box center [411, 343] width 84 height 12
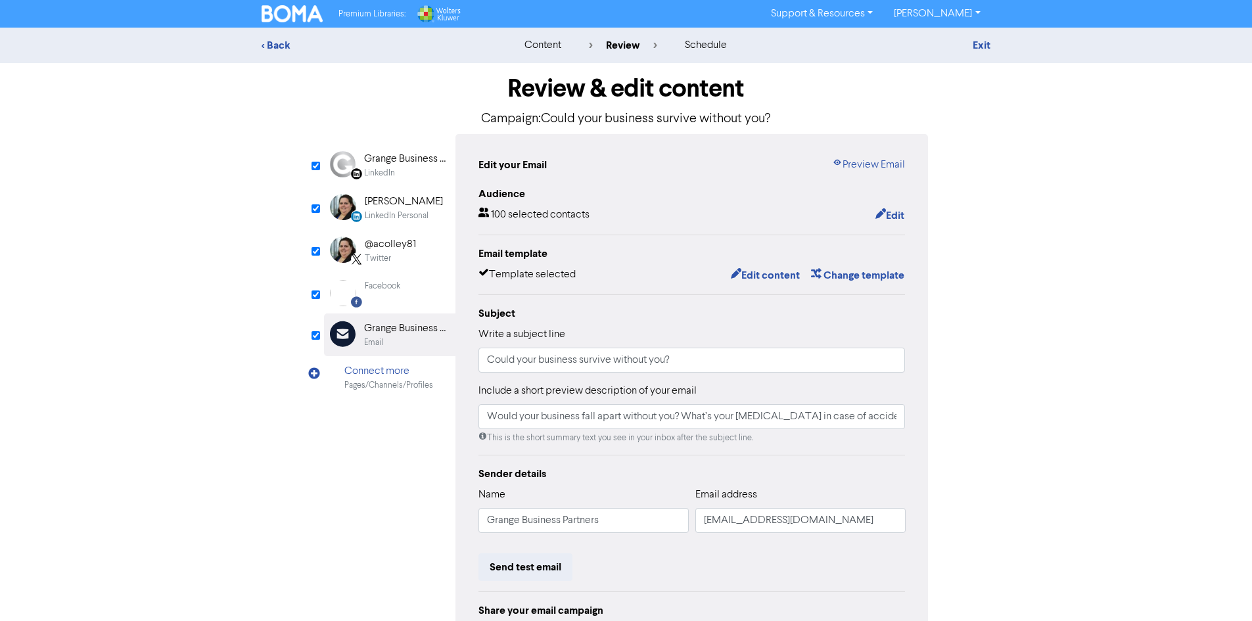
click at [787, 267] on div "Email template Template selected Edit content Change template" at bounding box center [692, 265] width 427 height 38
click at [777, 284] on button "Edit content" at bounding box center [765, 275] width 70 height 17
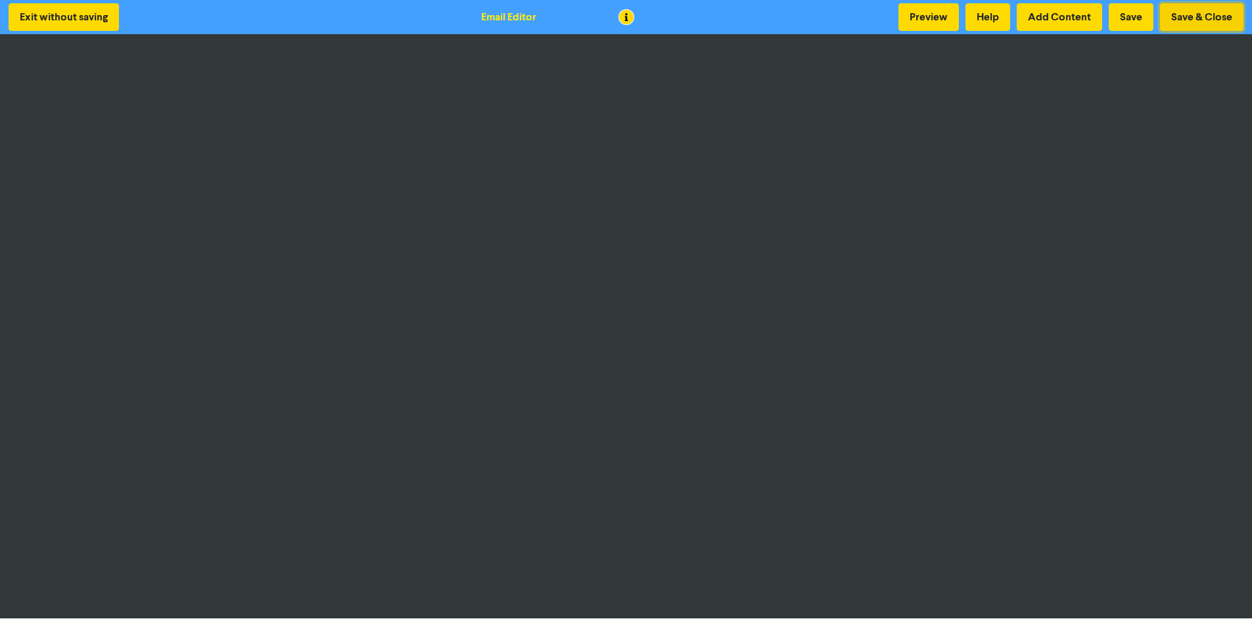
click at [1164, 23] on button "Save & Close" at bounding box center [1201, 17] width 83 height 28
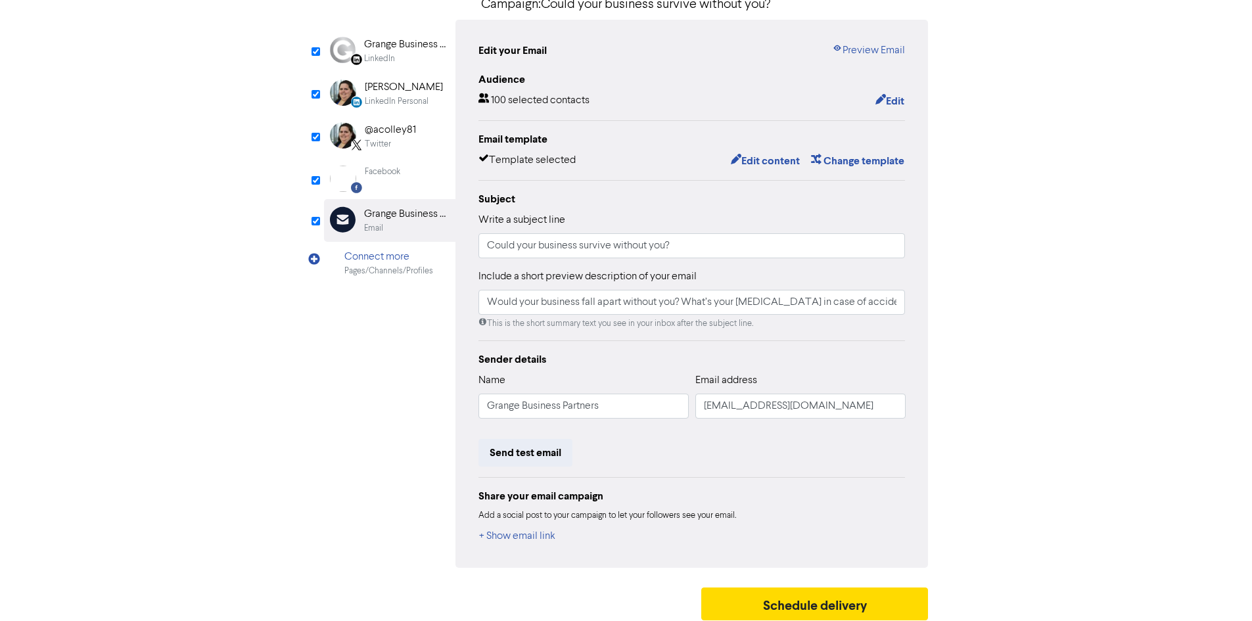
scroll to position [122, 0]
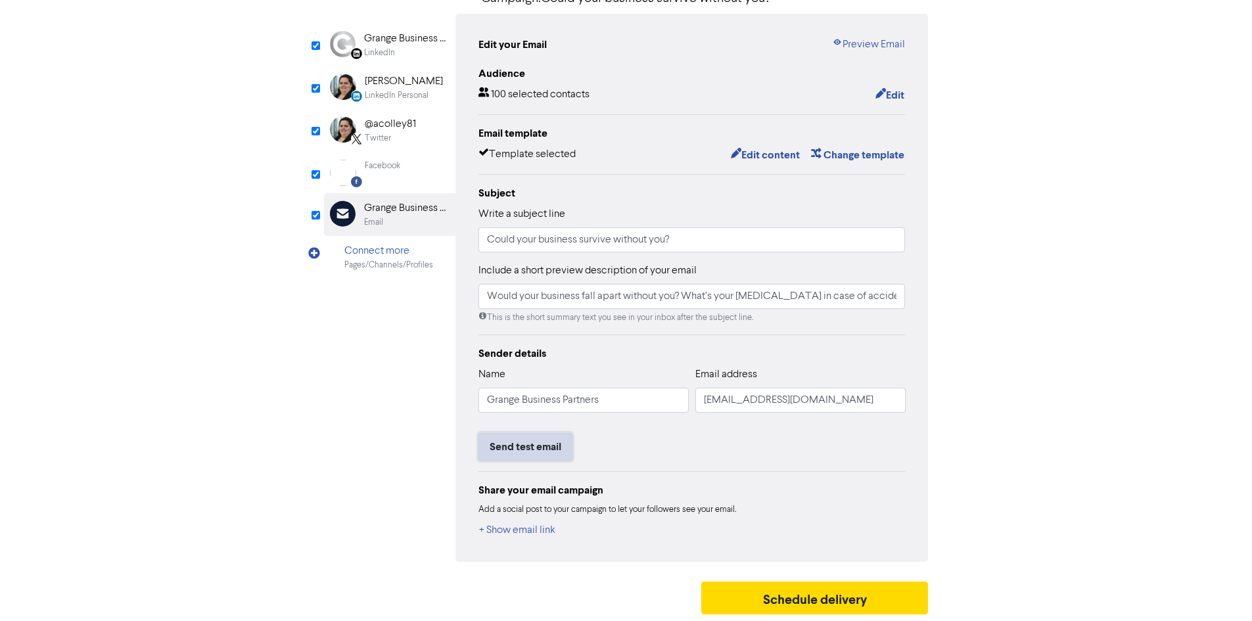
click at [538, 445] on button "Send test email" at bounding box center [526, 447] width 94 height 28
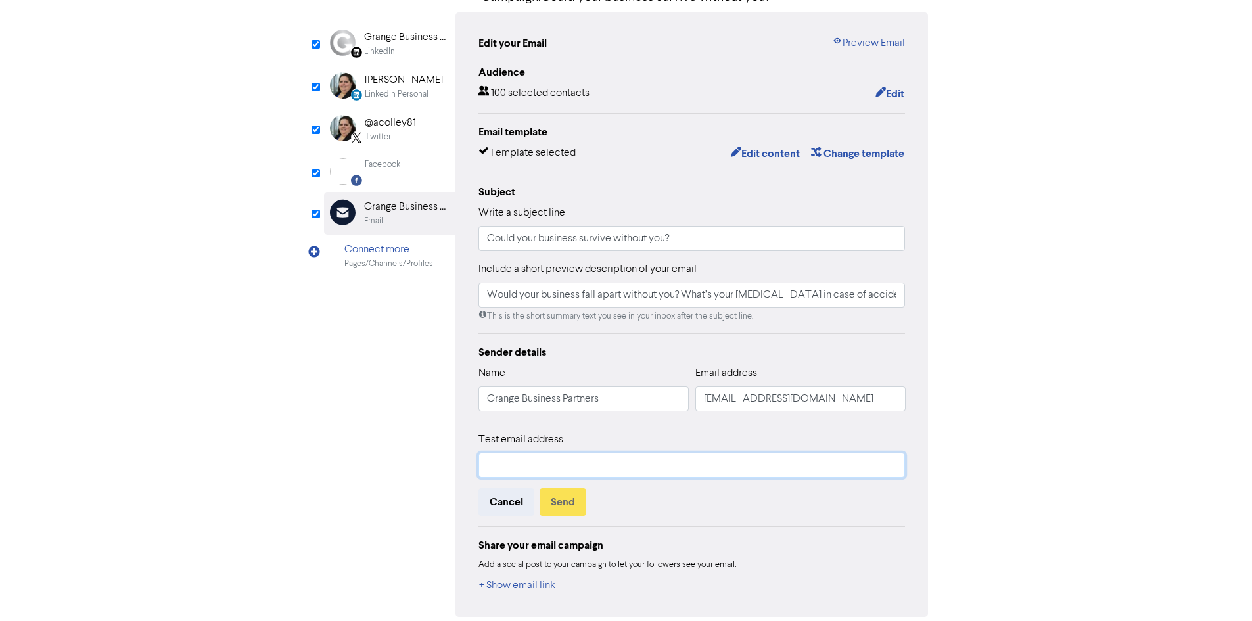
drag, startPoint x: 549, startPoint y: 468, endPoint x: 551, endPoint y: 477, distance: 8.8
click at [549, 468] on input "text" at bounding box center [692, 465] width 427 height 25
type input "[EMAIL_ADDRESS][DOMAIN_NAME]"
click at [555, 497] on button "Send" at bounding box center [563, 502] width 47 height 28
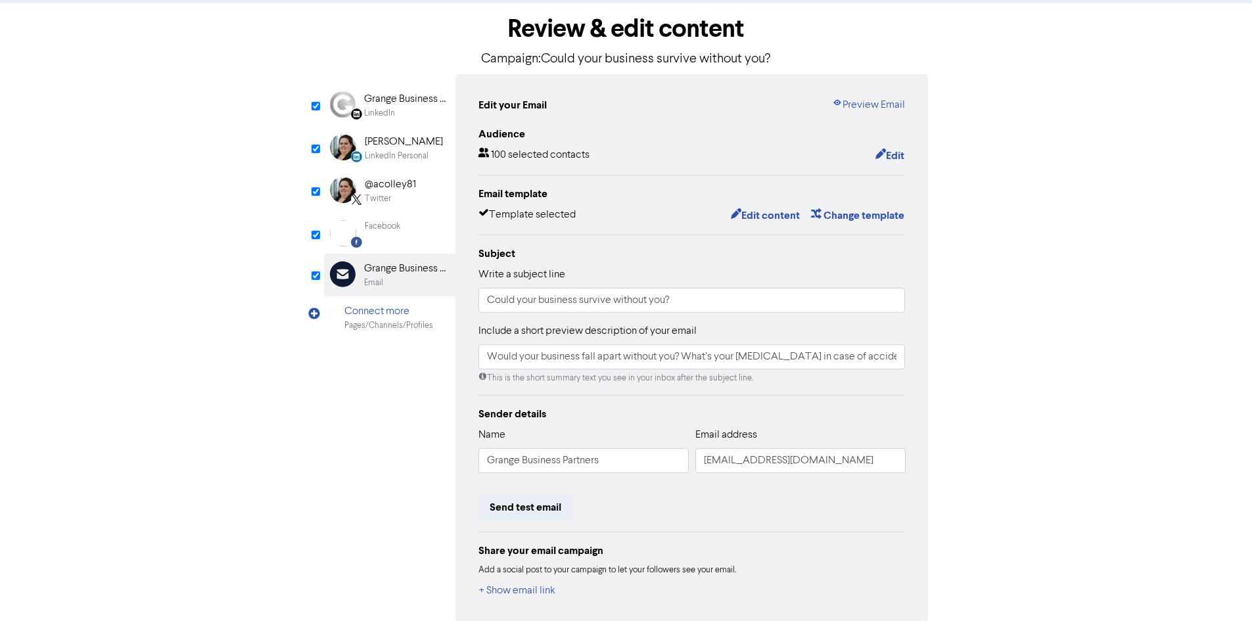
scroll to position [0, 0]
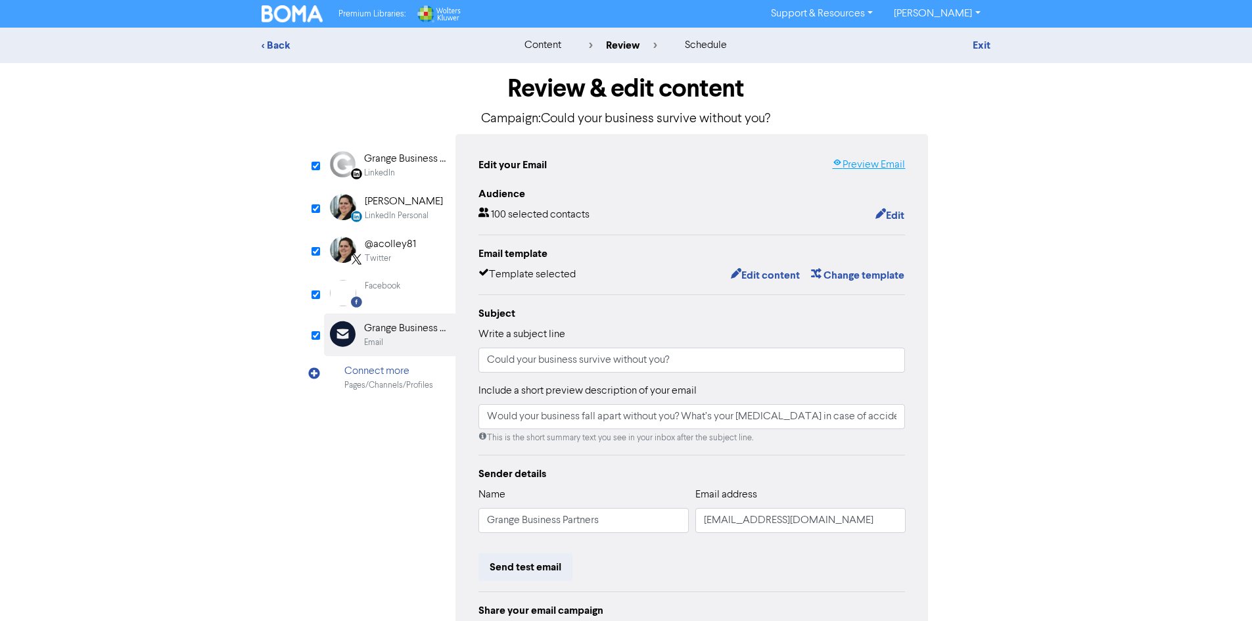
click at [865, 164] on link "Preview Email" at bounding box center [868, 165] width 73 height 16
click at [304, 43] on div "< Back" at bounding box center [377, 45] width 230 height 16
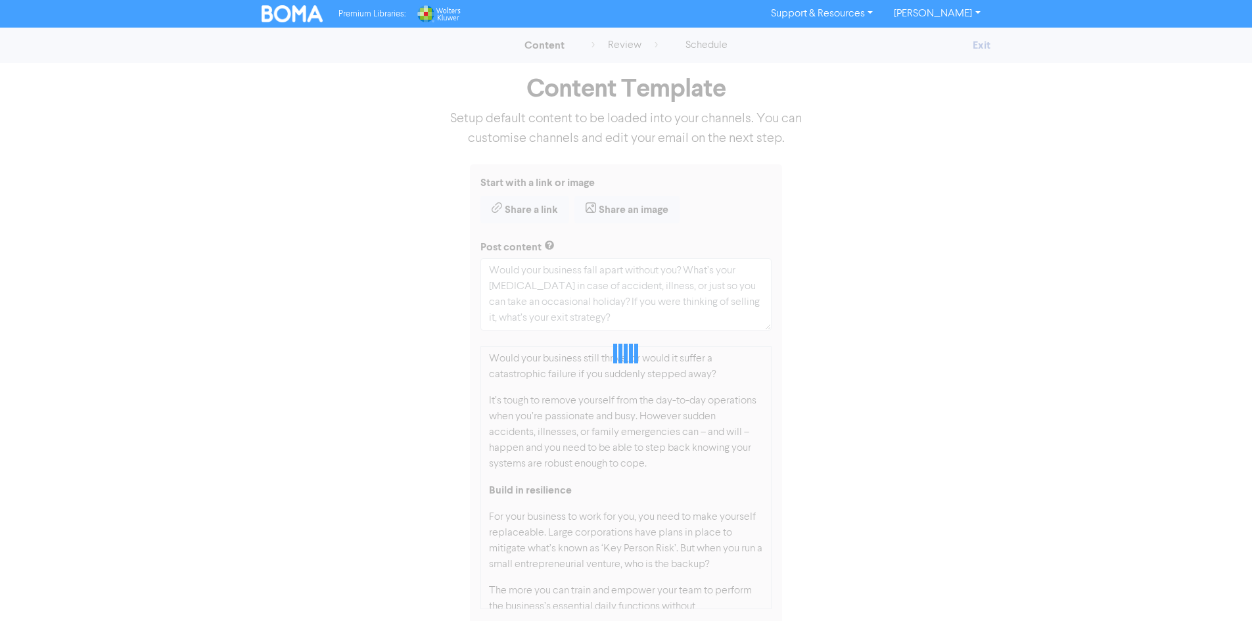
type textarea "x"
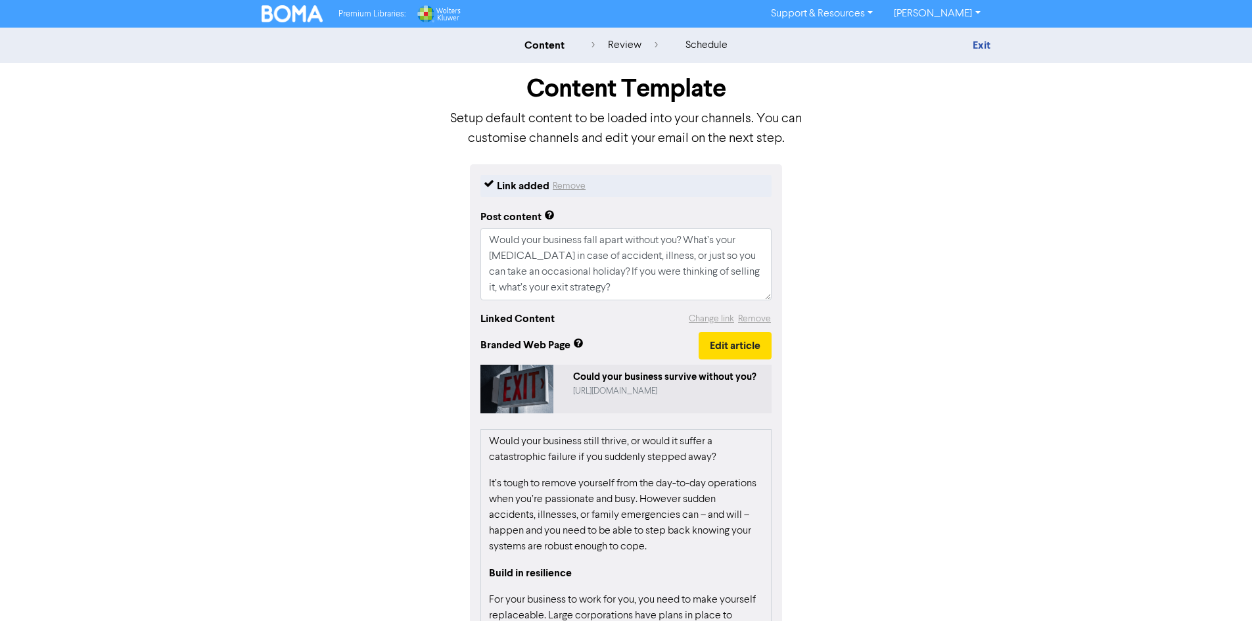
click at [301, 14] on img at bounding box center [293, 13] width 62 height 17
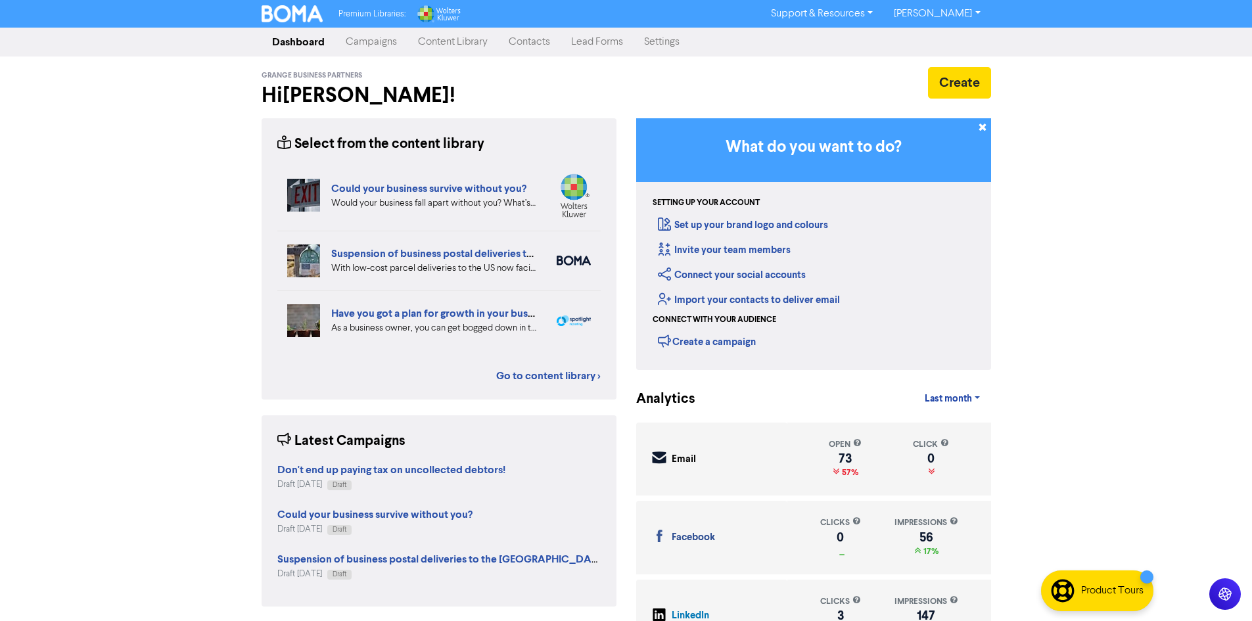
click at [370, 46] on link "Campaigns" at bounding box center [371, 42] width 72 height 26
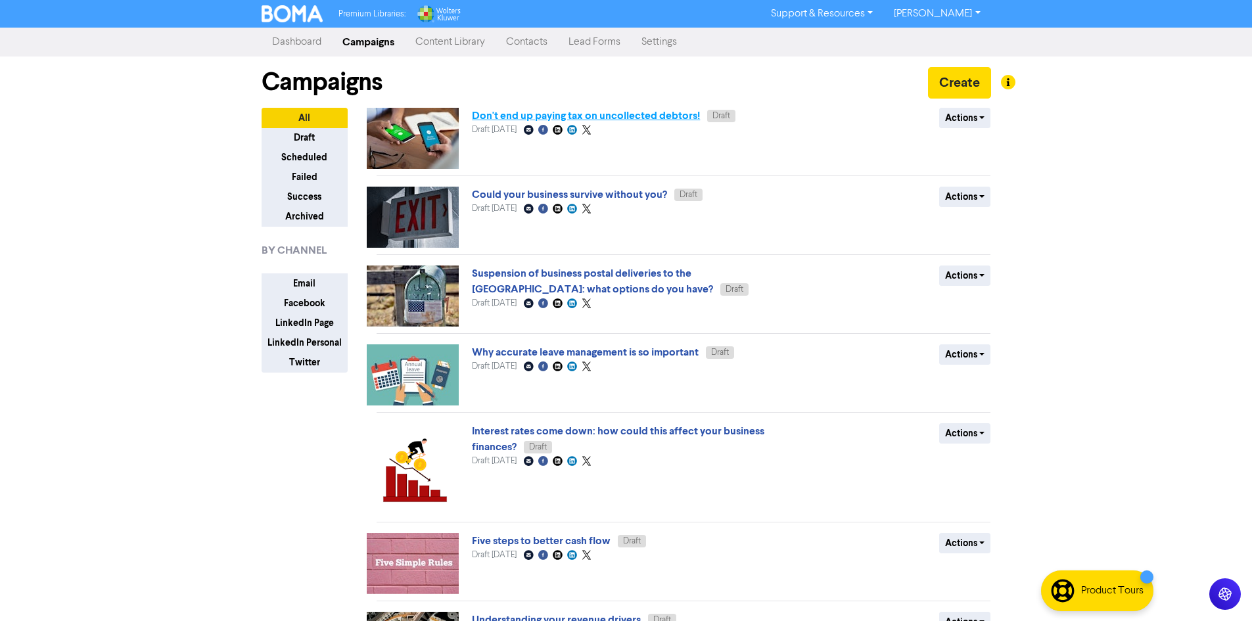
click at [504, 121] on link "Don't end up paying tax on uncollected debtors!" at bounding box center [586, 115] width 228 height 13
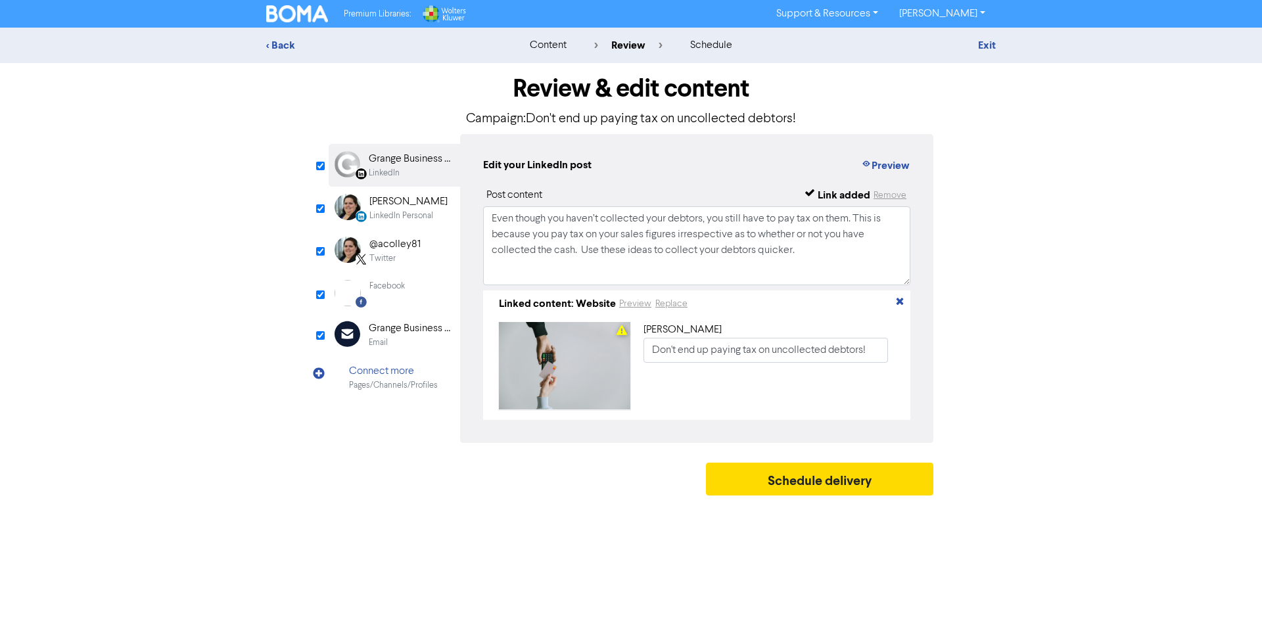
click at [410, 342] on div "Email" at bounding box center [411, 343] width 84 height 12
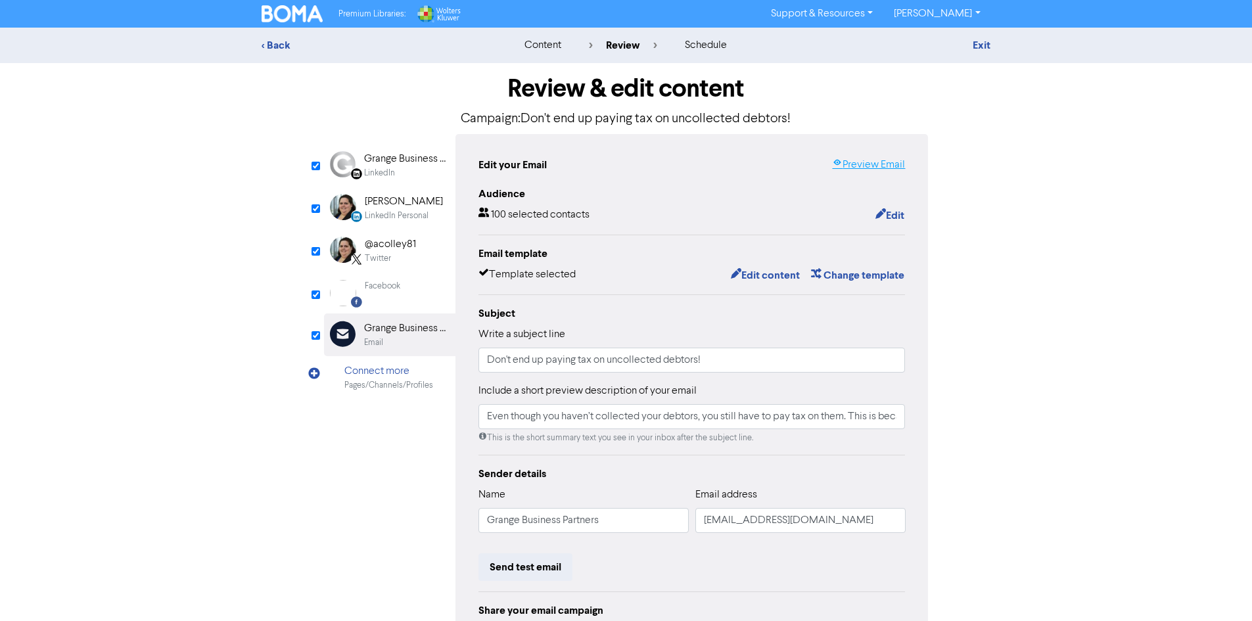
click at [878, 165] on link "Preview Email" at bounding box center [868, 165] width 73 height 16
